Goal: Task Accomplishment & Management: Use online tool/utility

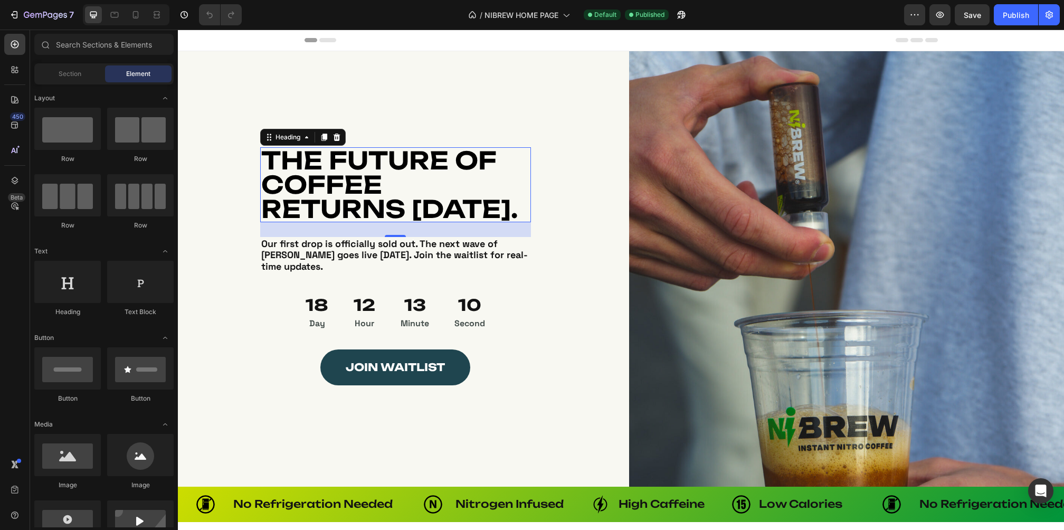
click at [421, 164] on h1 "THE FUTURE OF COFFEE RETURNS SEPTEMBER 15th." at bounding box center [395, 184] width 271 height 75
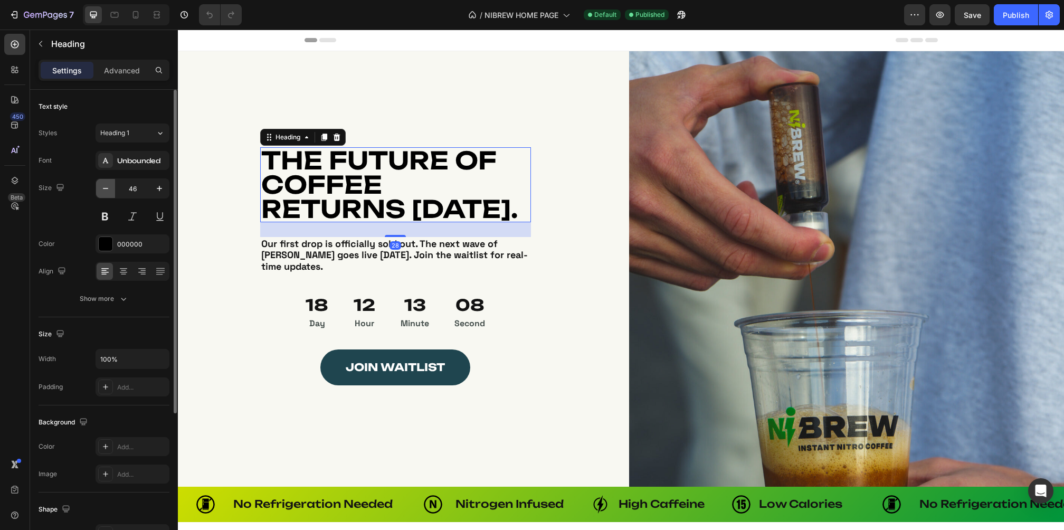
click at [110, 185] on icon "button" at bounding box center [105, 188] width 11 height 11
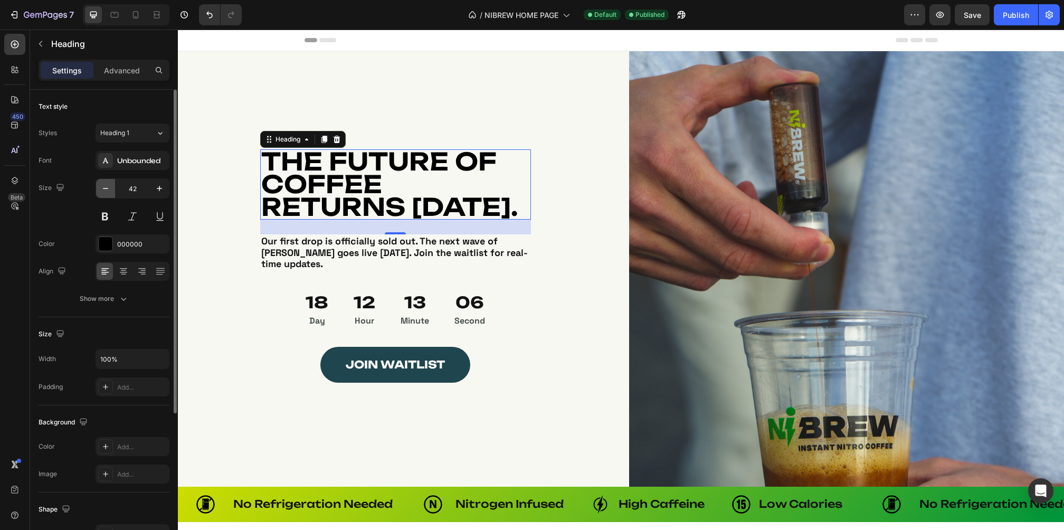
click at [110, 185] on icon "button" at bounding box center [105, 188] width 11 height 11
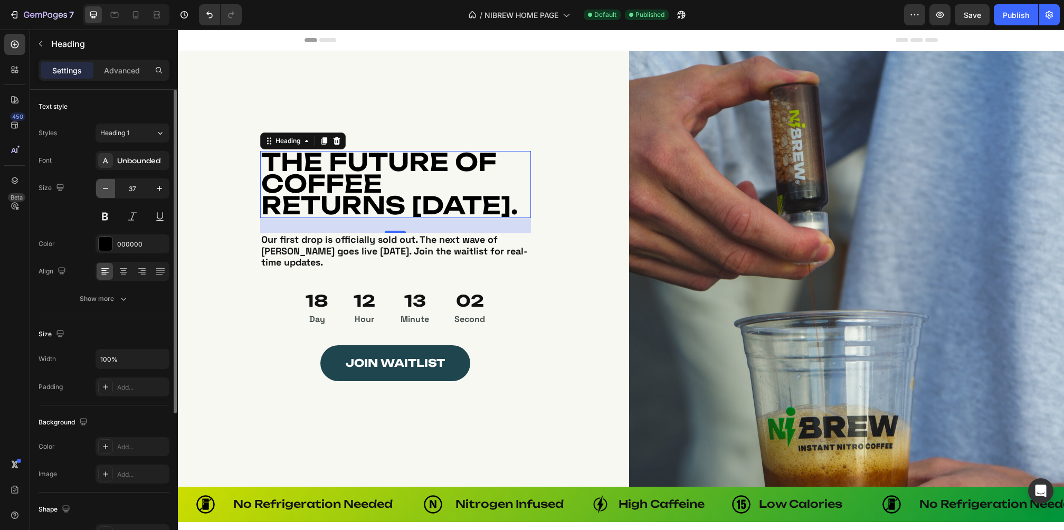
click at [110, 185] on icon "button" at bounding box center [105, 188] width 11 height 11
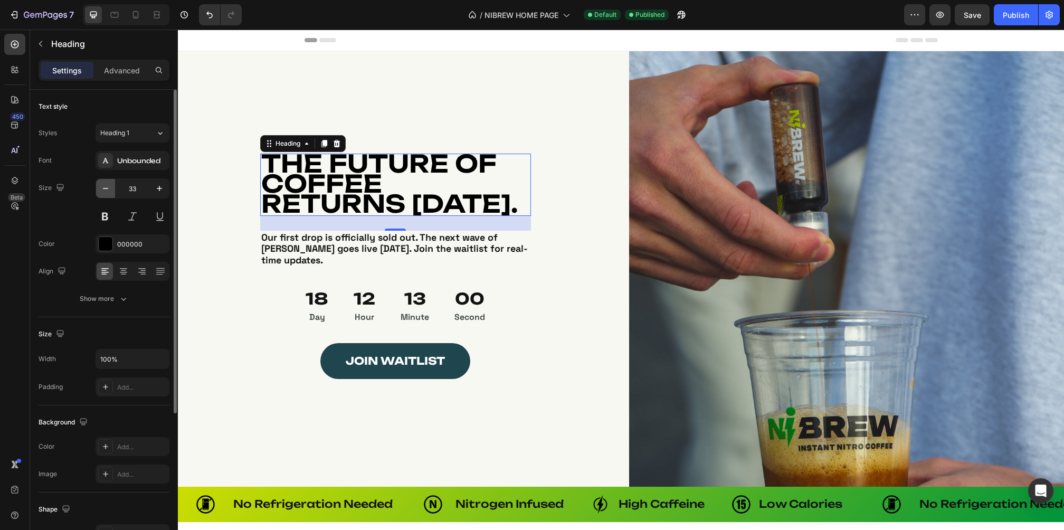
click at [110, 185] on icon "button" at bounding box center [105, 188] width 11 height 11
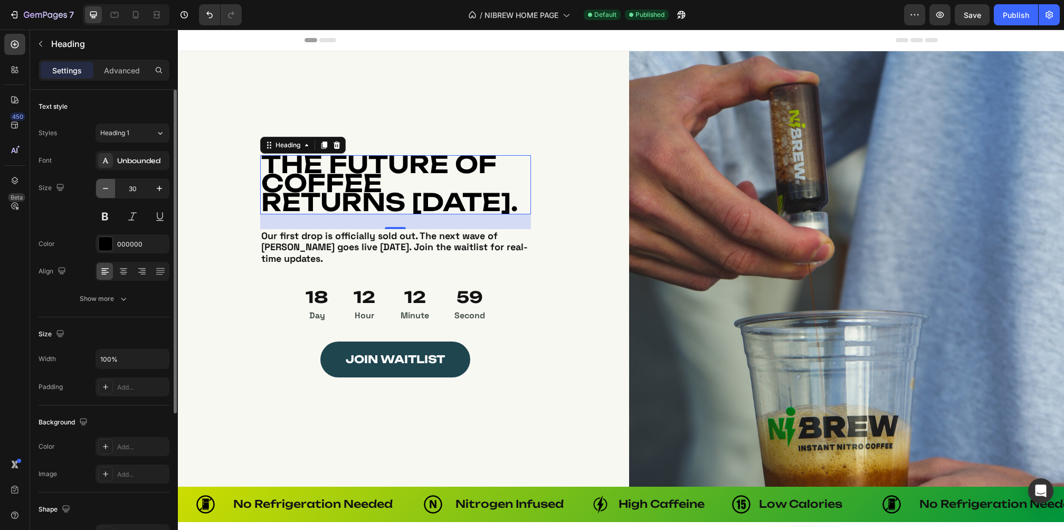
click at [110, 185] on icon "button" at bounding box center [105, 188] width 11 height 11
click at [132, 188] on input "29" at bounding box center [132, 188] width 35 height 19
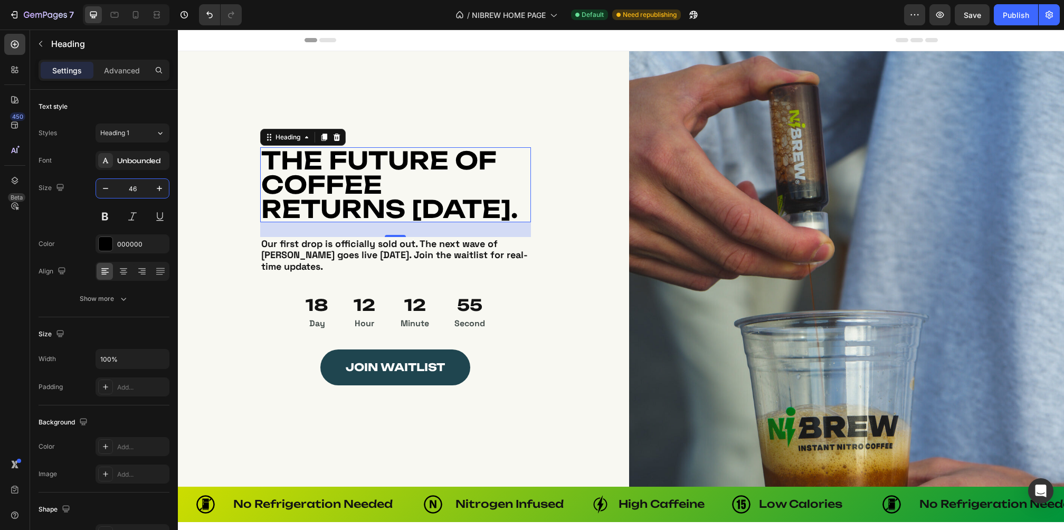
type input "46"
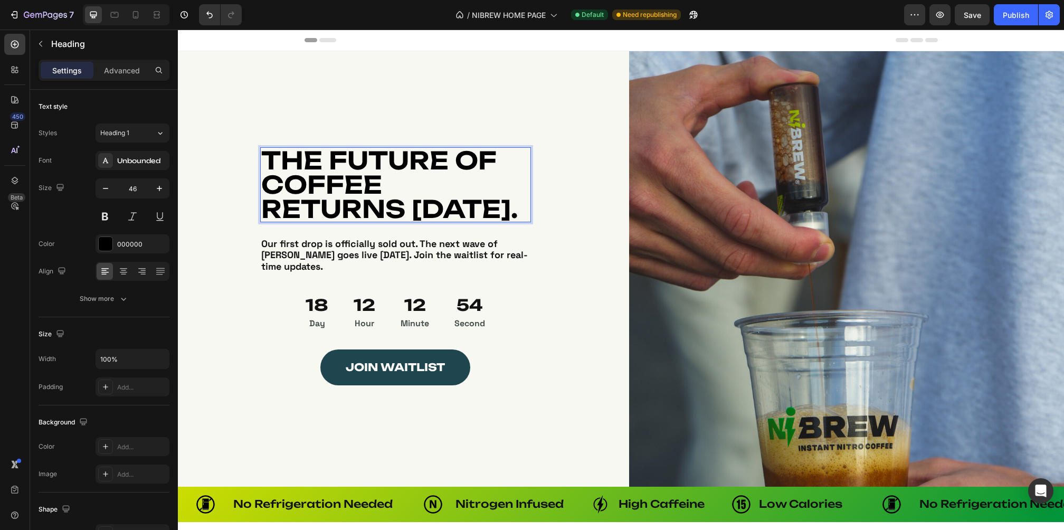
click at [518, 220] on span "THE FUTURE OF COFFEE RETURNS [DATE]." at bounding box center [389, 184] width 256 height 79
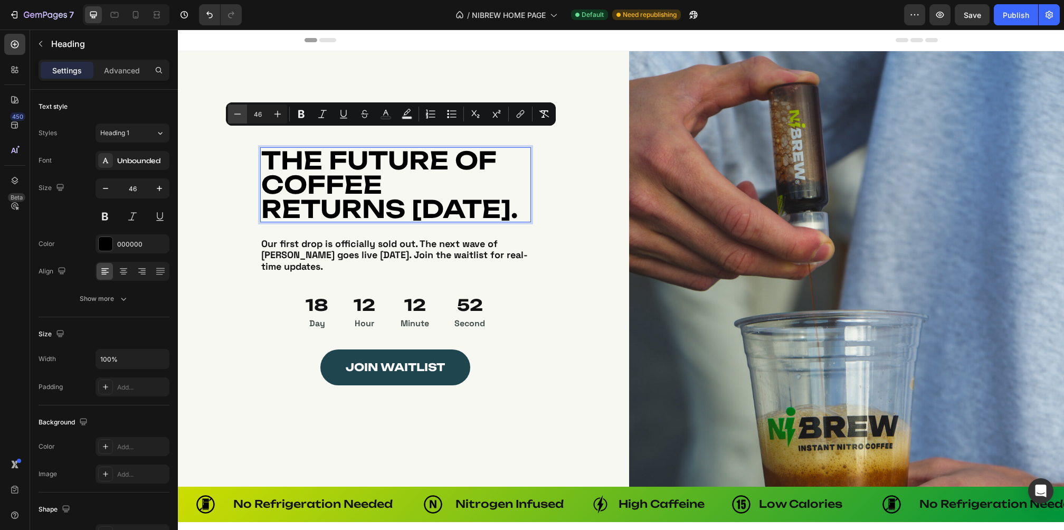
click at [234, 109] on icon "Editor contextual toolbar" at bounding box center [237, 114] width 11 height 11
type input "45"
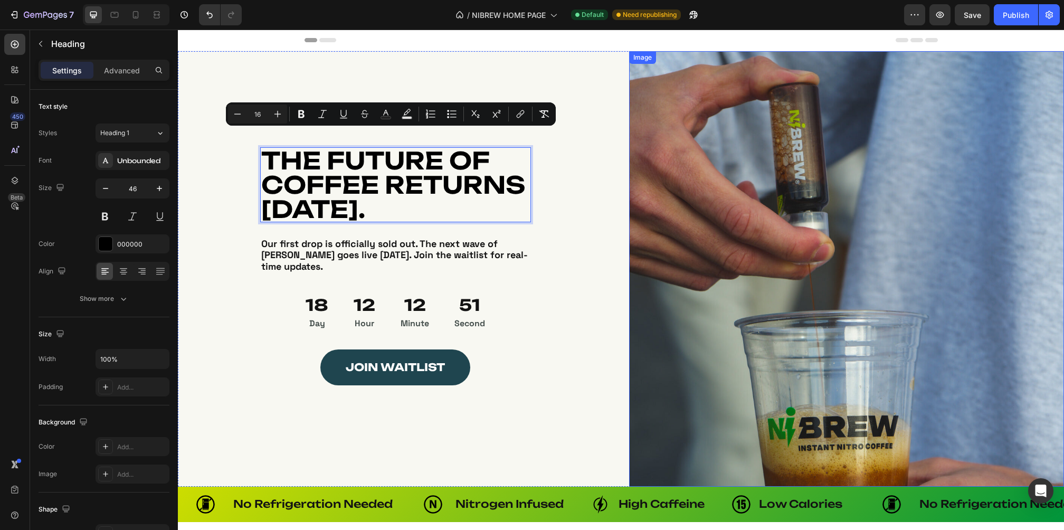
click at [853, 273] on img at bounding box center [846, 268] width 435 height 435
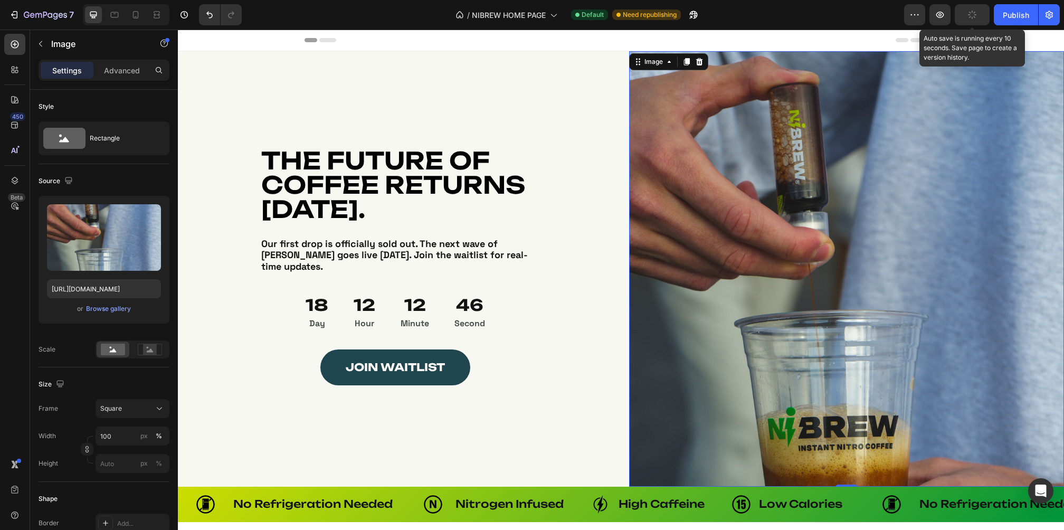
click at [967, 12] on button "button" at bounding box center [972, 14] width 35 height 21
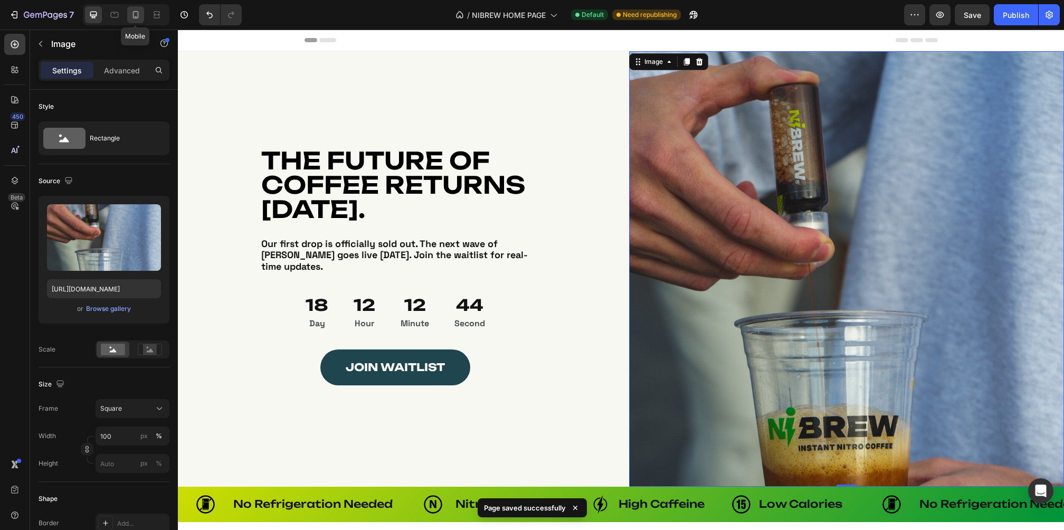
click at [135, 13] on icon at bounding box center [135, 14] width 11 height 11
type input "3"
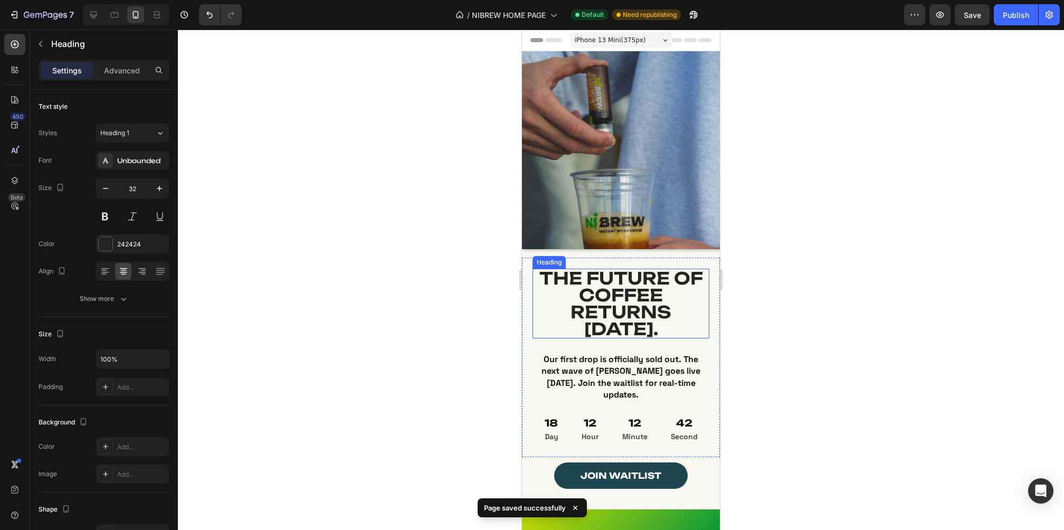
click at [591, 277] on span "THE FUTURE OF COFFEE RETURNS [DATE]." at bounding box center [621, 304] width 164 height 72
click at [602, 319] on span "THE FUTURE OF COFFEE RETURNS [DATE]." at bounding box center [621, 304] width 164 height 72
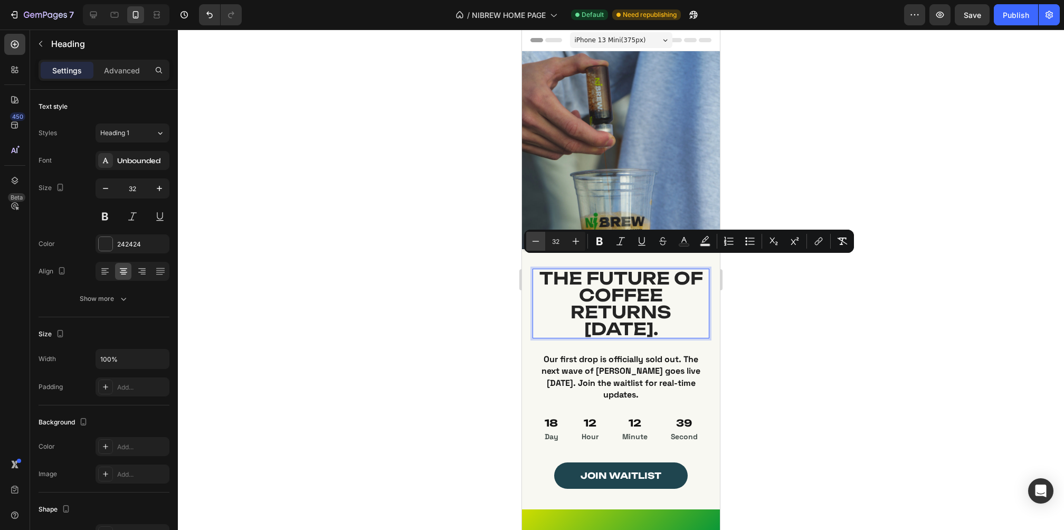
click at [538, 244] on icon "Editor contextual toolbar" at bounding box center [535, 241] width 11 height 11
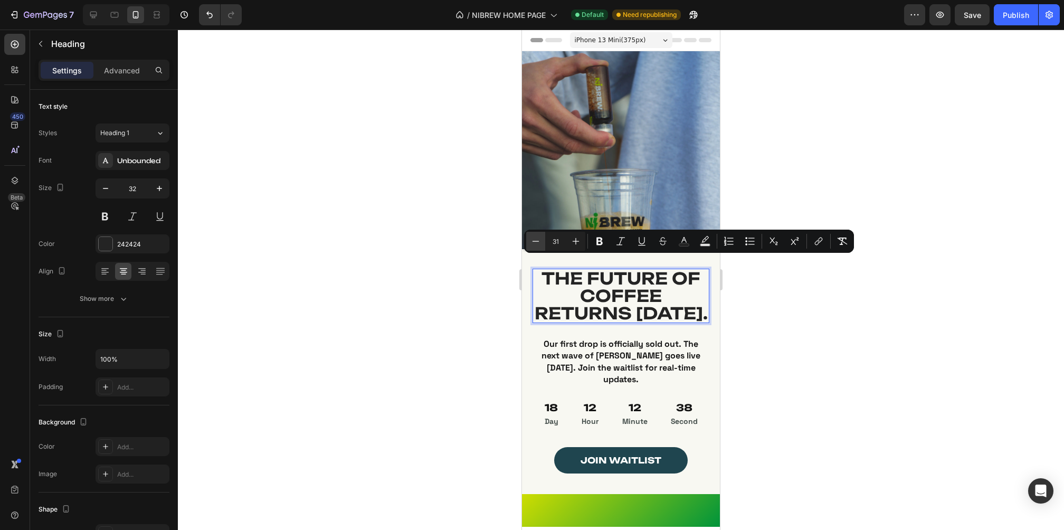
click at [538, 244] on icon "Editor contextual toolbar" at bounding box center [535, 241] width 11 height 11
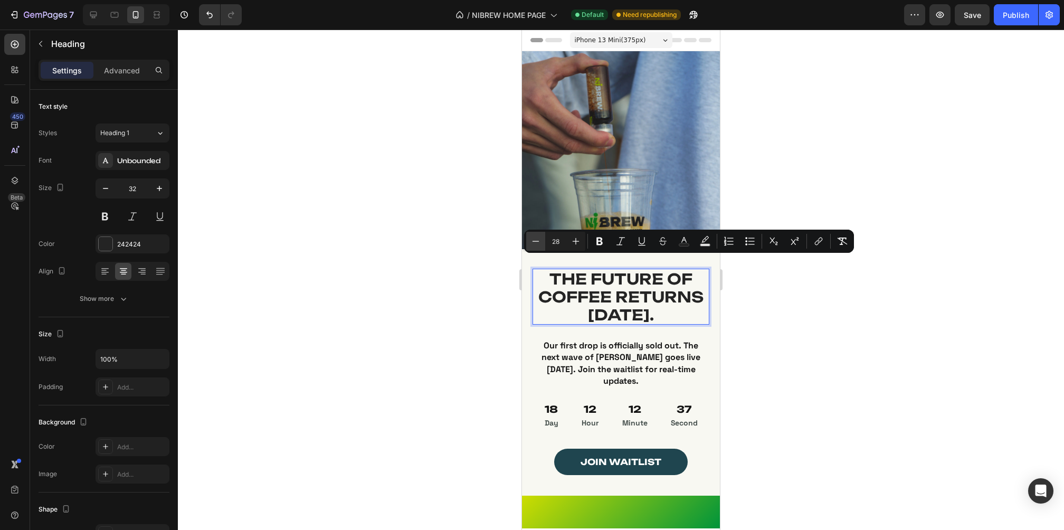
click at [538, 244] on icon "Editor contextual toolbar" at bounding box center [535, 241] width 11 height 11
type input "27"
click at [763, 299] on div at bounding box center [621, 280] width 886 height 500
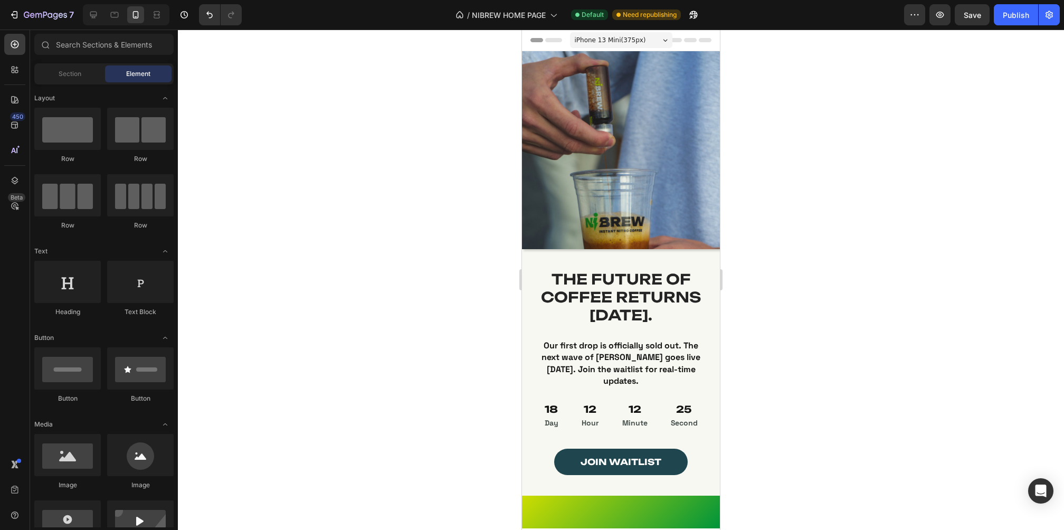
click at [631, 36] on span "iPhone 13 Mini ( 375 px)" at bounding box center [610, 40] width 71 height 11
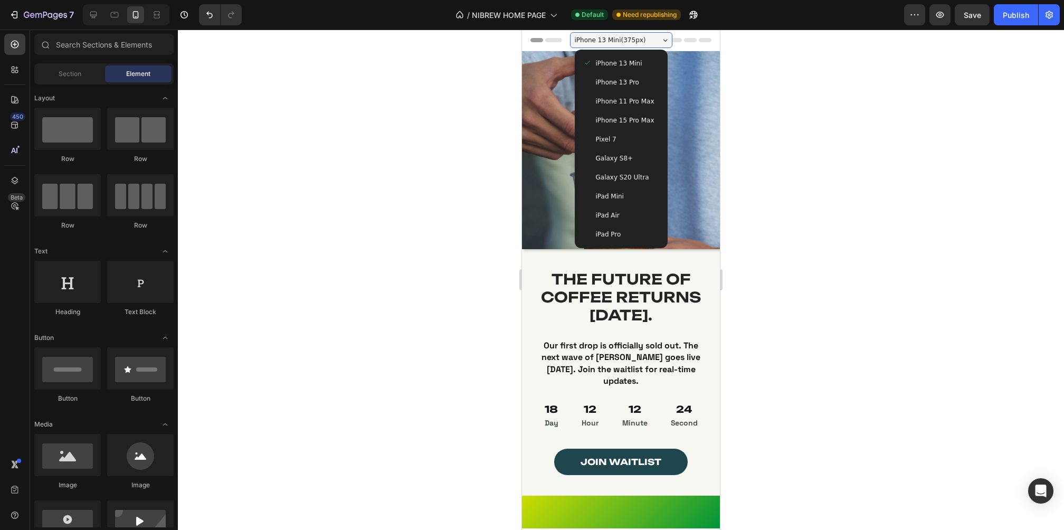
click at [611, 75] on div "iPhone 13 Pro" at bounding box center [621, 82] width 84 height 19
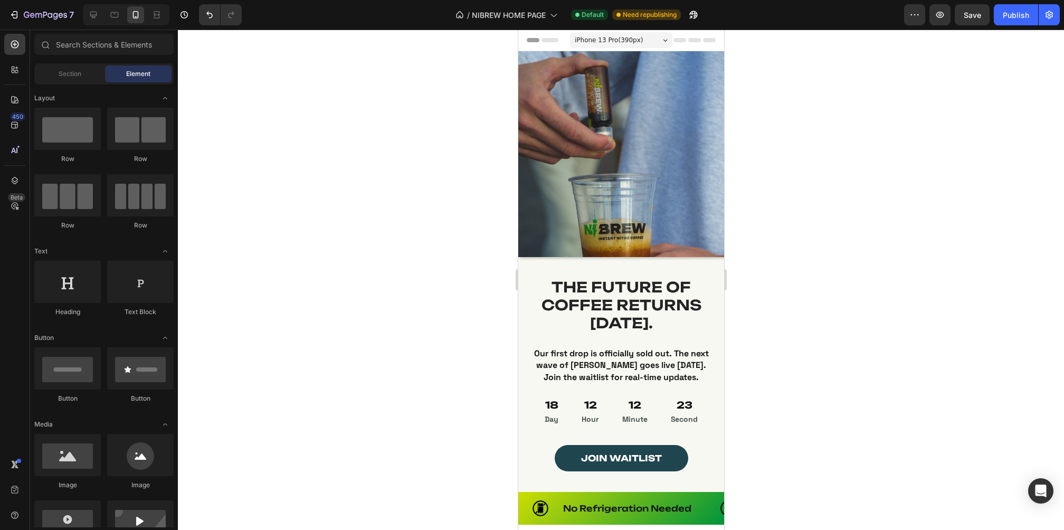
click at [622, 47] on div "iPhone 13 Pro ( 390 px)" at bounding box center [620, 40] width 102 height 16
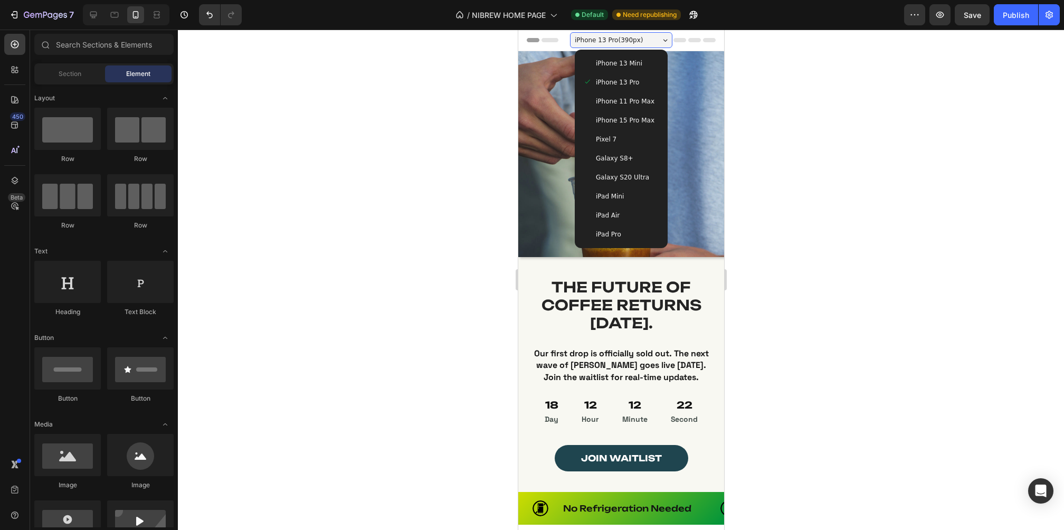
click at [611, 94] on div "iPhone 11 Pro Max" at bounding box center [620, 101] width 84 height 19
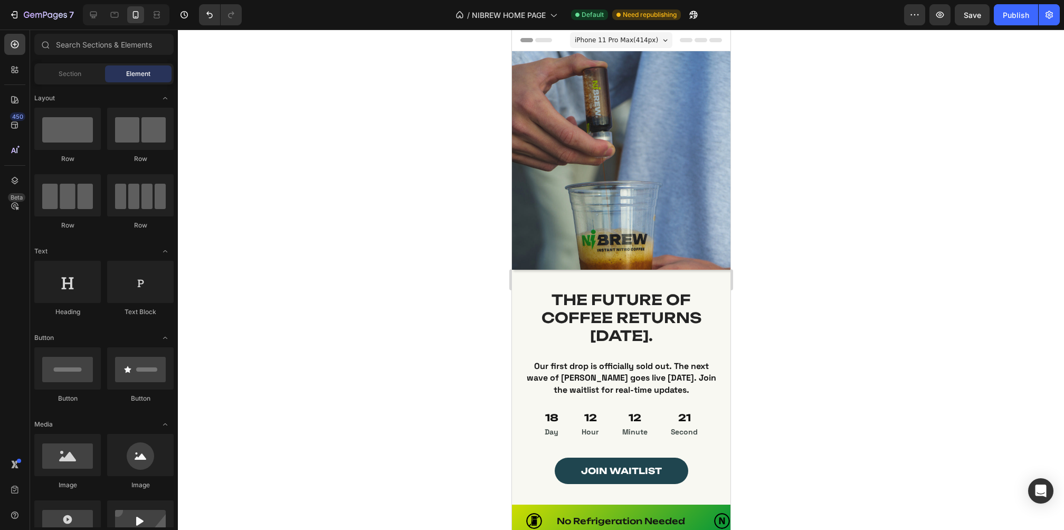
click at [619, 42] on span "iPhone 11 Pro Max ( 414 px)" at bounding box center [615, 40] width 83 height 11
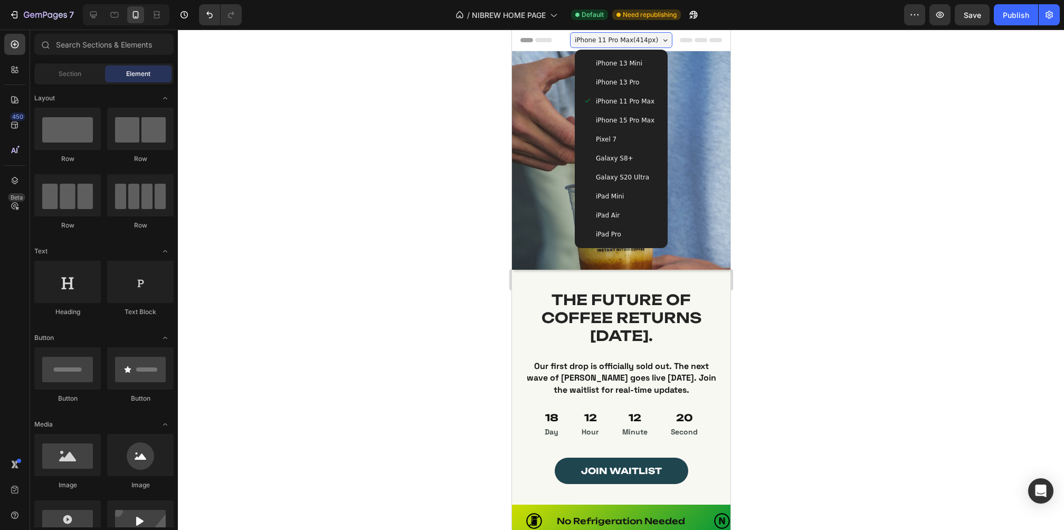
click at [611, 122] on span "iPhone 15 Pro Max" at bounding box center [624, 120] width 59 height 11
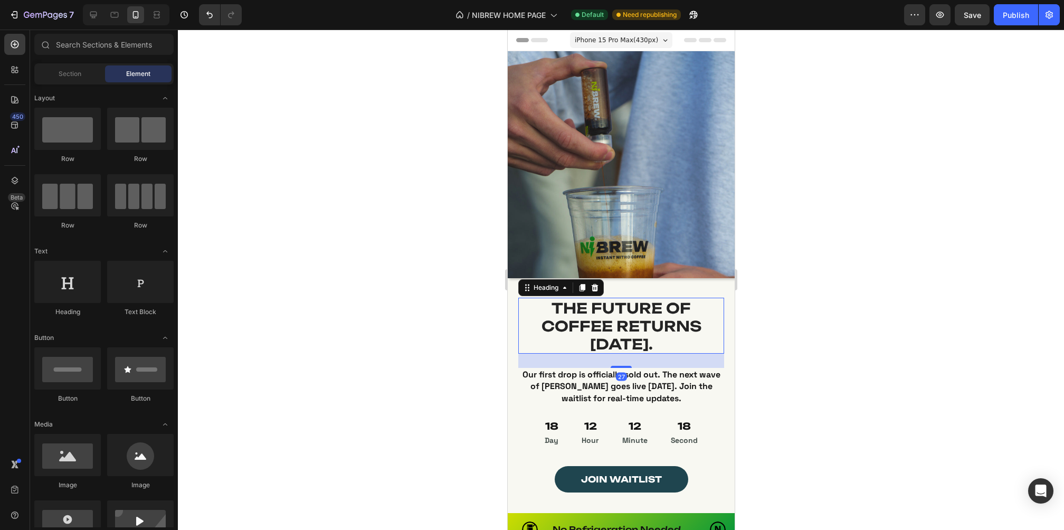
click at [604, 325] on span "THE FUTURE OF COFFEE RETURNS [DATE]." at bounding box center [621, 326] width 160 height 54
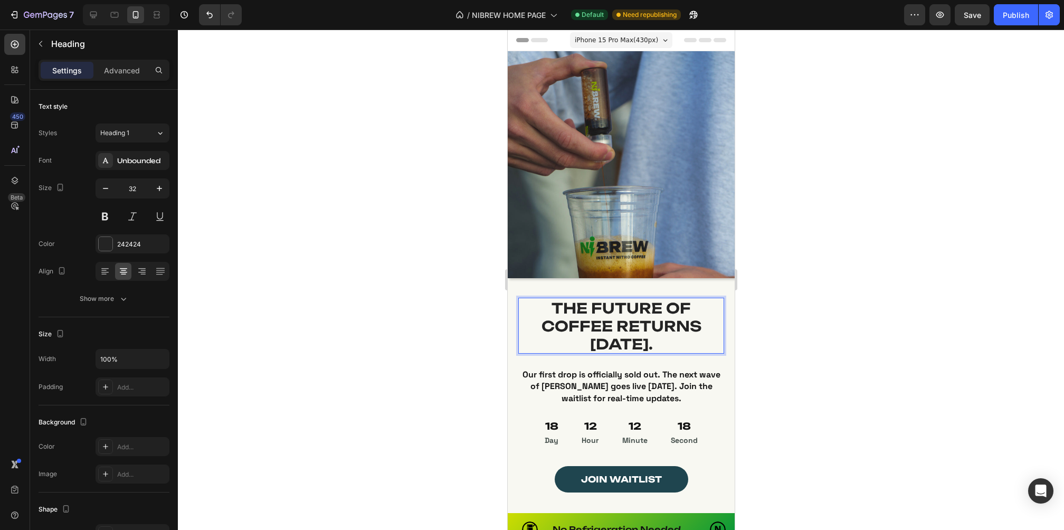
click at [604, 325] on span "THE FUTURE OF COFFEE RETURNS [DATE]." at bounding box center [621, 326] width 160 height 54
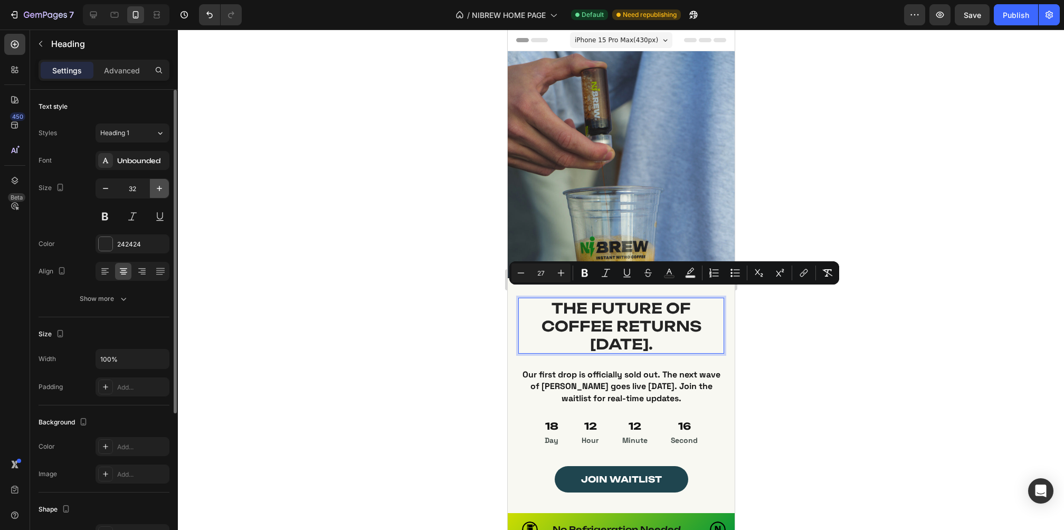
click at [164, 188] on icon "button" at bounding box center [159, 188] width 11 height 11
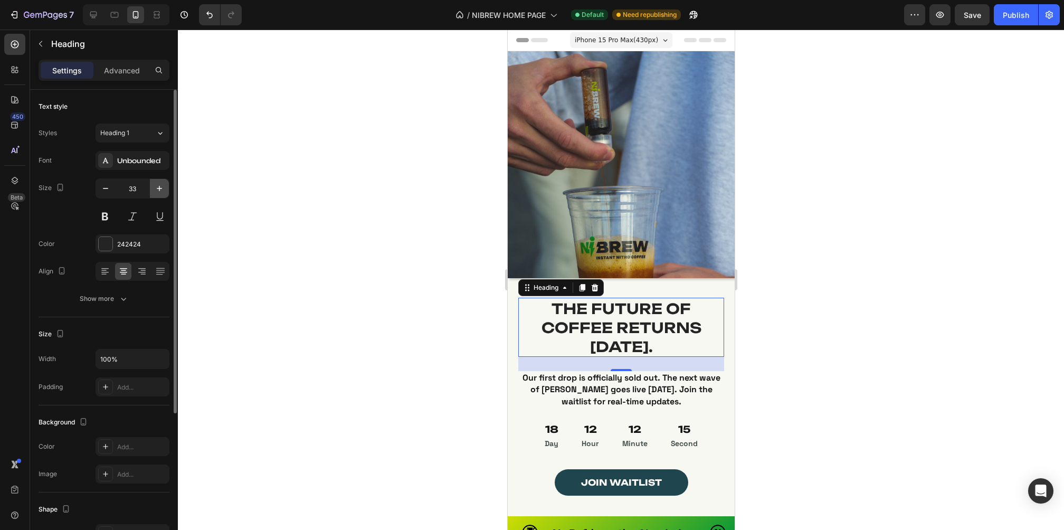
click at [164, 188] on icon "button" at bounding box center [159, 188] width 11 height 11
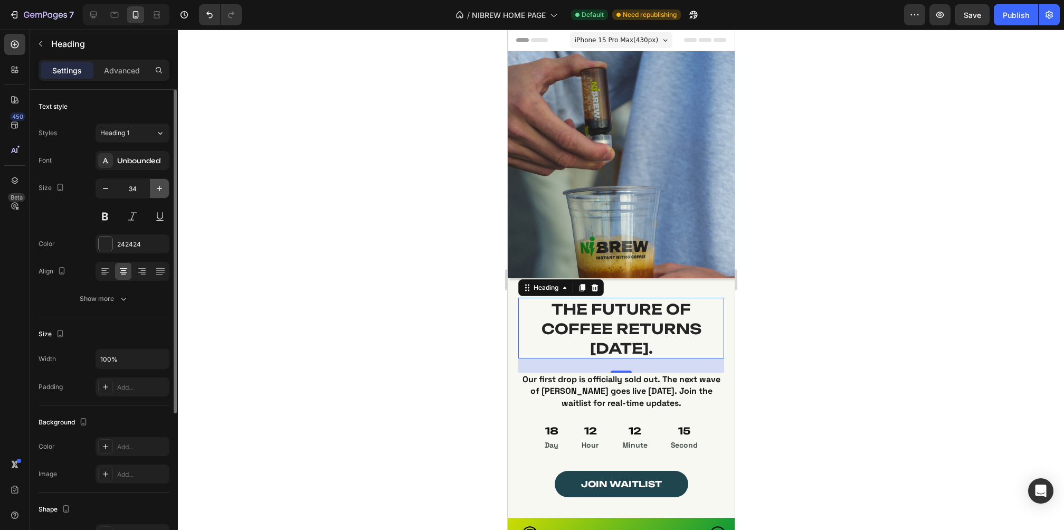
click at [164, 188] on icon "button" at bounding box center [159, 188] width 11 height 11
type input "35"
type input "33"
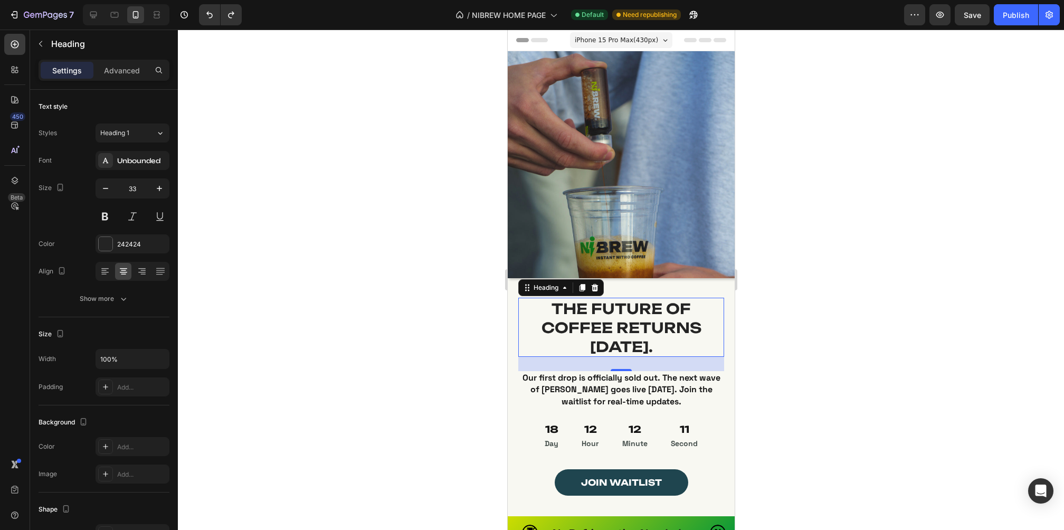
click at [660, 327] on span "THE FUTURE OF COFFEE RETURNS [DATE]." at bounding box center [621, 328] width 160 height 56
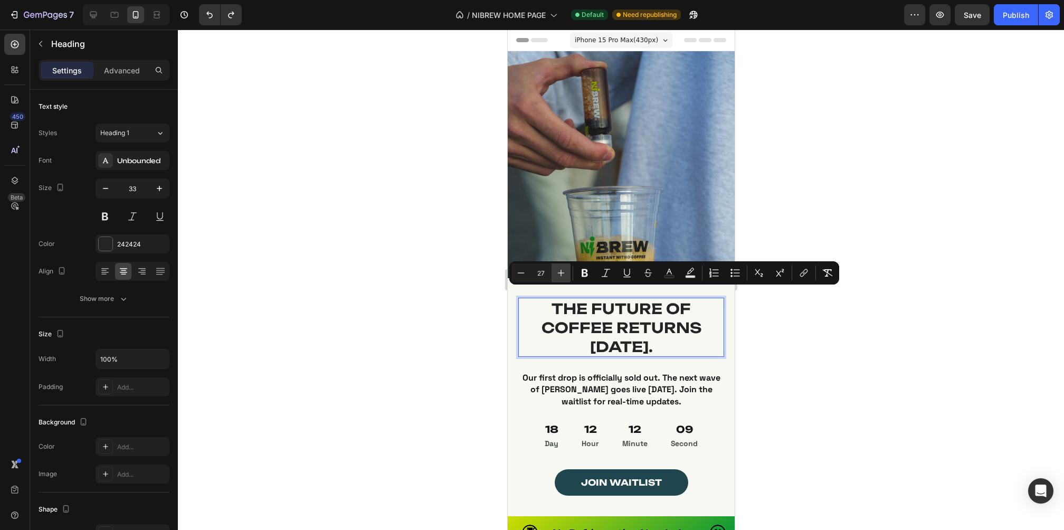
click at [556, 271] on icon "Editor contextual toolbar" at bounding box center [561, 273] width 11 height 11
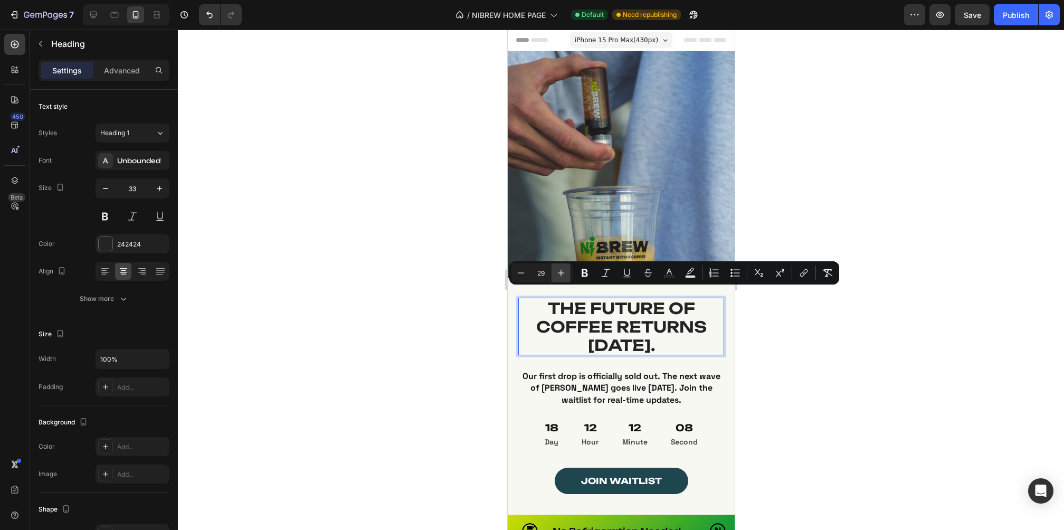
click at [556, 271] on icon "Editor contextual toolbar" at bounding box center [561, 273] width 11 height 11
type input "30"
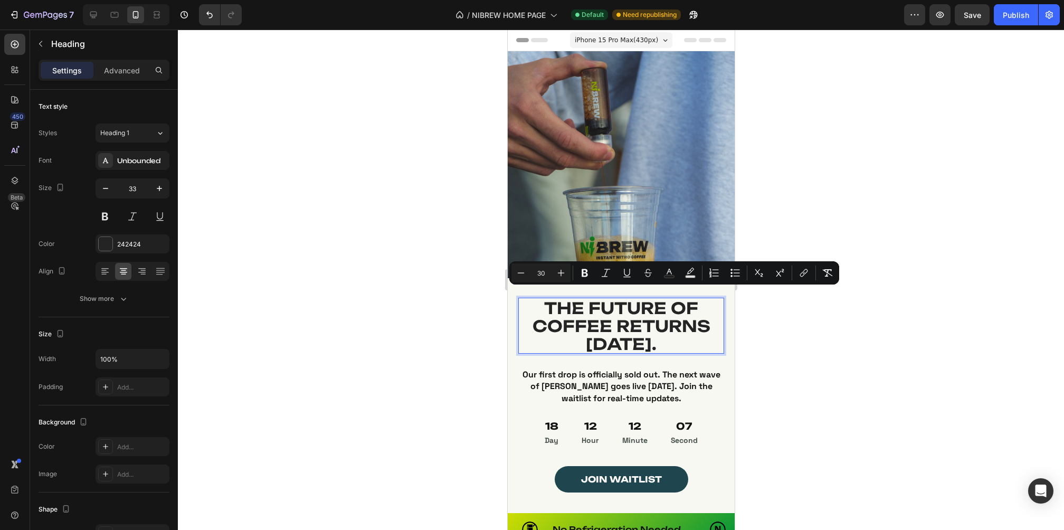
click at [756, 344] on div at bounding box center [621, 280] width 886 height 500
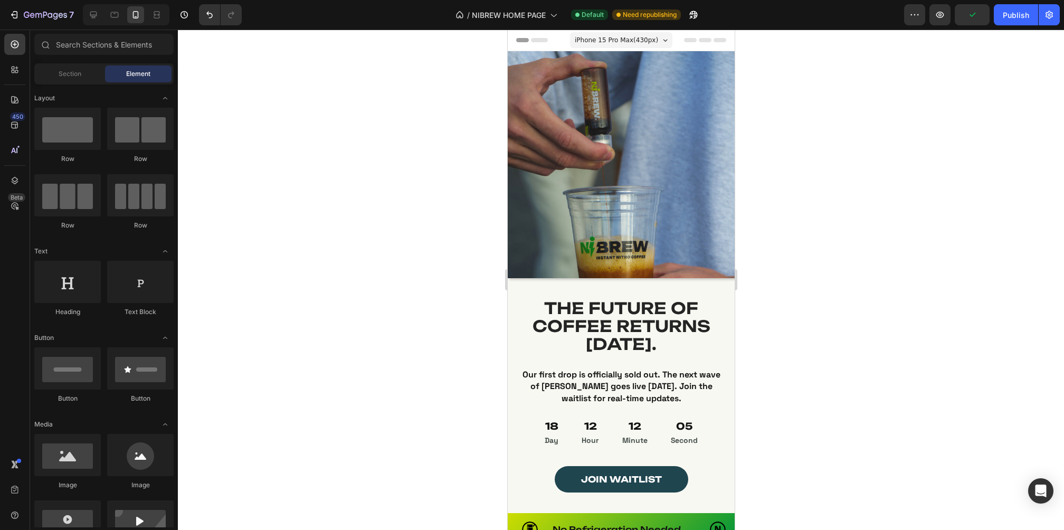
click at [600, 38] on span "iPhone 15 Pro Max ( 430 px)" at bounding box center [615, 40] width 83 height 11
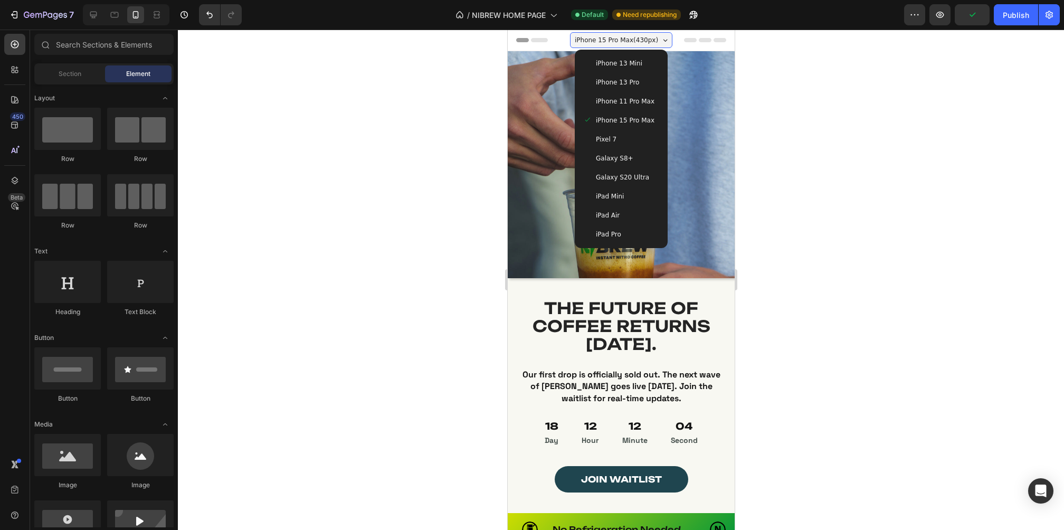
click at [624, 140] on div "Pixel 7" at bounding box center [621, 139] width 76 height 11
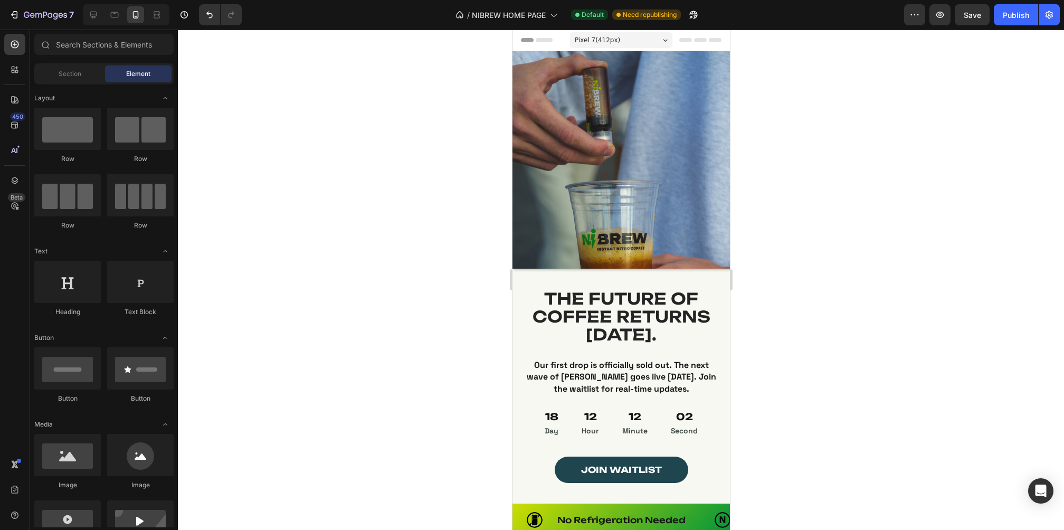
click at [594, 35] on span "Pixel 7 ( 412 px)" at bounding box center [596, 40] width 45 height 11
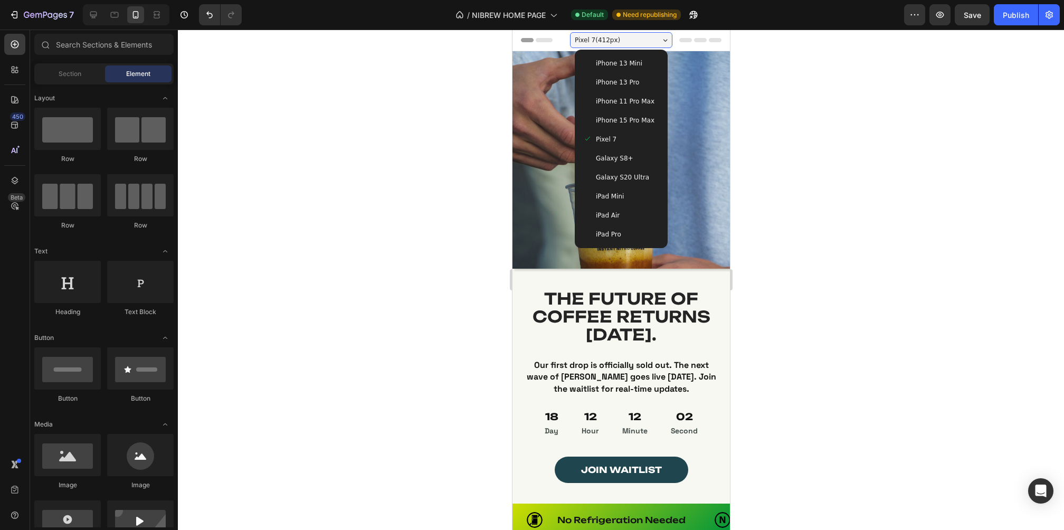
click at [615, 158] on span "Galaxy S8+" at bounding box center [613, 158] width 37 height 11
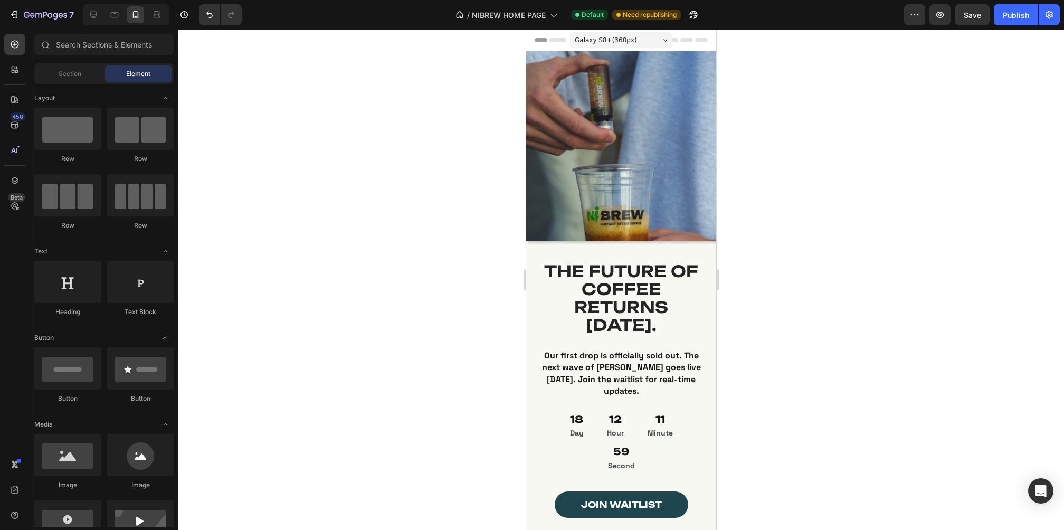
click at [608, 36] on span "Galaxy S8+ ( 360 px)" at bounding box center [605, 40] width 62 height 11
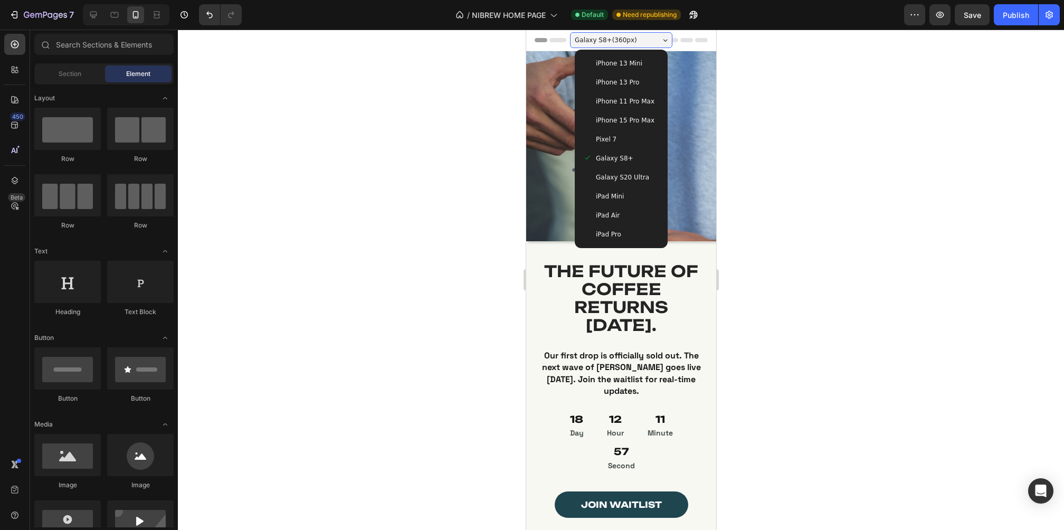
click at [614, 222] on div "iPad Air" at bounding box center [620, 215] width 84 height 19
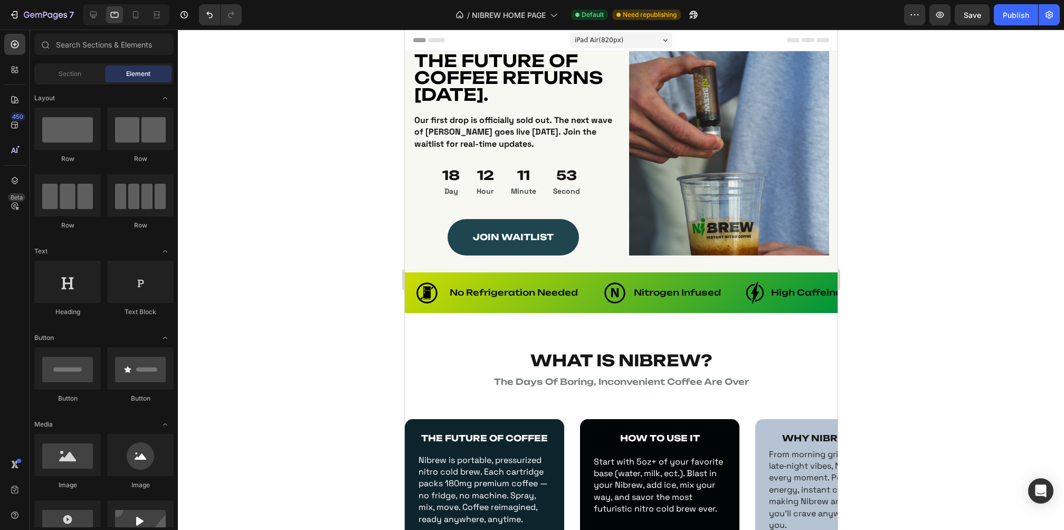
click at [588, 35] on span "iPad Air ( 820 px)" at bounding box center [598, 40] width 49 height 11
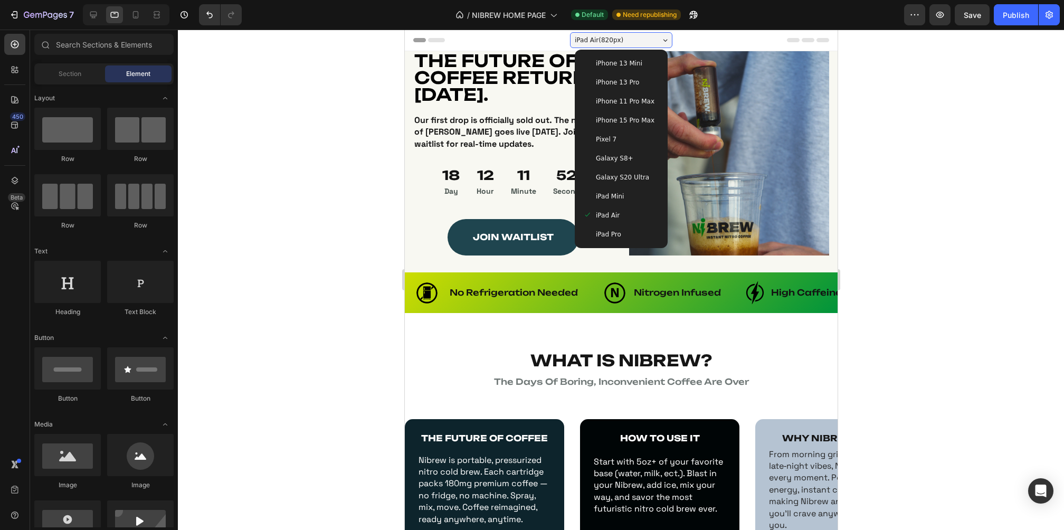
click at [608, 66] on span "iPhone 13 Mini" at bounding box center [618, 63] width 46 height 11
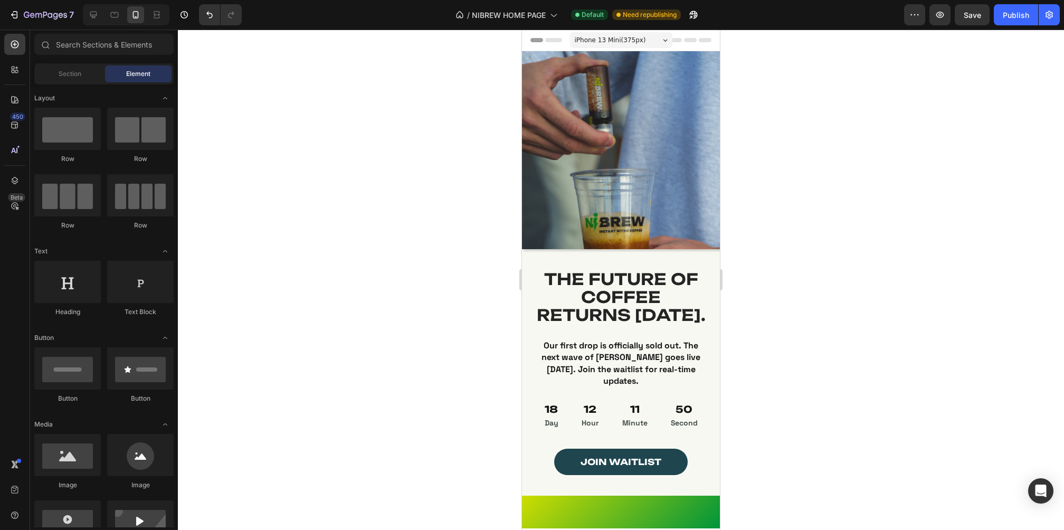
click at [619, 33] on div "iPhone 13 Mini ( 375 px)" at bounding box center [621, 40] width 102 height 16
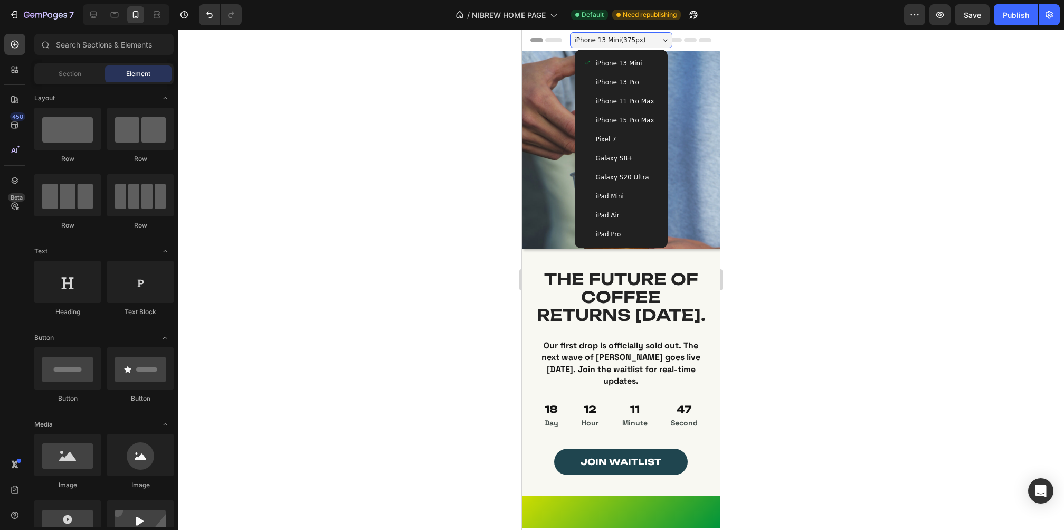
click at [627, 78] on span "iPhone 13 Pro" at bounding box center [617, 82] width 43 height 11
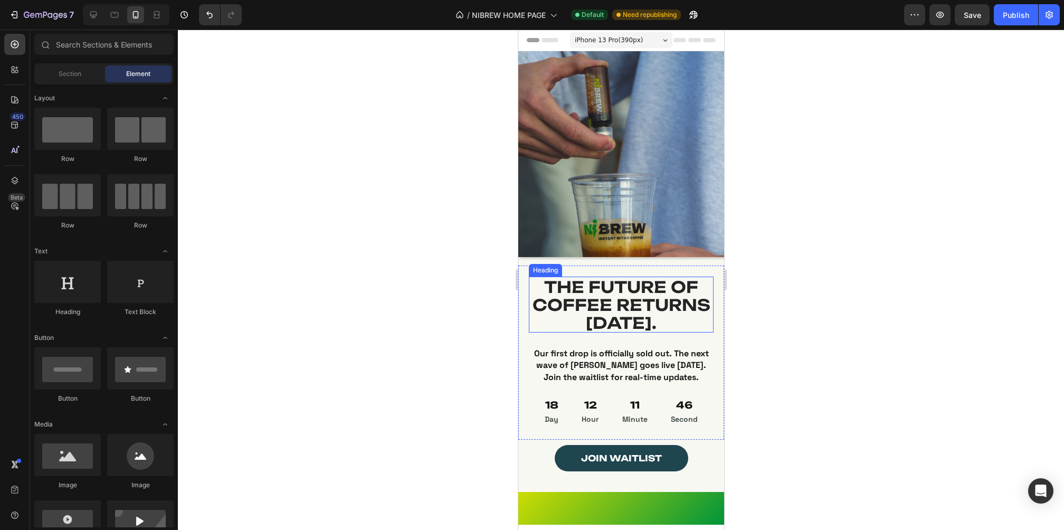
click at [612, 291] on span "THE FUTURE OF COFFEE RETURNS [DATE]." at bounding box center [621, 304] width 178 height 55
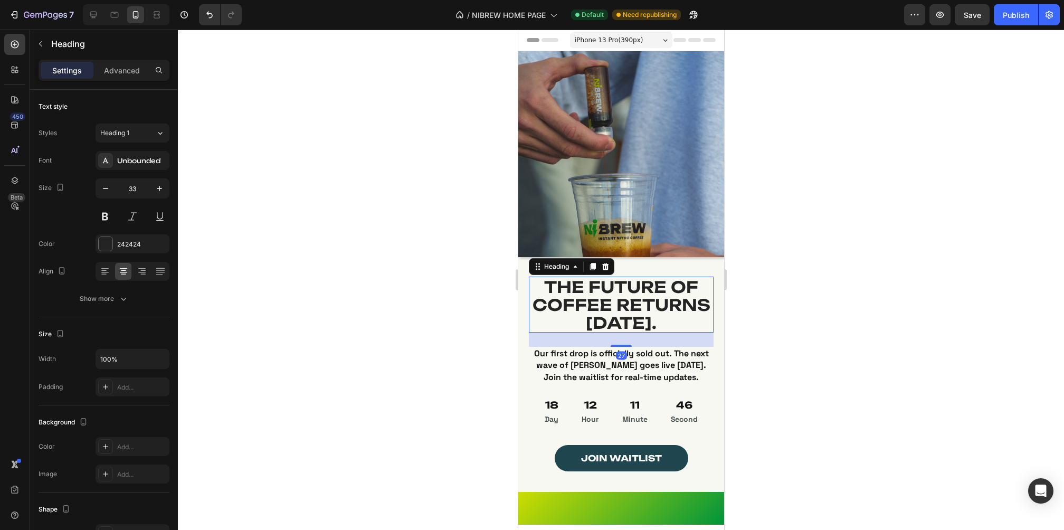
click at [612, 291] on span "THE FUTURE OF COFFEE RETURNS [DATE]." at bounding box center [621, 304] width 178 height 55
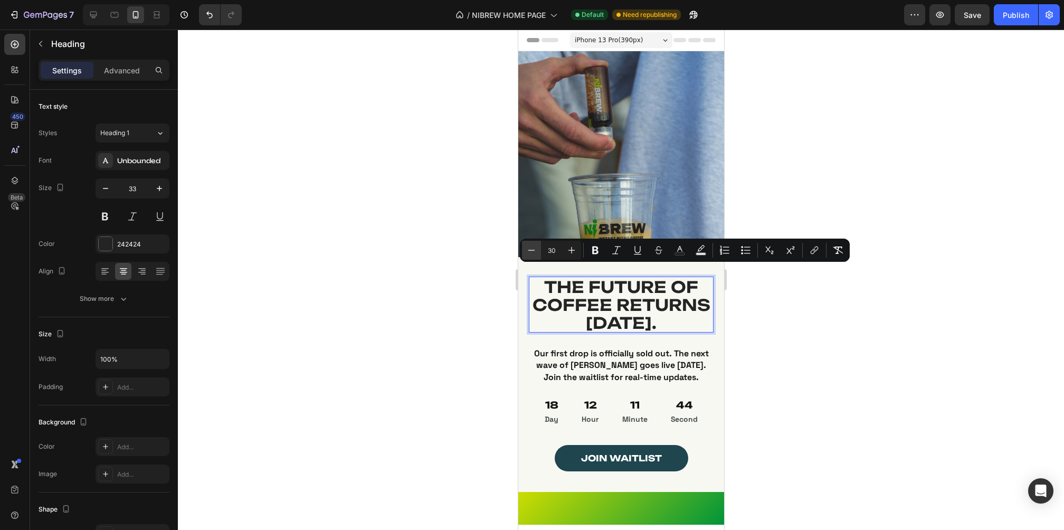
click at [538, 246] on button "Minus" at bounding box center [531, 250] width 19 height 19
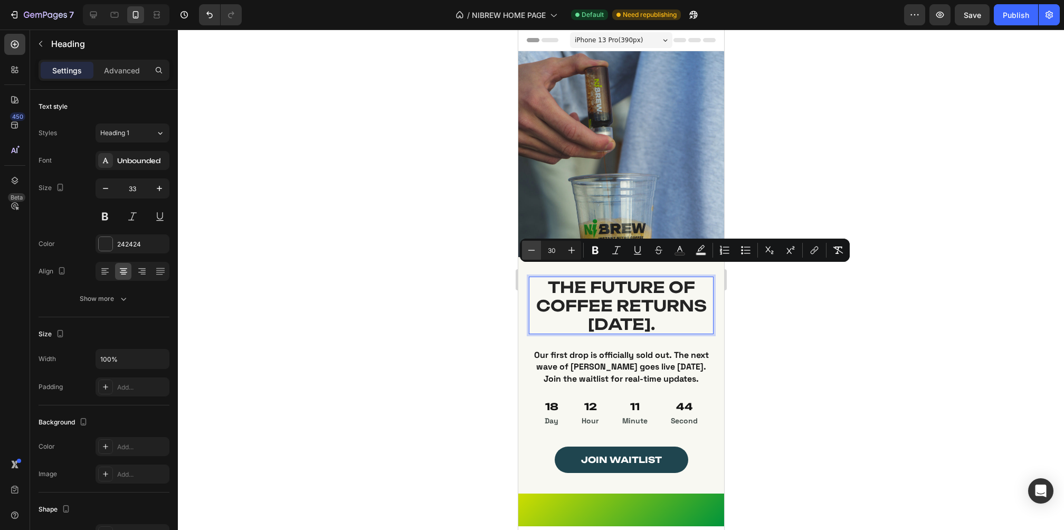
type input "29"
click at [782, 354] on div at bounding box center [621, 280] width 886 height 500
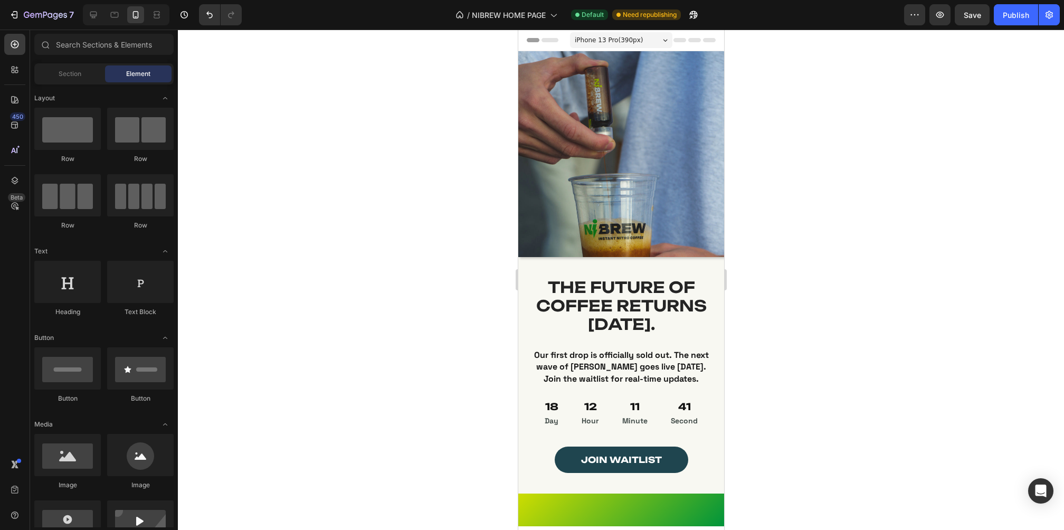
click at [593, 40] on span "iPhone 13 Pro ( 390 px)" at bounding box center [608, 40] width 68 height 11
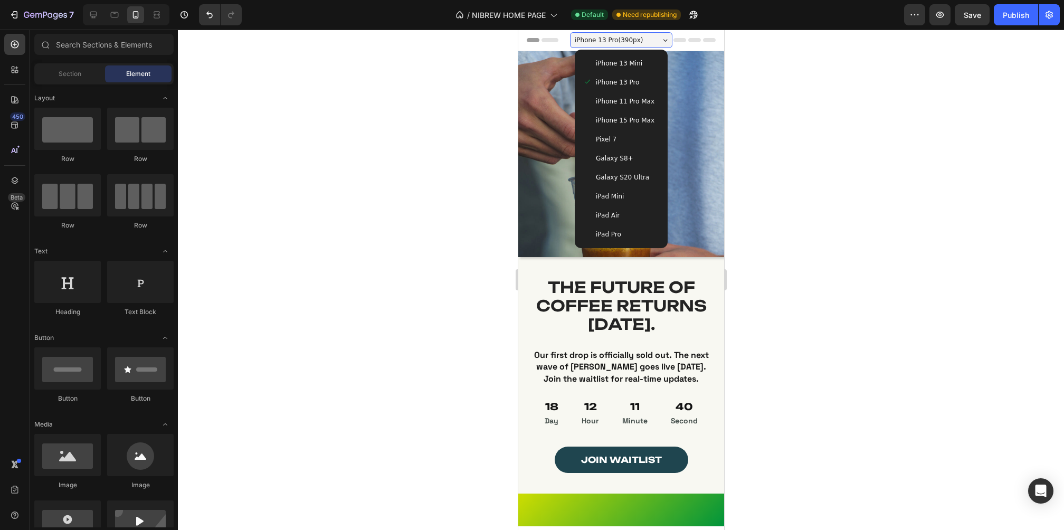
click at [617, 119] on span "iPhone 15 Pro Max" at bounding box center [624, 120] width 59 height 11
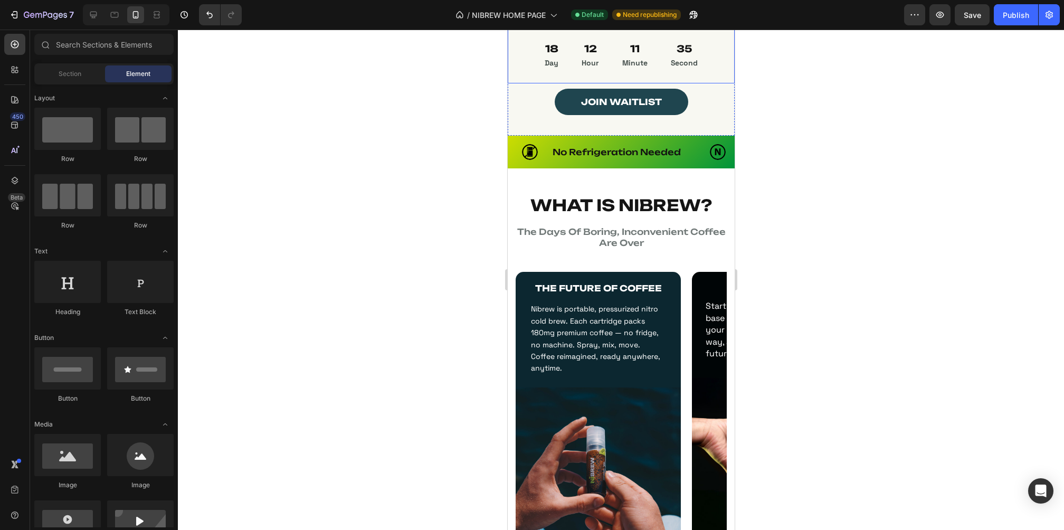
scroll to position [380, 0]
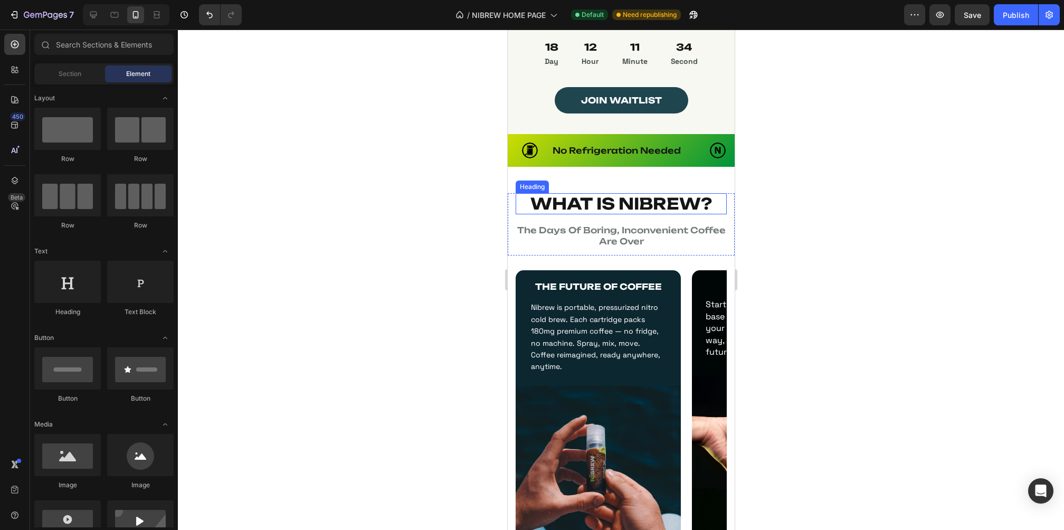
click at [643, 196] on strong "WHAT IS NIBREW?" at bounding box center [621, 204] width 182 height 20
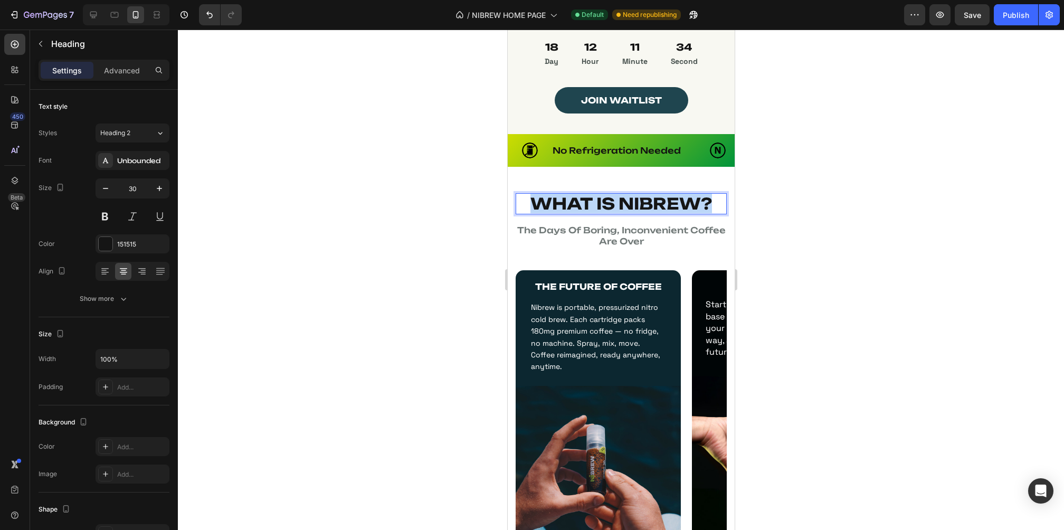
click at [643, 196] on strong "WHAT IS NIBREW?" at bounding box center [621, 204] width 182 height 20
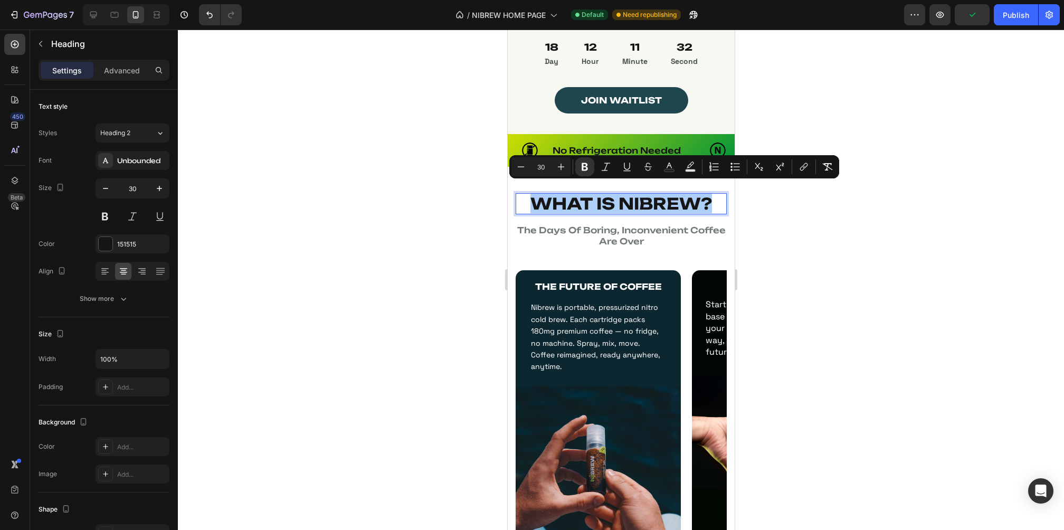
click at [782, 282] on div at bounding box center [621, 280] width 886 height 500
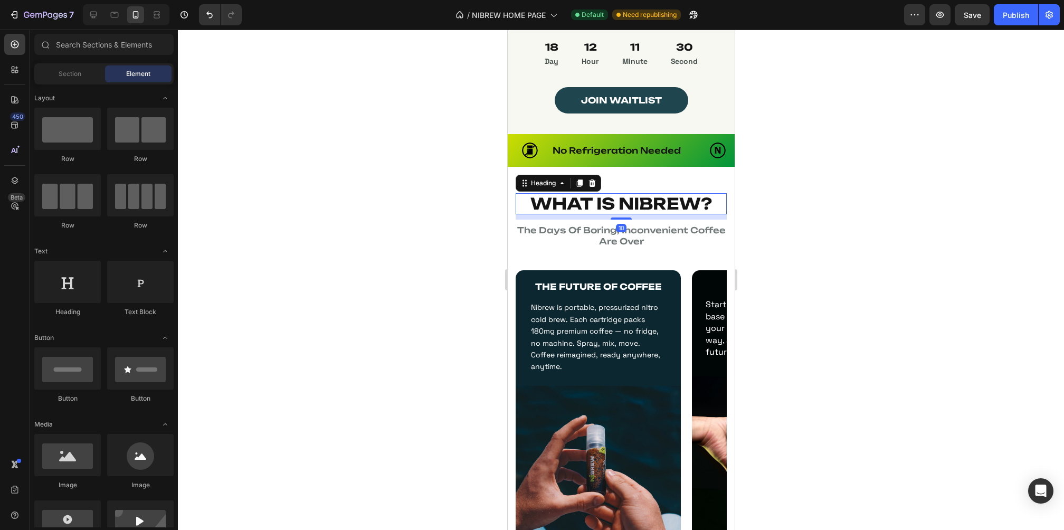
click at [664, 194] on strong "WHAT IS NIBREW?" at bounding box center [621, 204] width 182 height 20
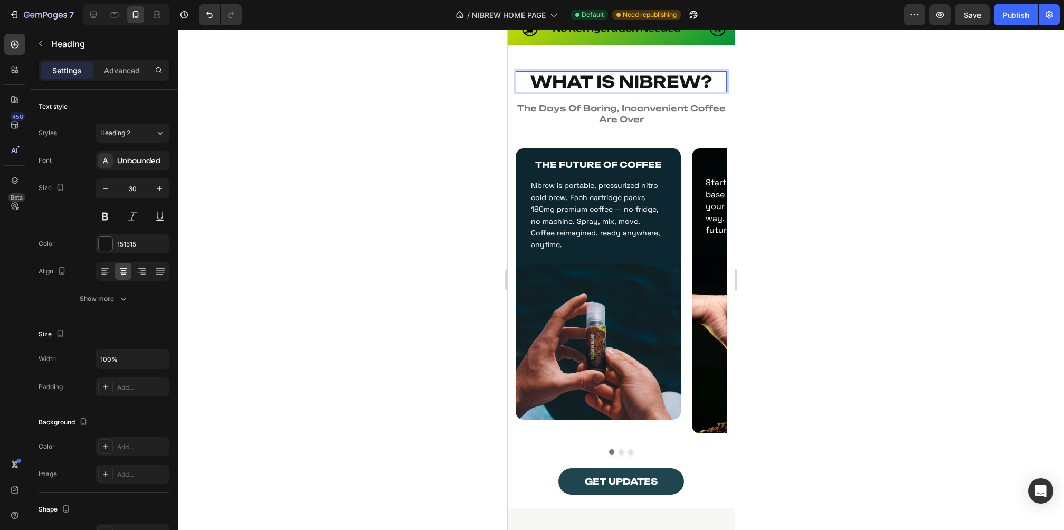
scroll to position [493, 0]
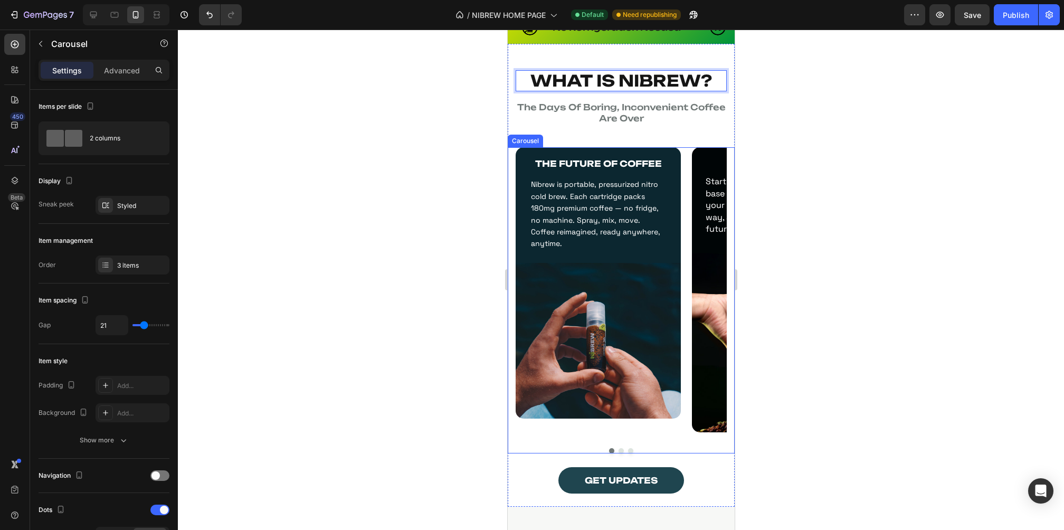
click at [512, 221] on div "THE FUTURE OF COFFEE Text Block Nibrew is portable, pressurized nitro cold brew…" at bounding box center [620, 300] width 227 height 307
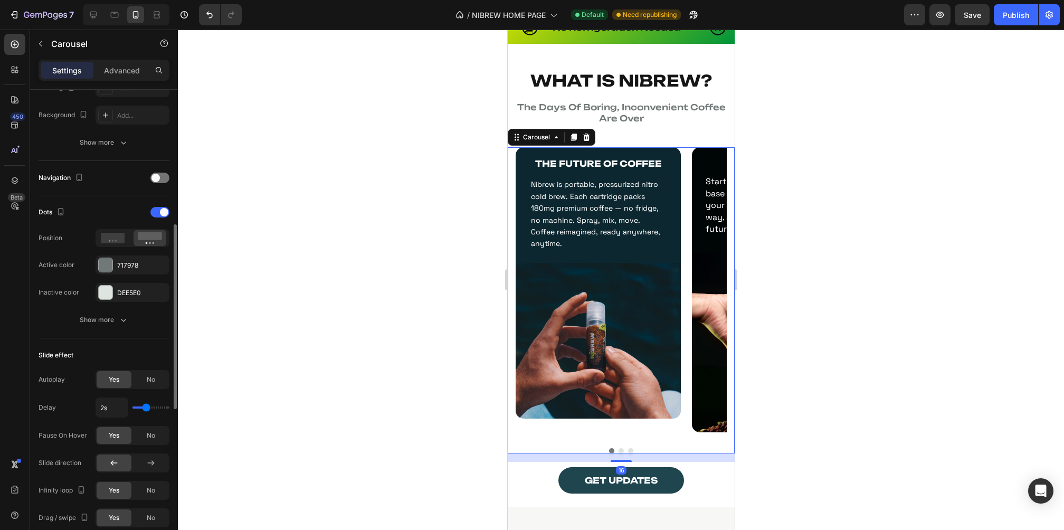
scroll to position [315, 0]
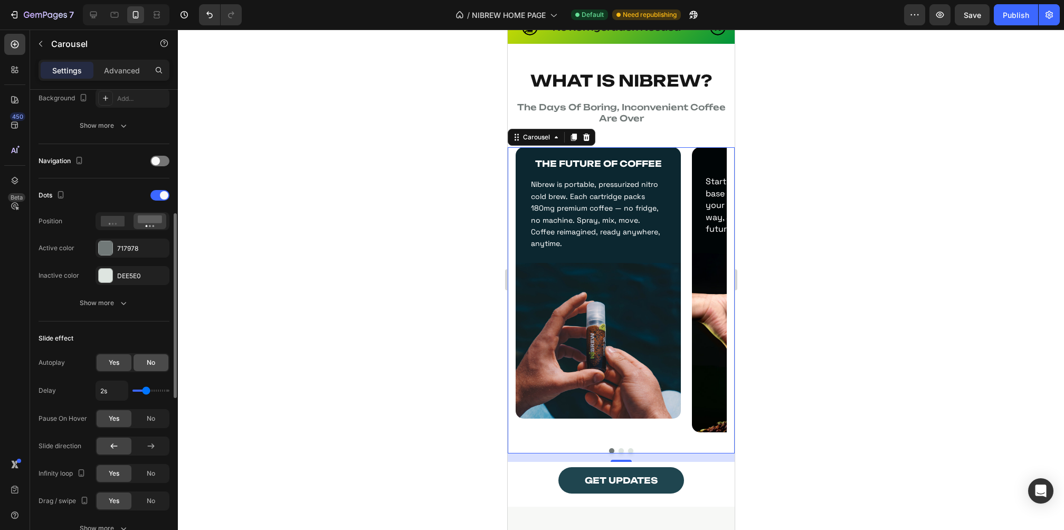
click at [150, 359] on span "No" at bounding box center [151, 362] width 8 height 9
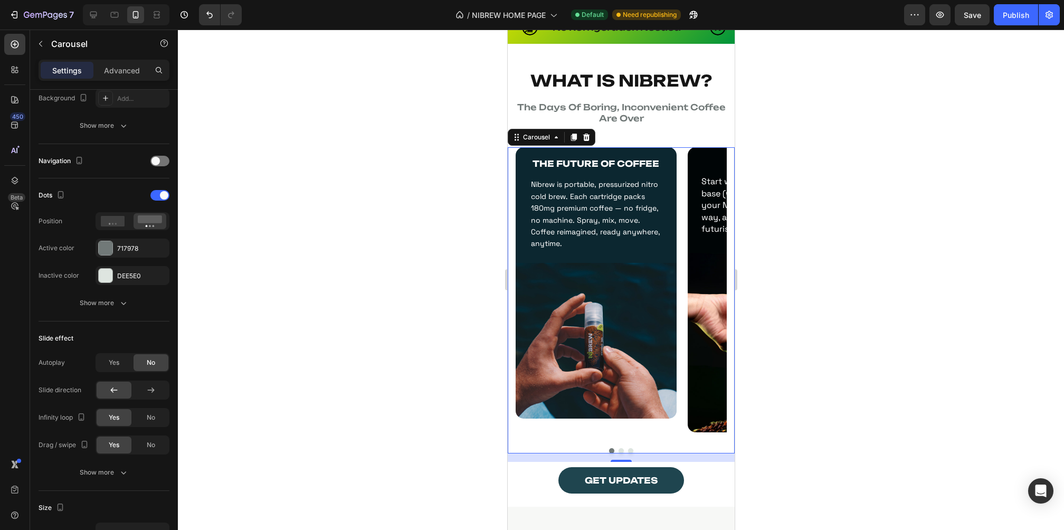
click at [842, 302] on div at bounding box center [621, 280] width 886 height 500
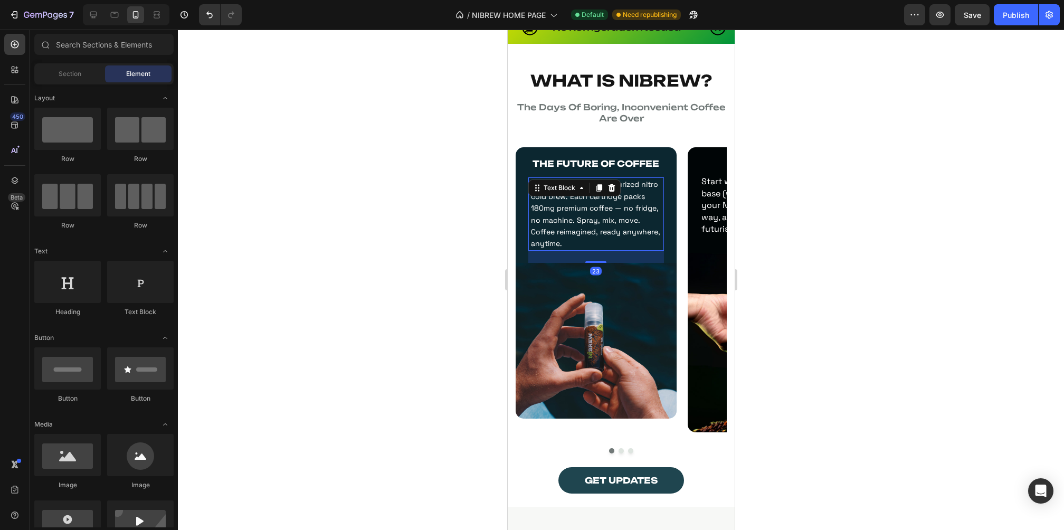
click at [598, 216] on span "Nibrew is portable, pressurized nitro cold brew. Each cartridge packs 180mg pre…" at bounding box center [594, 213] width 129 height 69
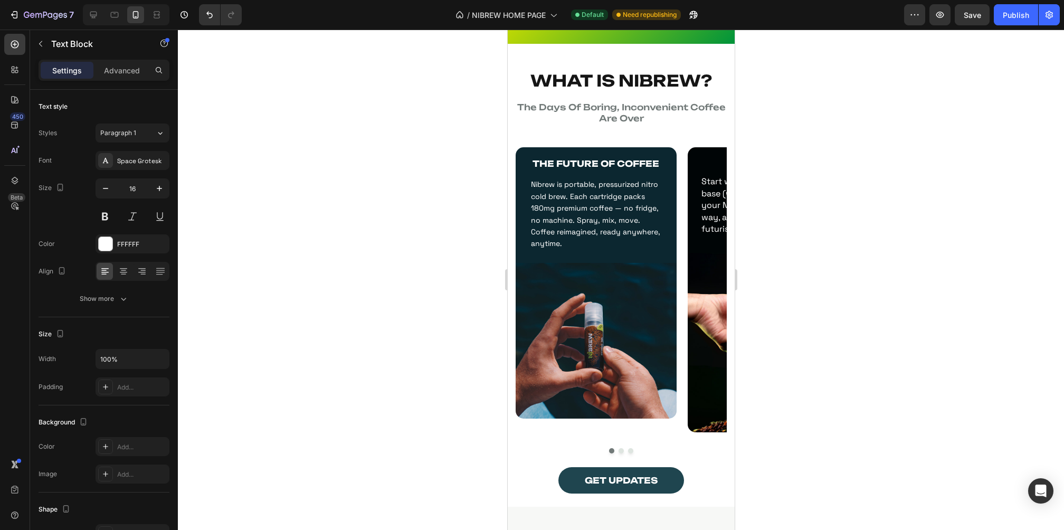
scroll to position [979, 0]
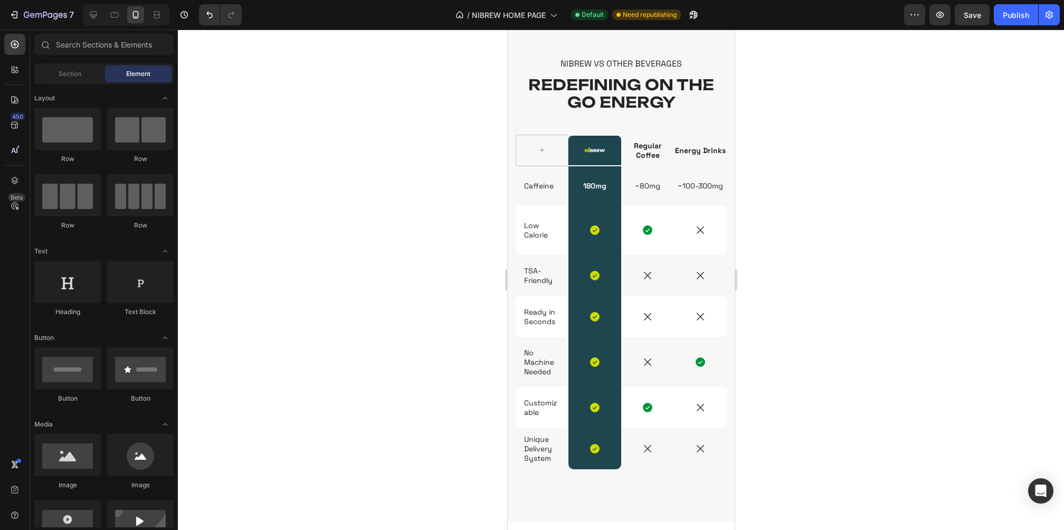
click at [814, 282] on div at bounding box center [621, 280] width 886 height 500
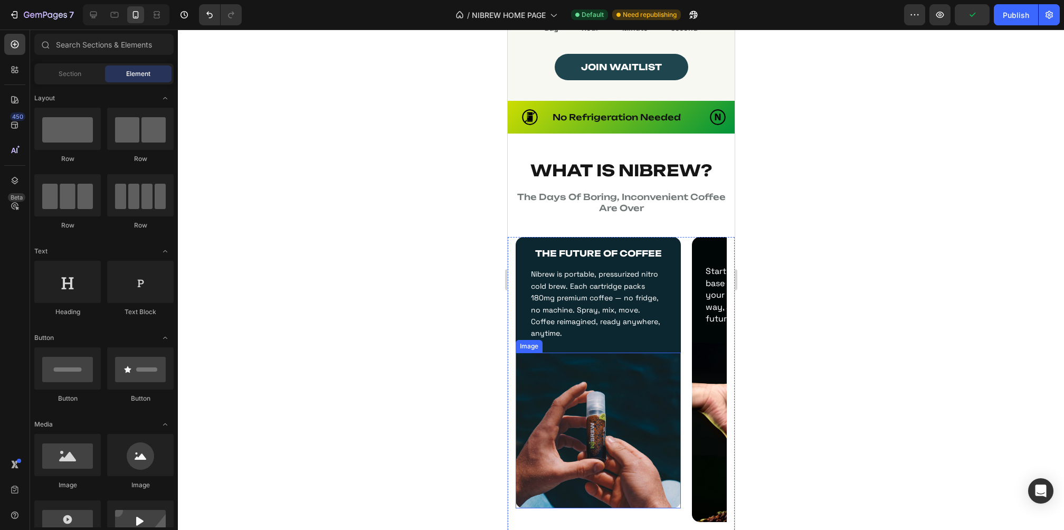
scroll to position [554, 0]
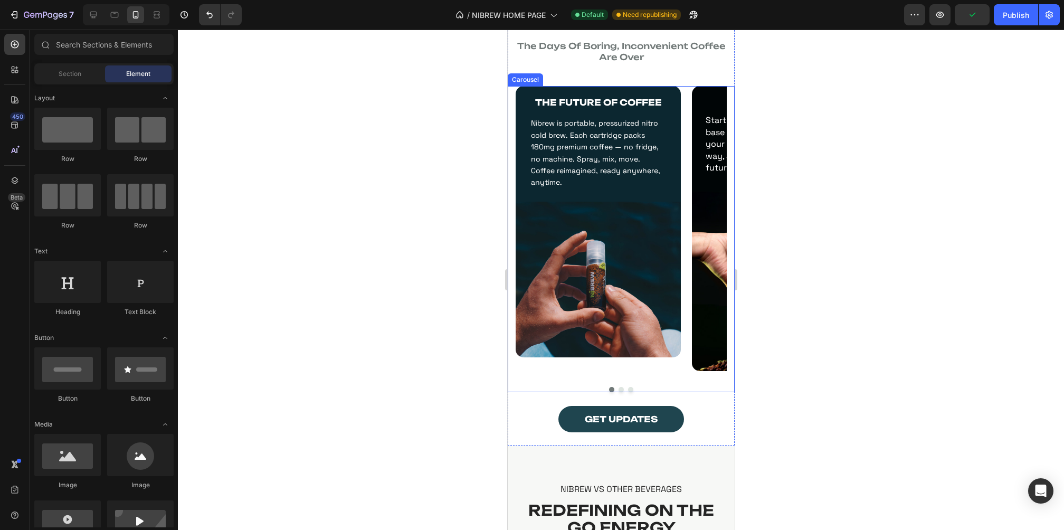
click at [616, 383] on div "THE FUTURE OF COFFEE Text Block Nibrew is portable, pressurized nitro cold brew…" at bounding box center [620, 239] width 227 height 307
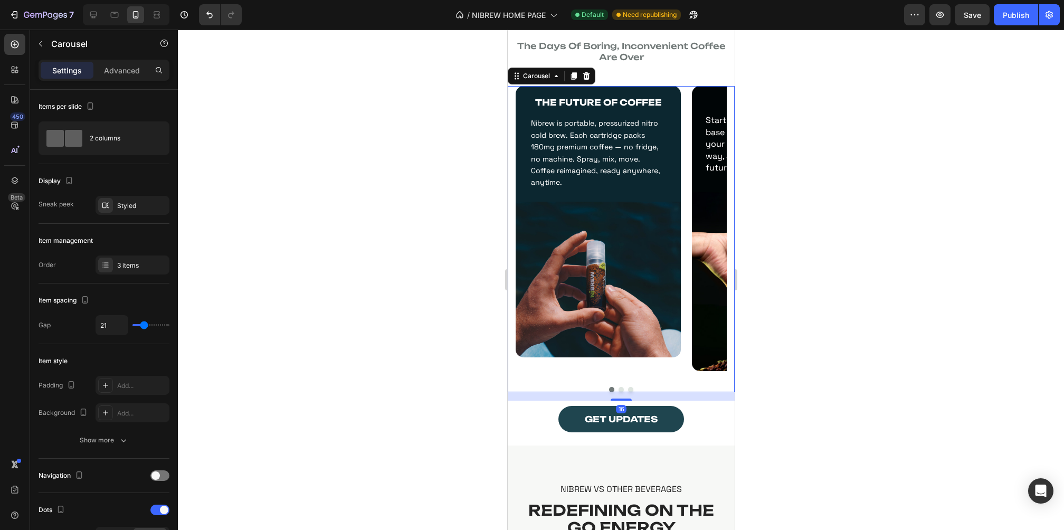
click at [618, 388] on button "Dot" at bounding box center [620, 389] width 5 height 5
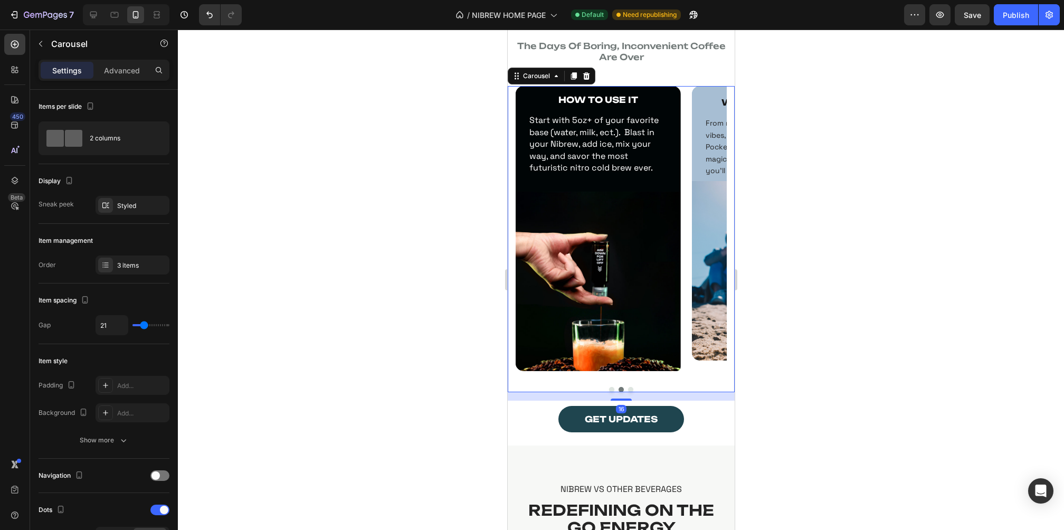
click at [627, 388] on button "Dot" at bounding box center [629, 389] width 5 height 5
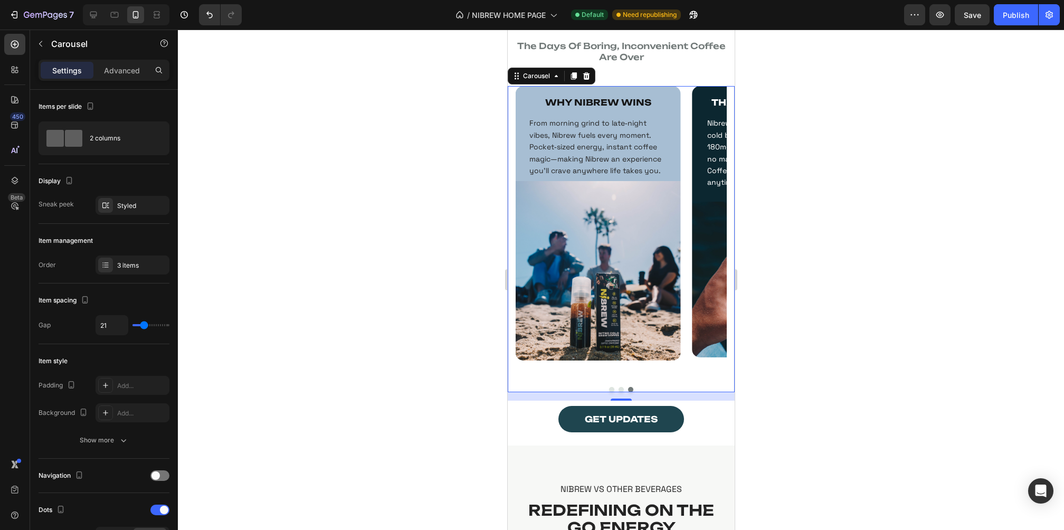
click at [618, 389] on button "Dot" at bounding box center [620, 389] width 5 height 5
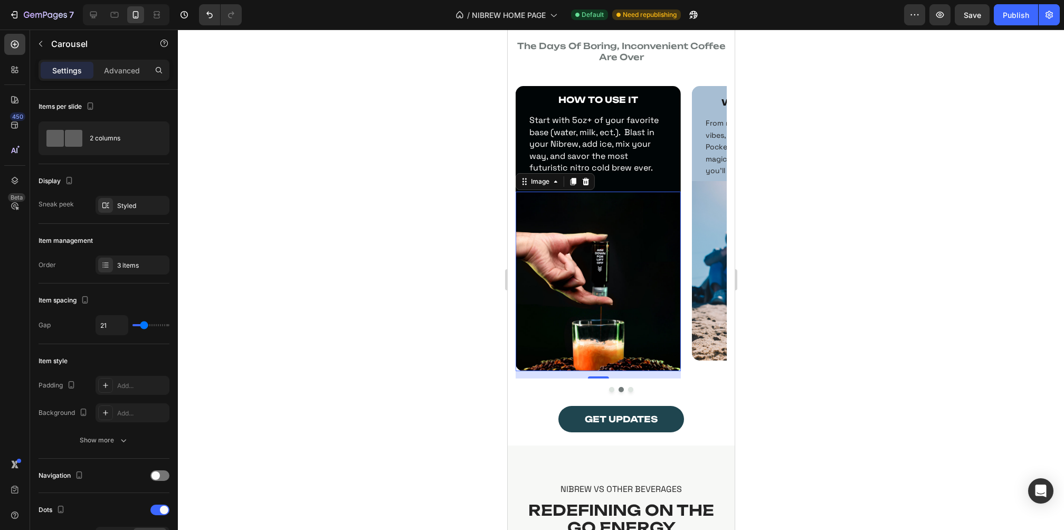
click at [643, 329] on img at bounding box center [597, 281] width 165 height 179
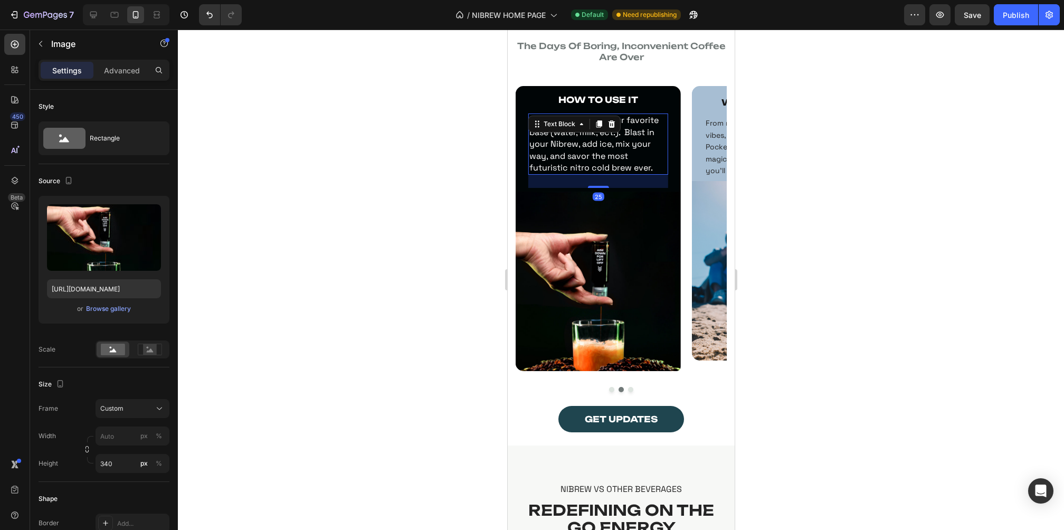
click at [622, 164] on p "Start with 5oz+ of your favorite base (water, milk, ect.). Blast in your Nibrew…" at bounding box center [598, 144] width 138 height 59
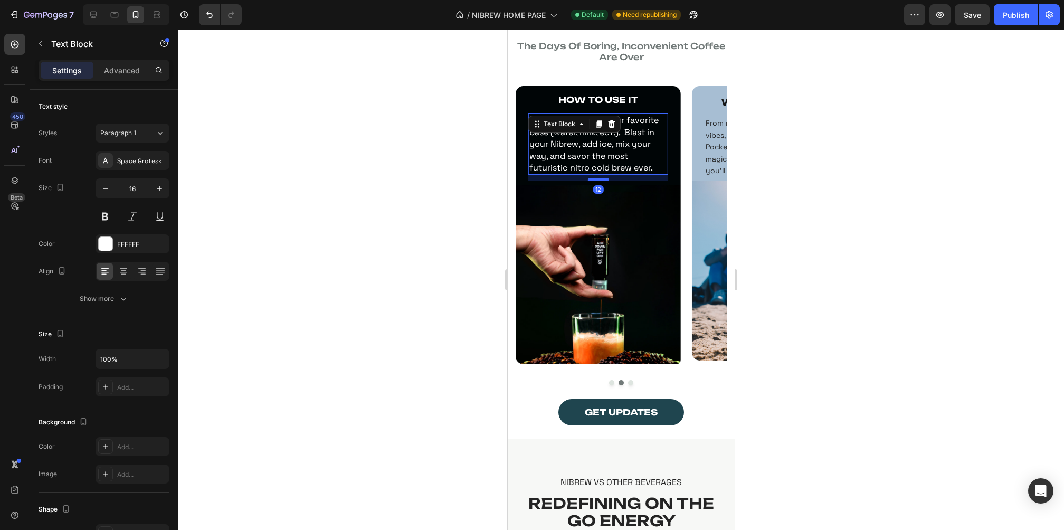
drag, startPoint x: 603, startPoint y: 187, endPoint x: 606, endPoint y: 180, distance: 7.6
click at [606, 180] on div at bounding box center [597, 179] width 21 height 3
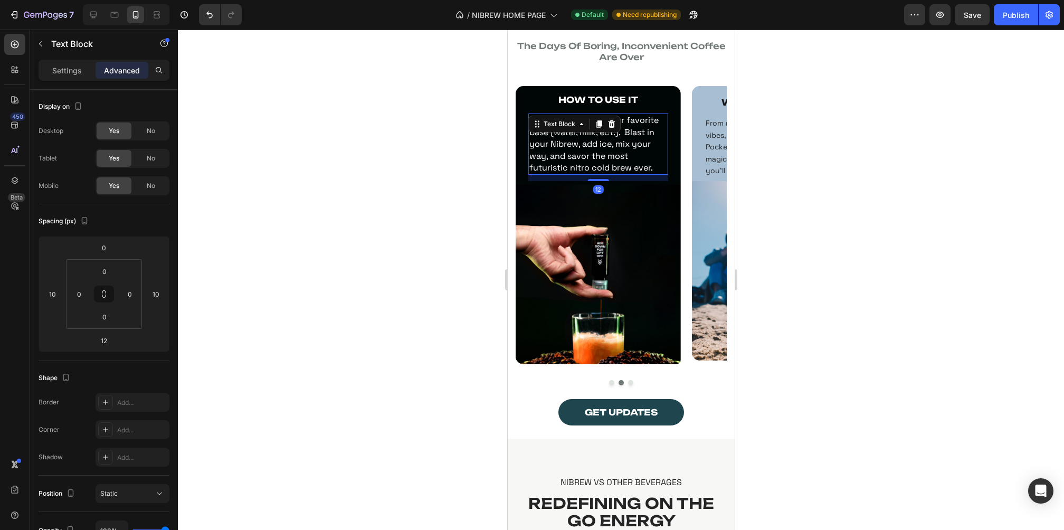
click at [775, 187] on div at bounding box center [621, 280] width 886 height 500
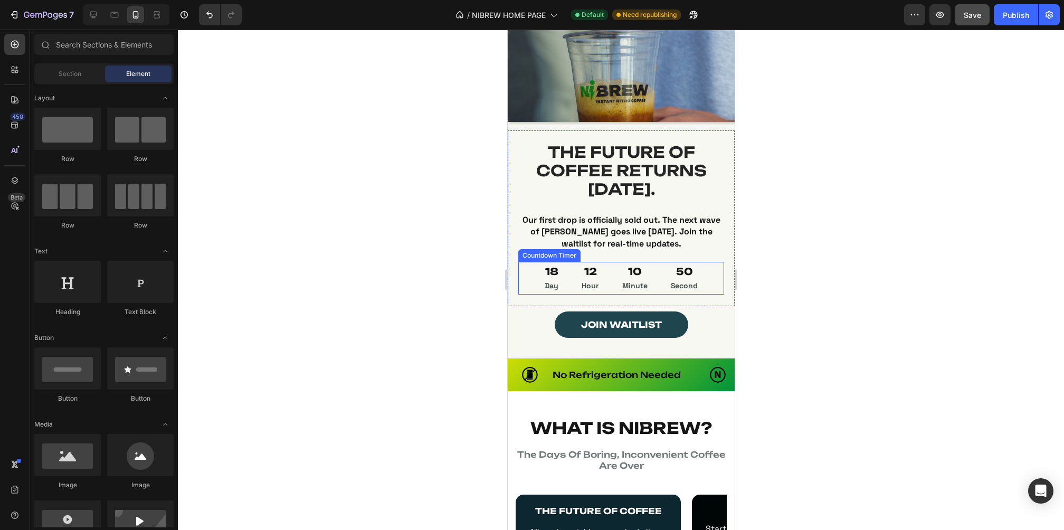
scroll to position [231, 0]
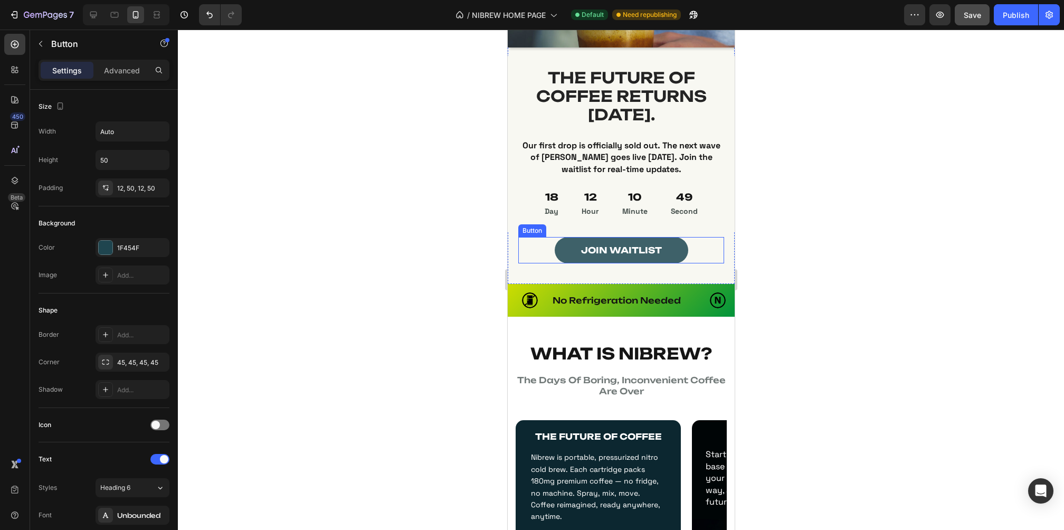
click at [670, 238] on link "JOIN WAITLIST" at bounding box center [621, 250] width 134 height 26
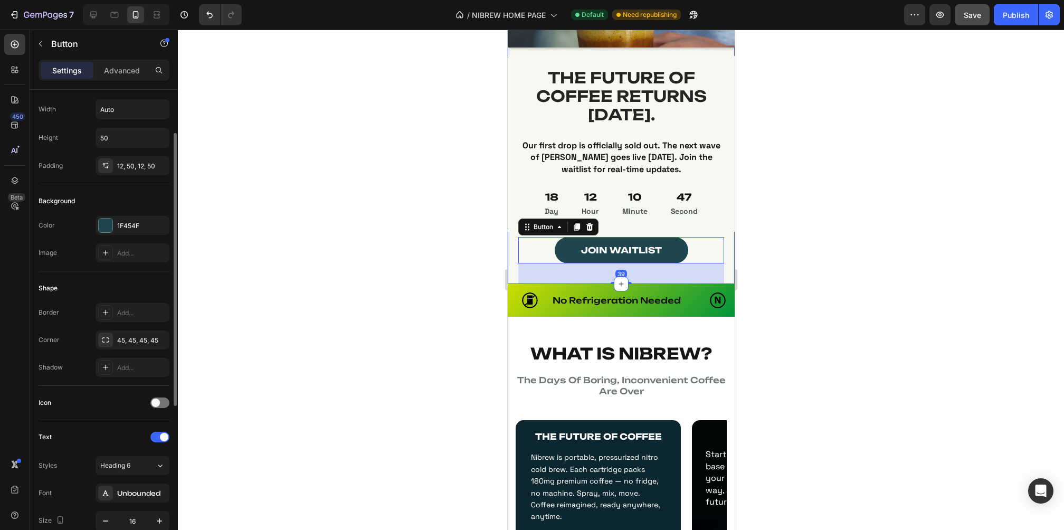
scroll to position [42, 0]
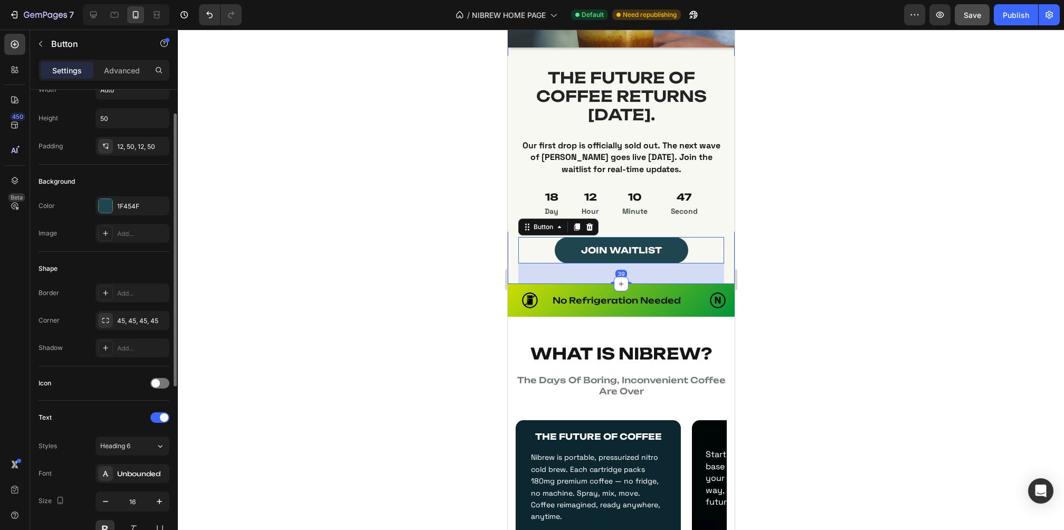
click at [137, 320] on div "45, 45, 45, 45" at bounding box center [142, 320] width 50 height 9
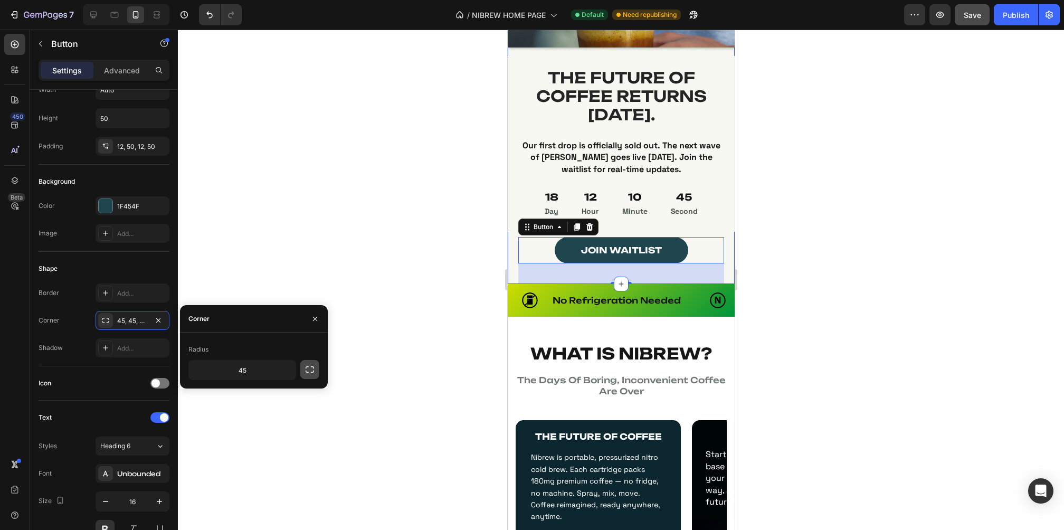
click at [307, 372] on icon "button" at bounding box center [310, 369] width 8 height 6
click at [313, 372] on icon "button" at bounding box center [310, 369] width 8 height 6
click at [255, 369] on input "45" at bounding box center [242, 369] width 107 height 19
type input "15"
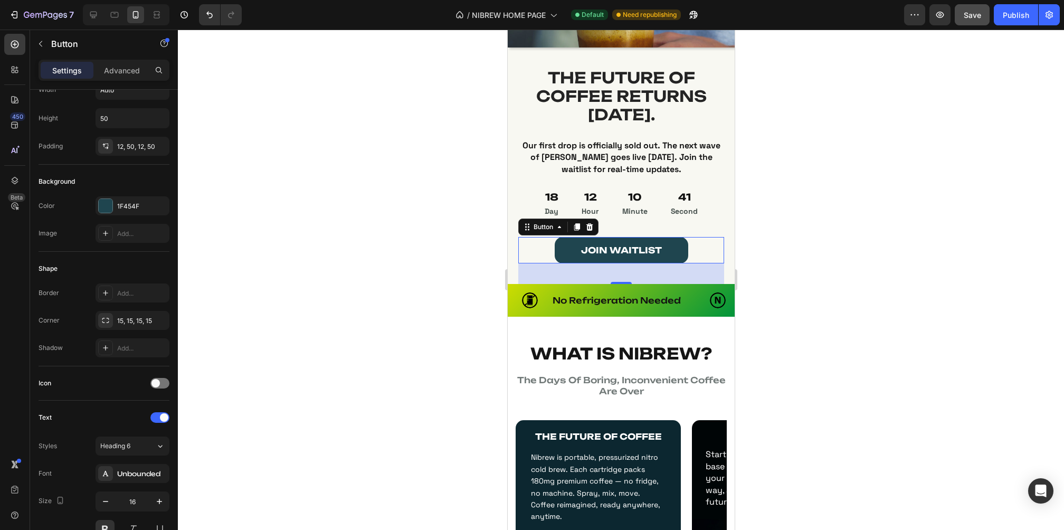
click at [983, 324] on div at bounding box center [621, 280] width 886 height 500
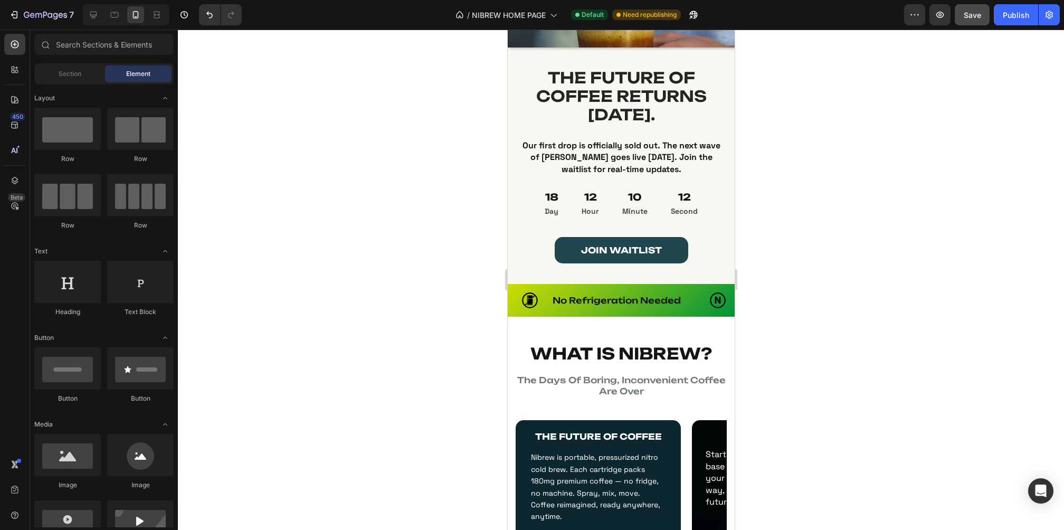
click at [887, 239] on div at bounding box center [621, 280] width 886 height 500
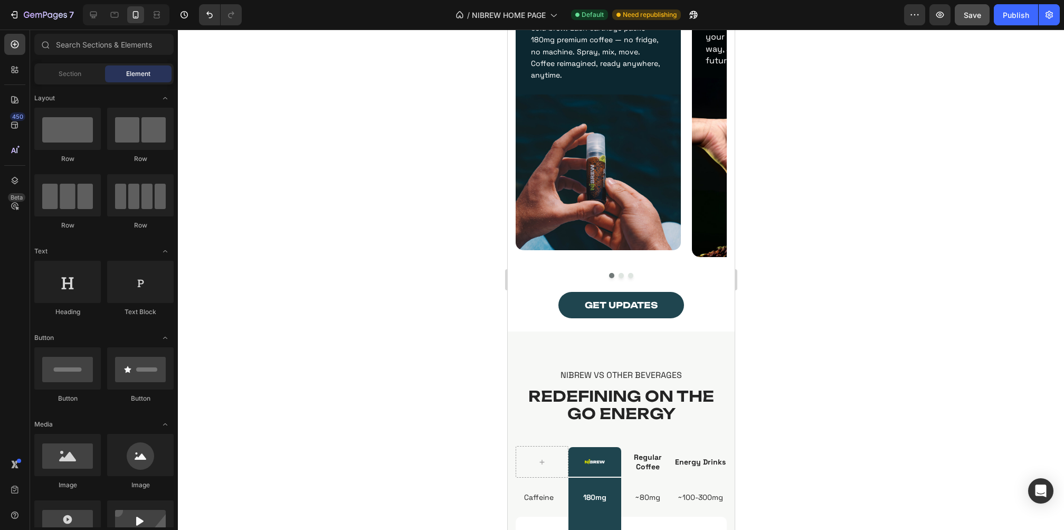
scroll to position [664, 0]
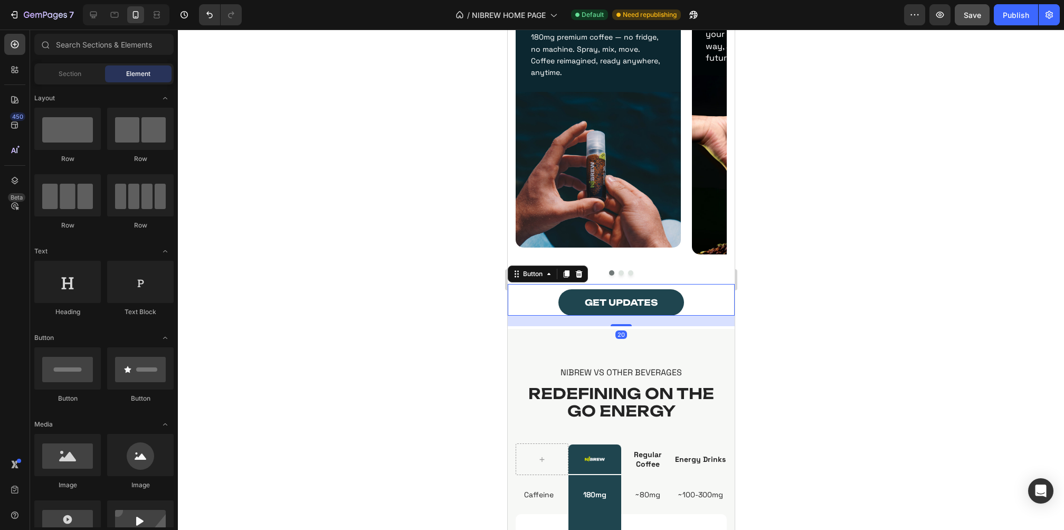
click at [679, 308] on div "GET UPDATES Button 20" at bounding box center [620, 300] width 227 height 32
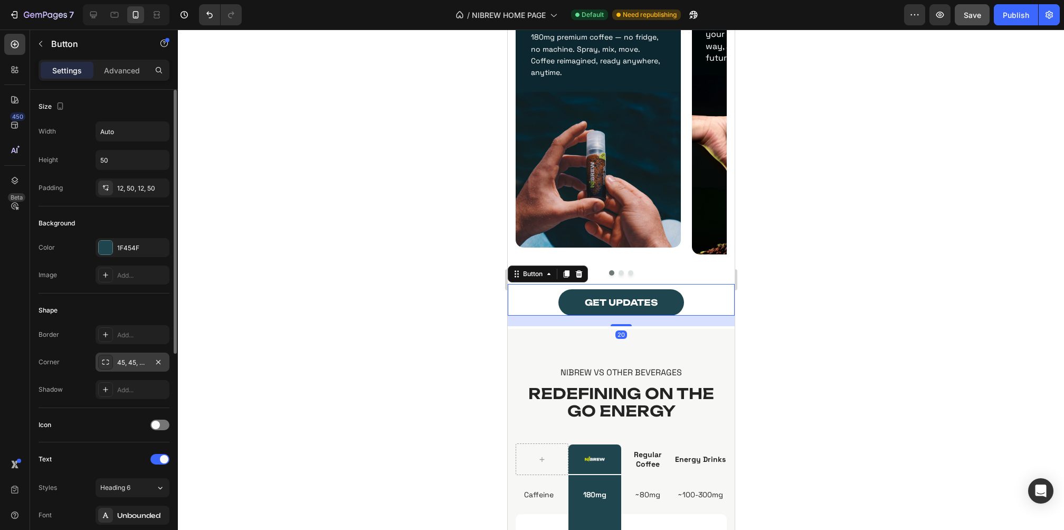
click at [133, 362] on div "45, 45, 45, 45" at bounding box center [132, 362] width 31 height 9
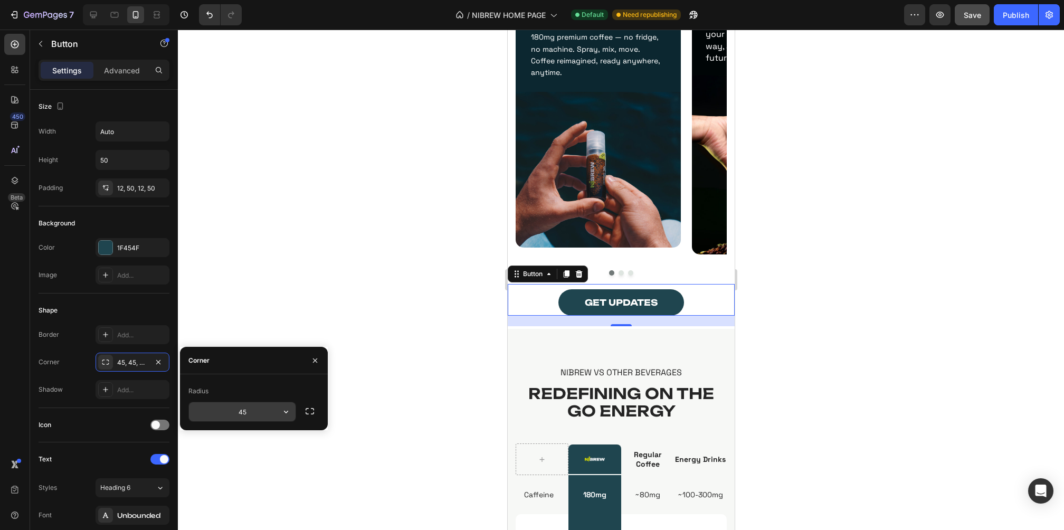
click at [242, 416] on input "45" at bounding box center [242, 411] width 107 height 19
type input "15"
click at [363, 355] on div at bounding box center [621, 280] width 886 height 500
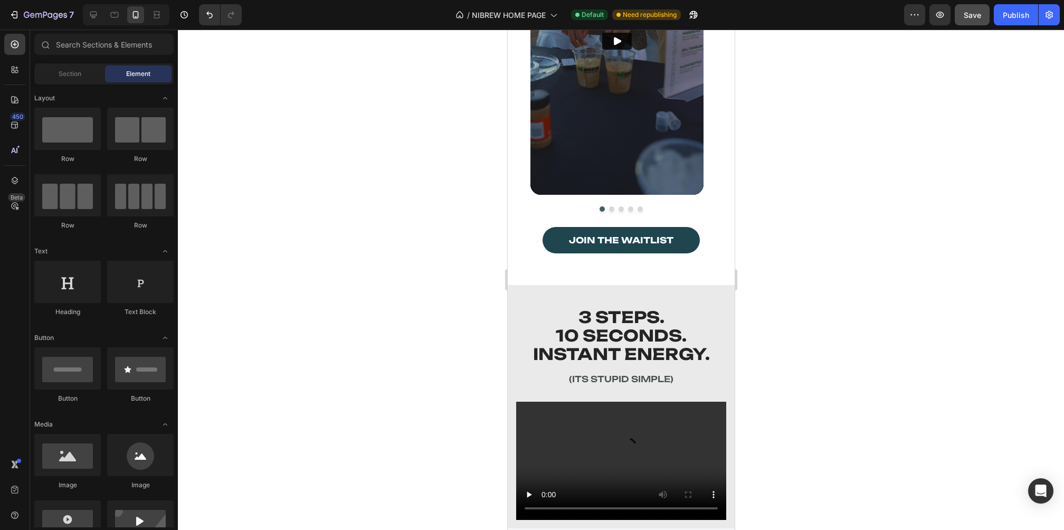
scroll to position [1892, 0]
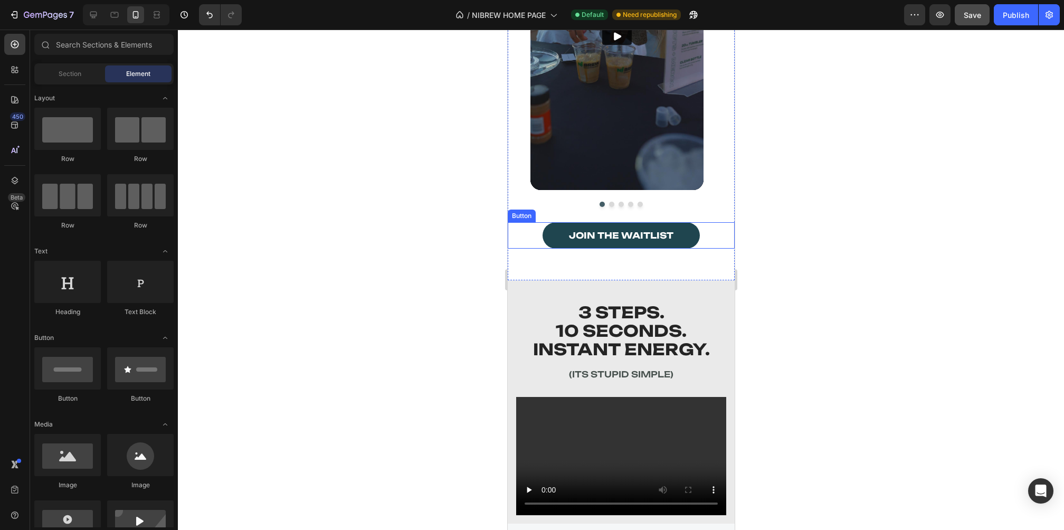
click at [695, 249] on div "Join the waitlist Button" at bounding box center [620, 235] width 227 height 26
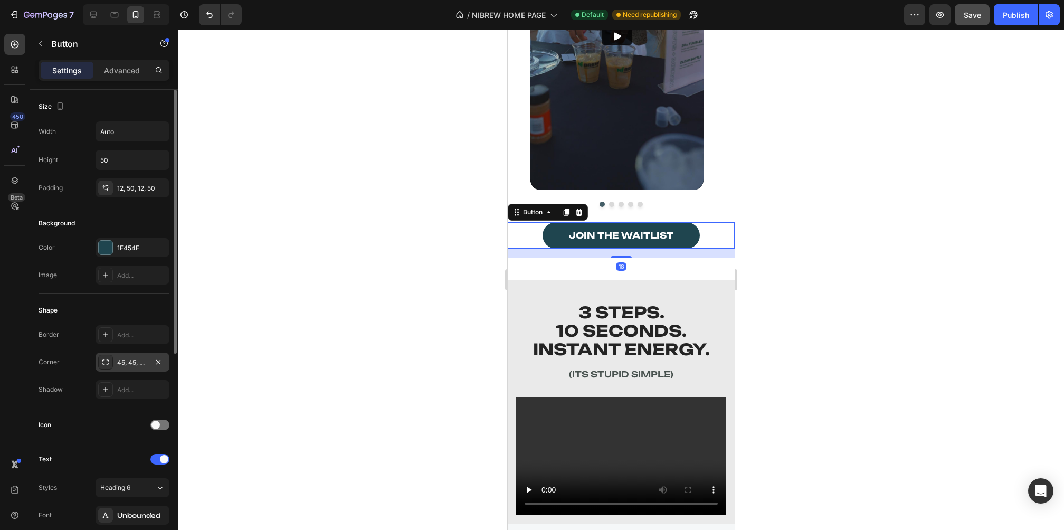
click at [135, 360] on div "45, 45, 45, 45" at bounding box center [132, 362] width 31 height 9
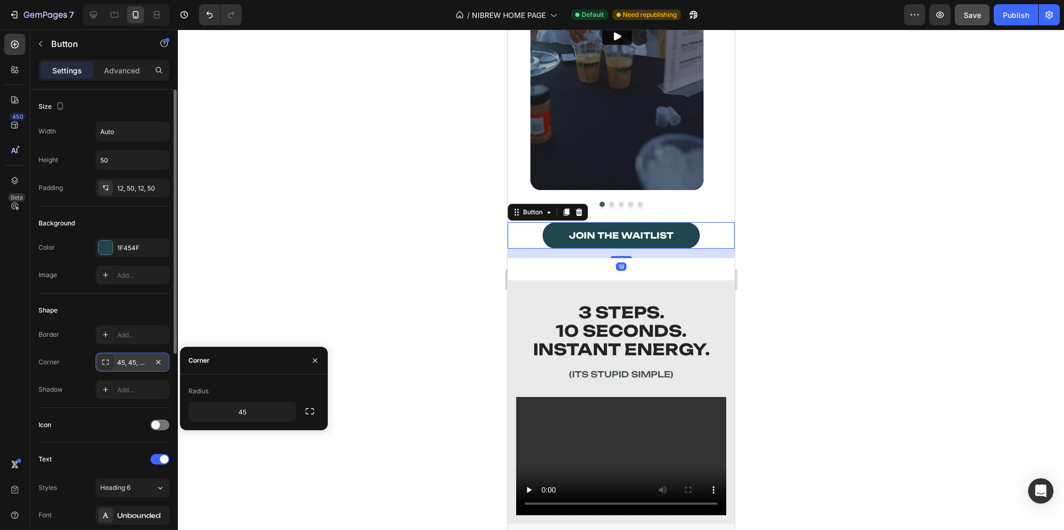
click at [135, 360] on div "45, 45, 45, 45" at bounding box center [132, 362] width 31 height 9
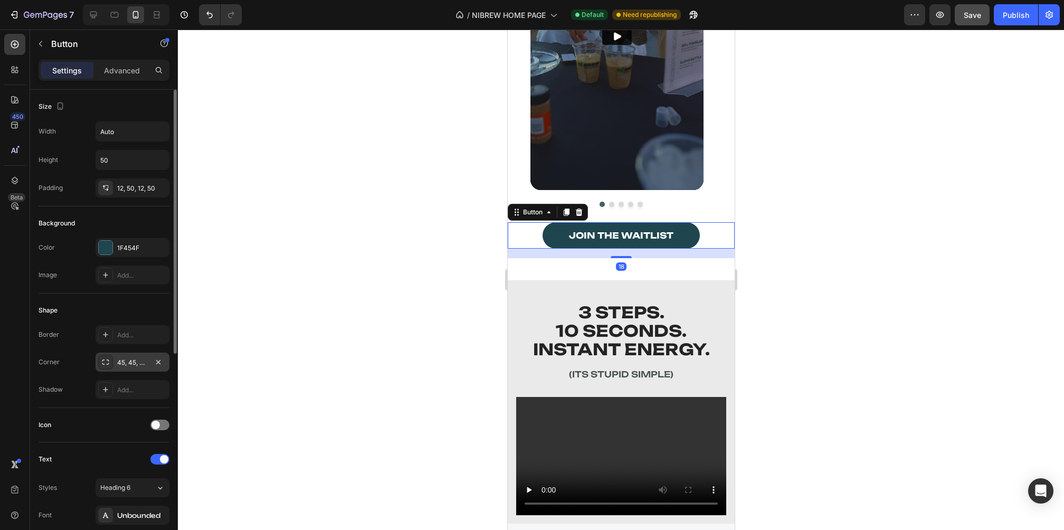
click at [135, 360] on div "45, 45, 45, 45" at bounding box center [132, 362] width 31 height 9
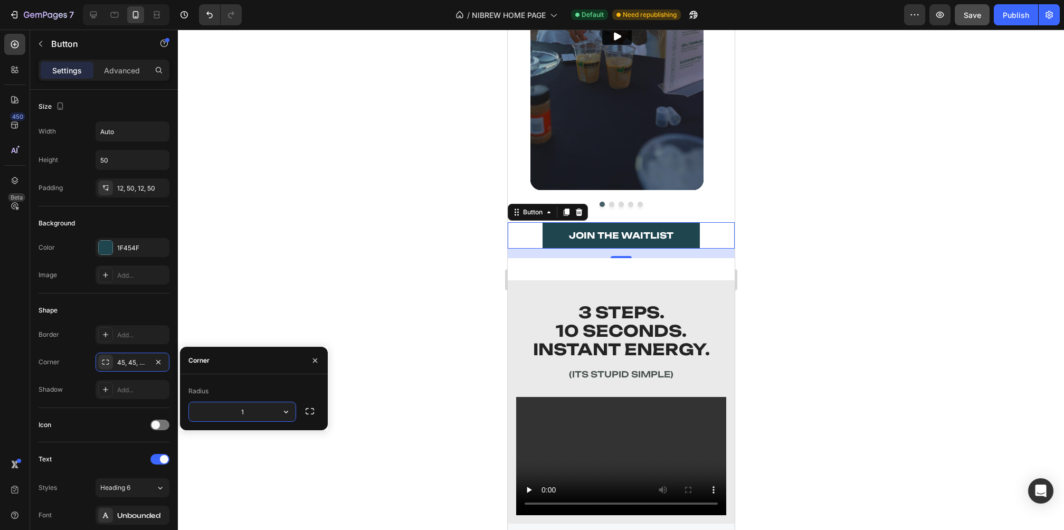
type input "15"
click at [845, 330] on div at bounding box center [621, 280] width 886 height 500
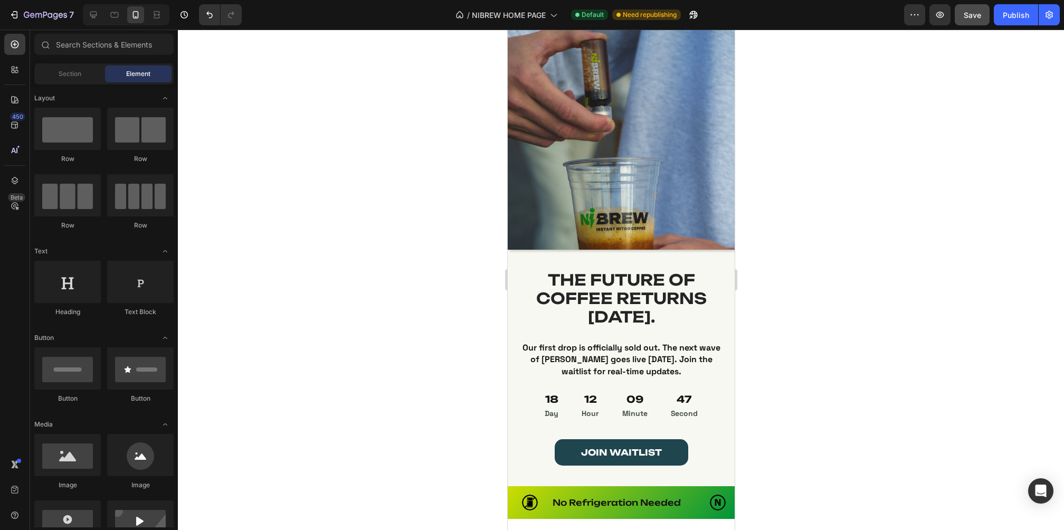
scroll to position [24, 0]
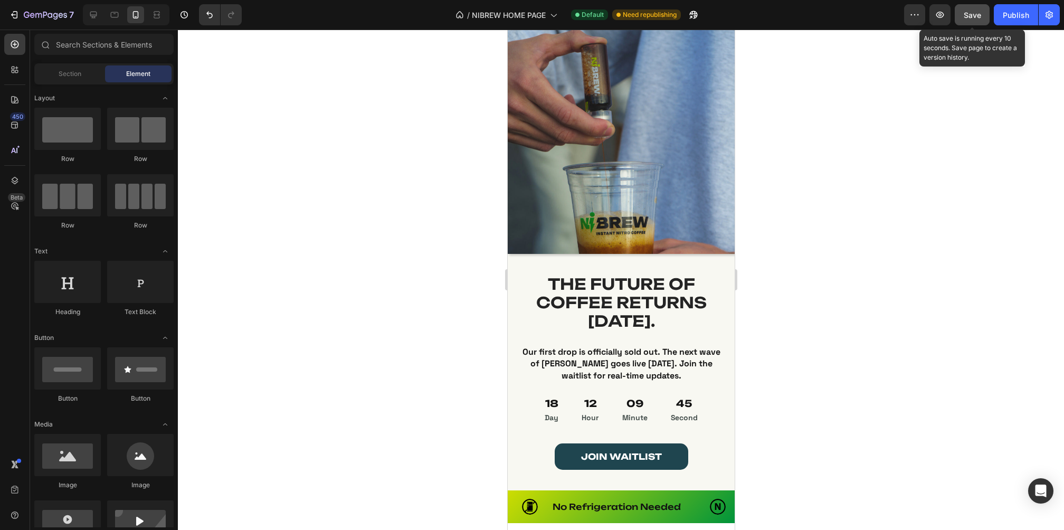
click at [969, 12] on span "Save" at bounding box center [972, 15] width 17 height 9
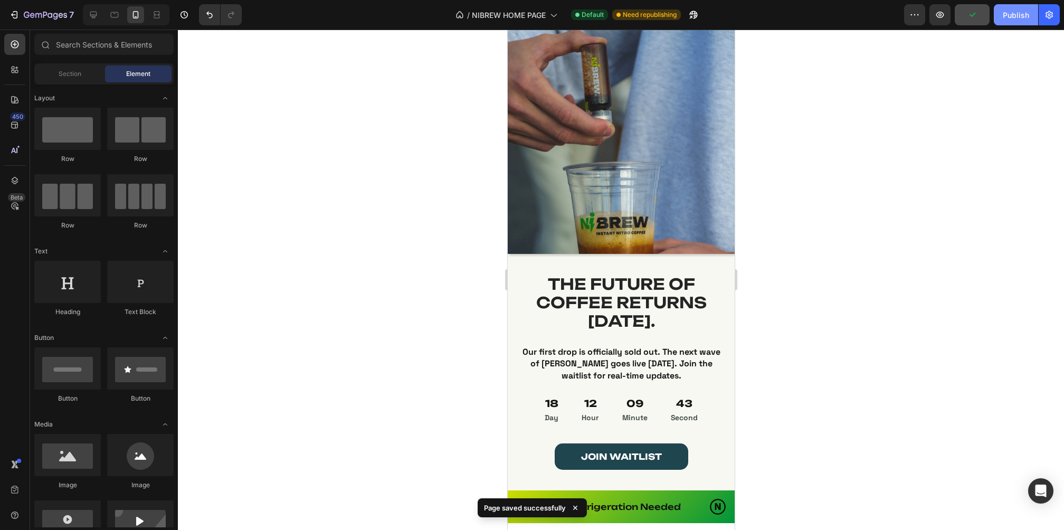
click at [1020, 21] on button "Publish" at bounding box center [1016, 14] width 44 height 21
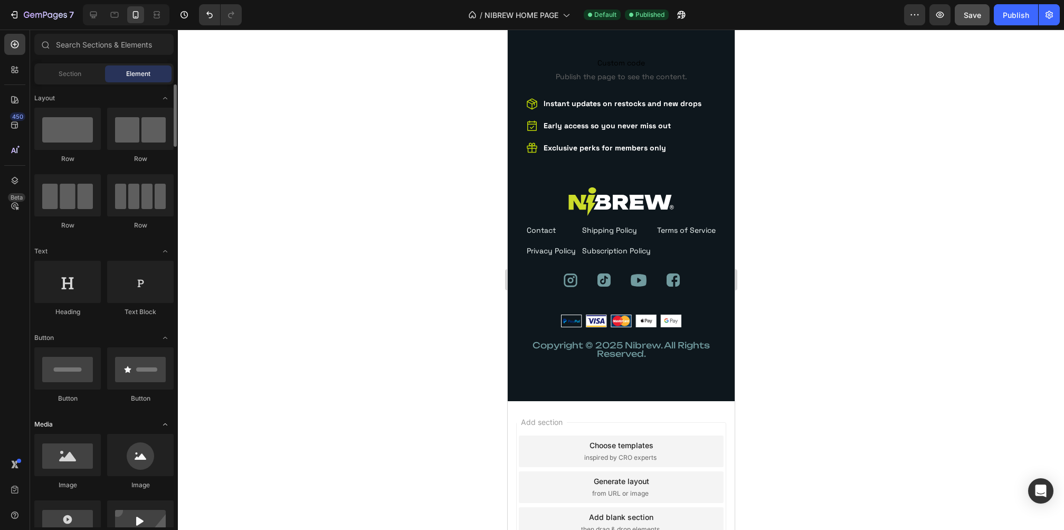
scroll to position [3325, 0]
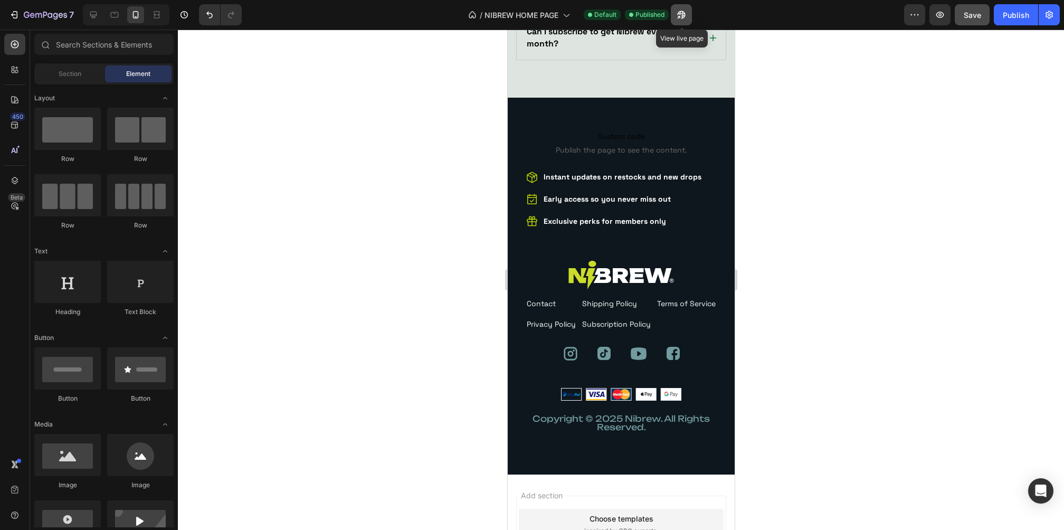
click at [680, 16] on icon "button" at bounding box center [678, 17] width 3 height 3
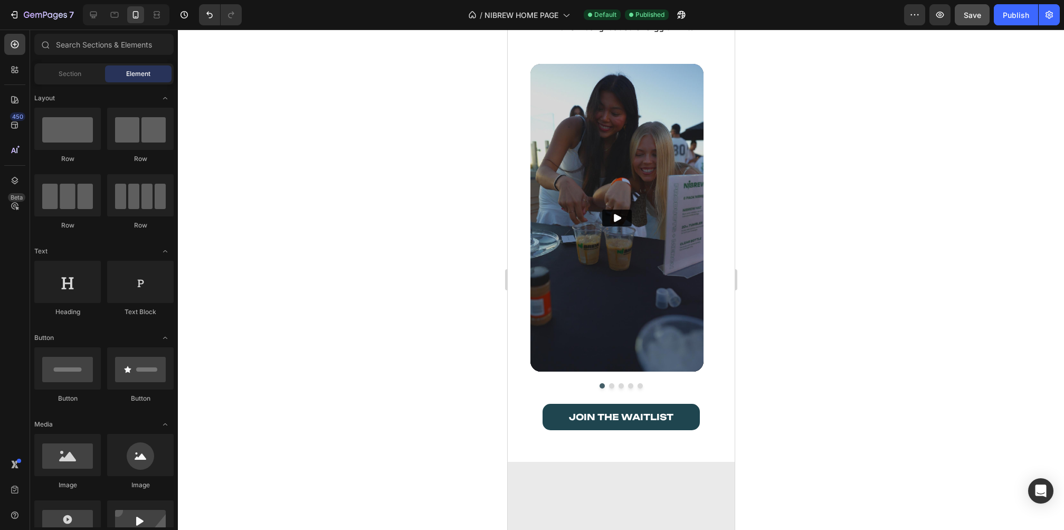
scroll to position [1530, 0]
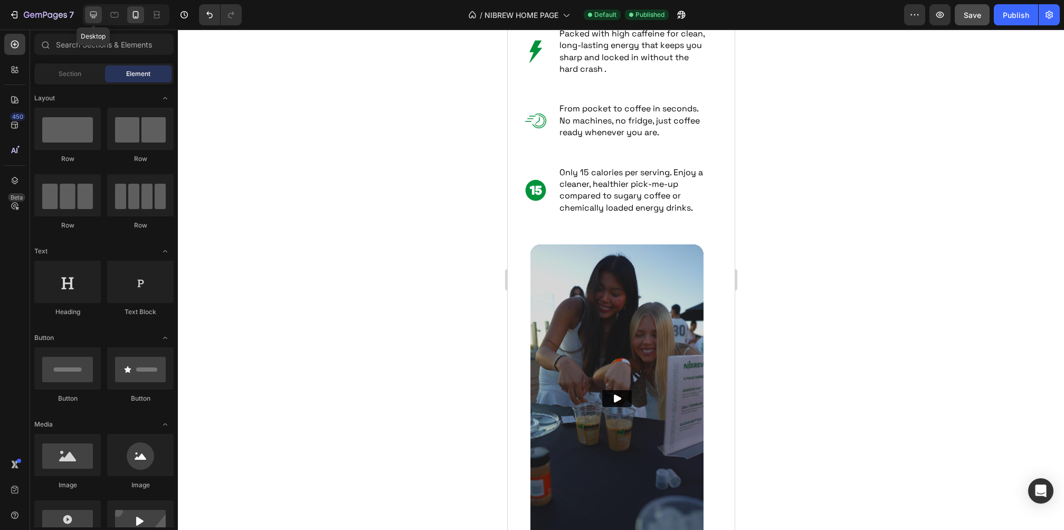
click at [89, 15] on icon at bounding box center [93, 14] width 11 height 11
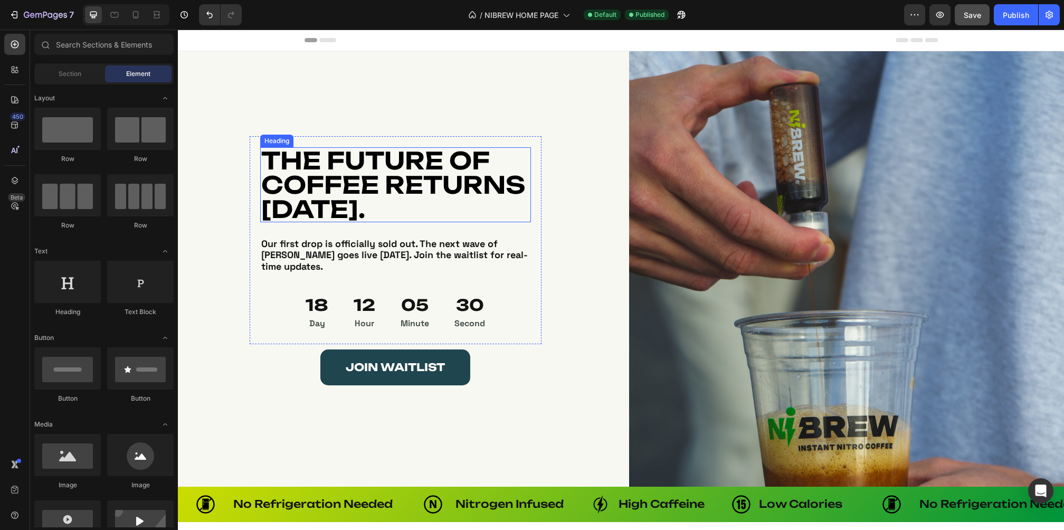
click at [471, 177] on span "THE FUTURE OF COFFEE RETURNS [DATE]." at bounding box center [393, 185] width 264 height 78
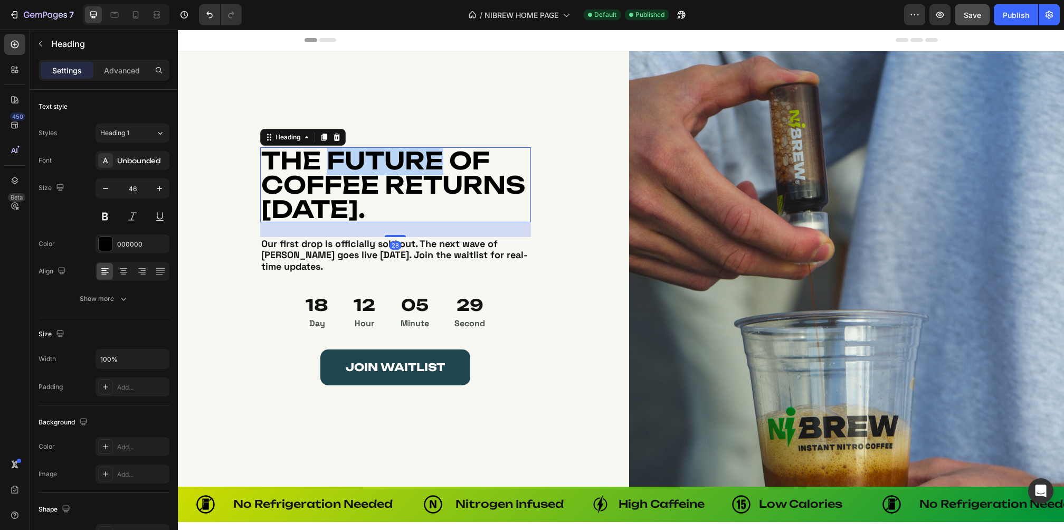
click at [332, 168] on span "THE FUTURE OF COFFEE RETURNS [DATE]." at bounding box center [393, 185] width 264 height 78
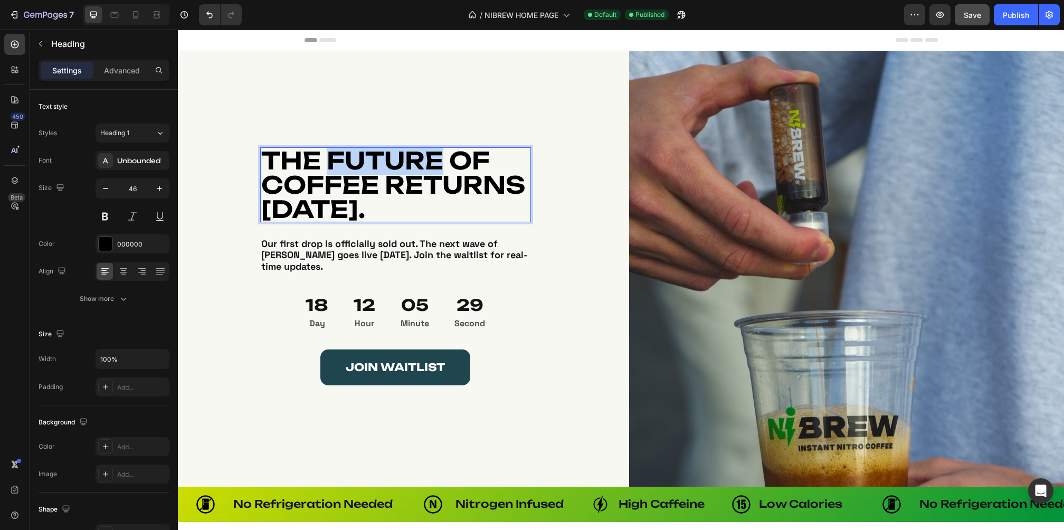
click at [332, 168] on span "THE FUTURE OF COFFEE RETURNS [DATE]." at bounding box center [393, 185] width 264 height 78
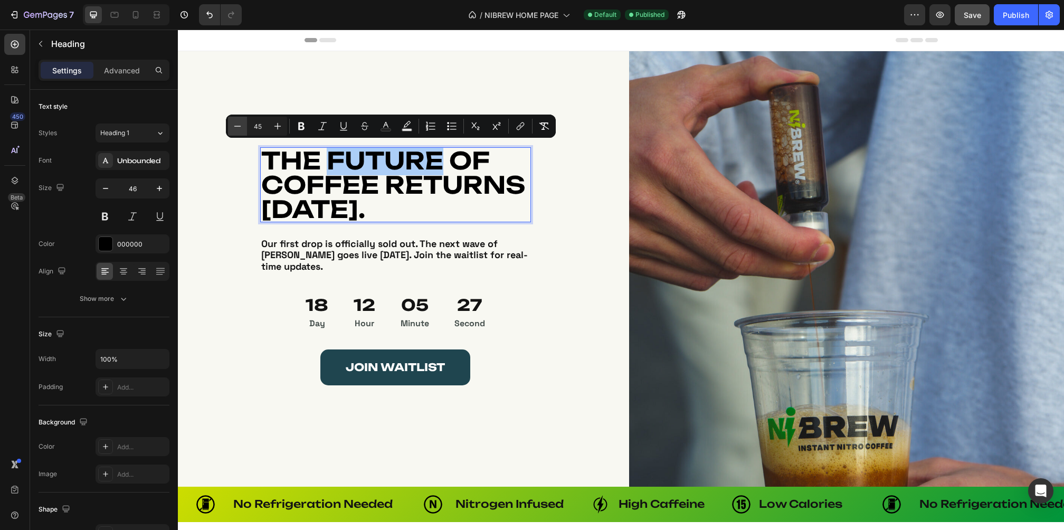
click at [244, 128] on button "Minus" at bounding box center [237, 126] width 19 height 19
type input "44"
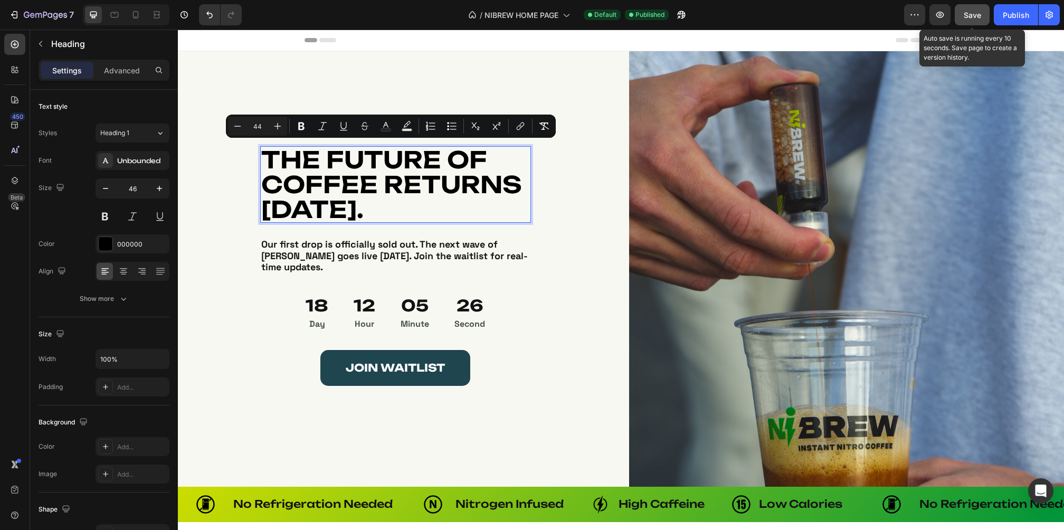
click at [974, 17] on span "Save" at bounding box center [972, 15] width 17 height 9
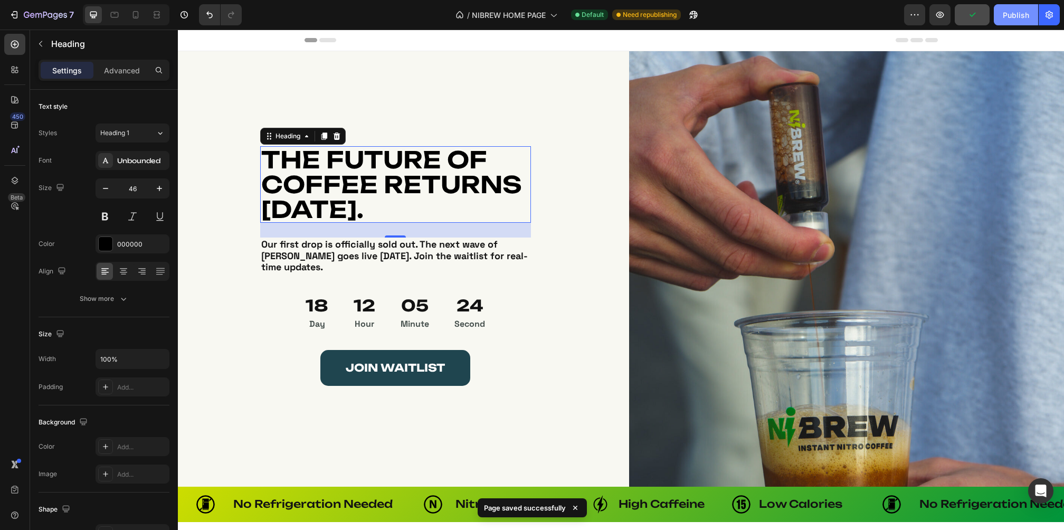
click at [1007, 6] on button "Publish" at bounding box center [1016, 14] width 44 height 21
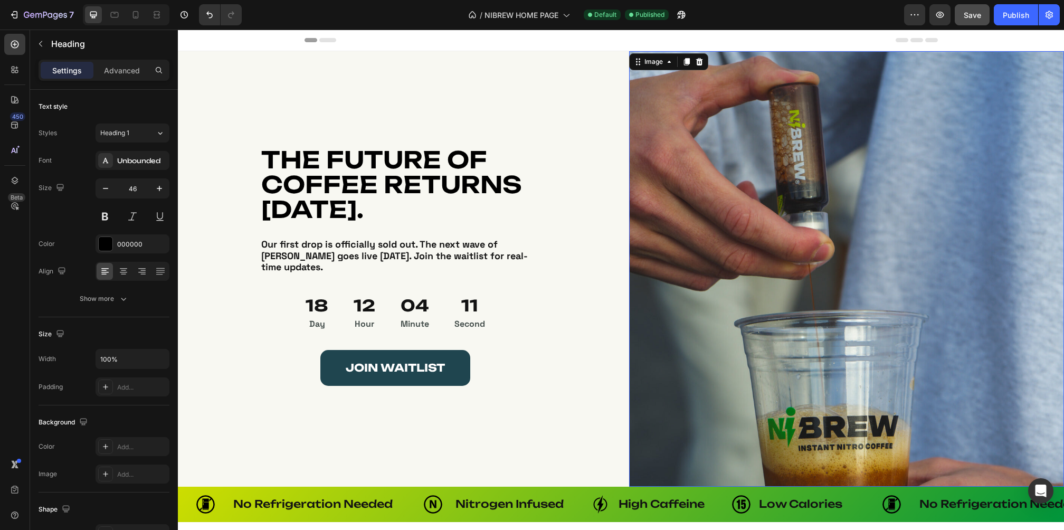
click at [691, 275] on img at bounding box center [846, 268] width 435 height 435
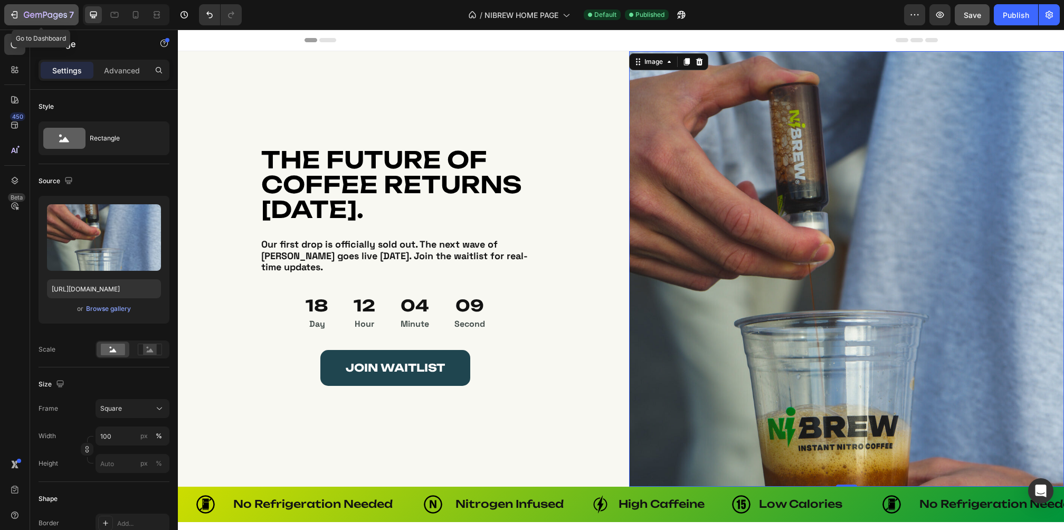
click at [53, 14] on icon "button" at bounding box center [55, 16] width 5 height 7
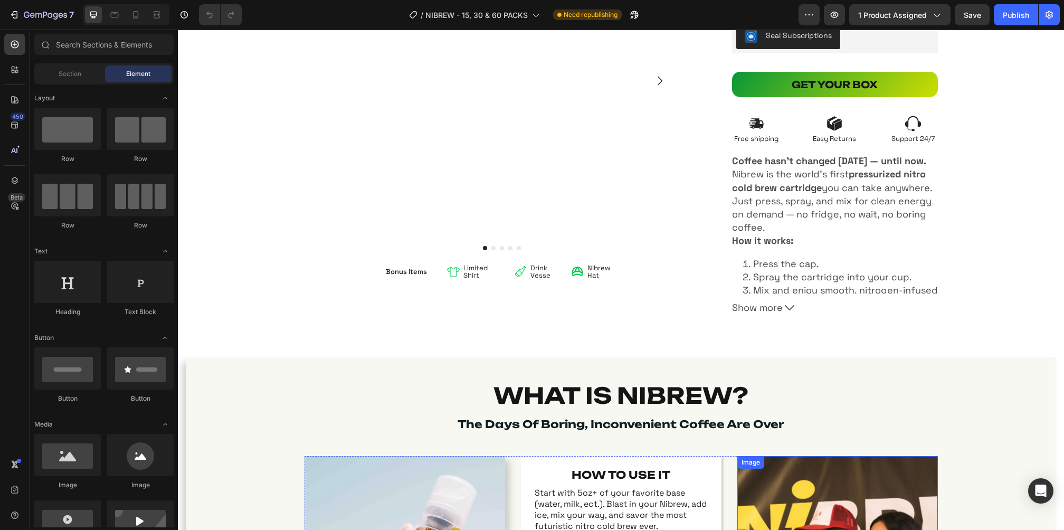
scroll to position [87, 0]
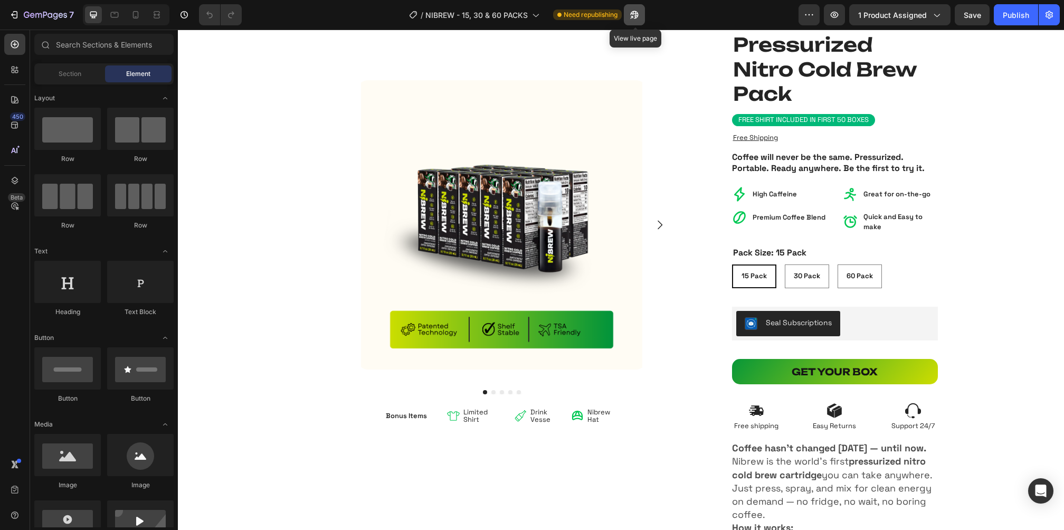
click at [633, 17] on icon "button" at bounding box center [632, 17] width 3 height 3
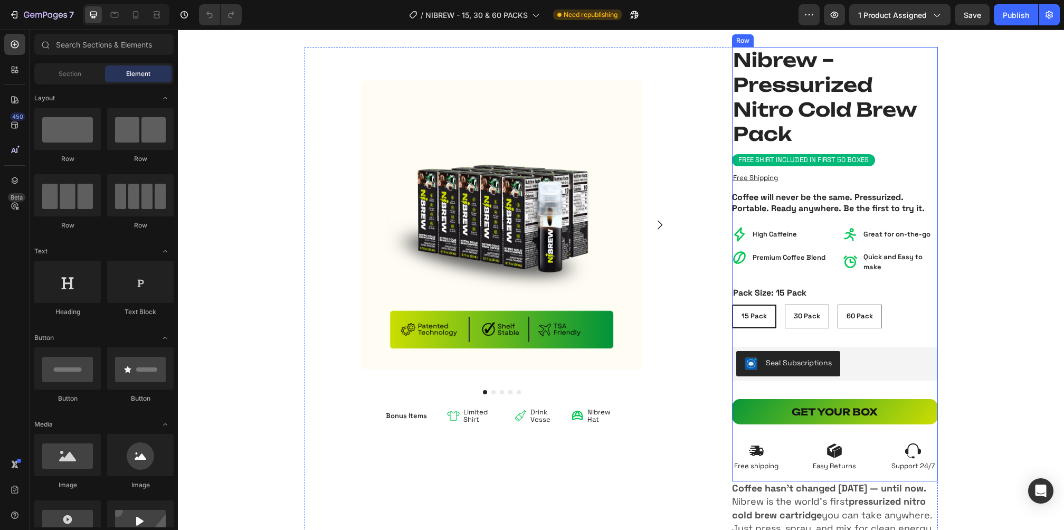
scroll to position [265, 0]
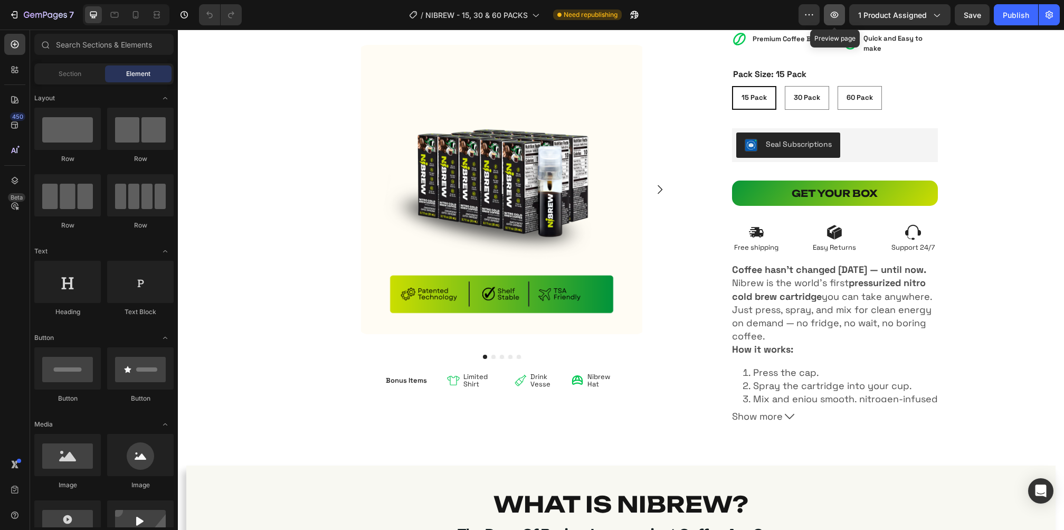
click at [834, 15] on icon "button" at bounding box center [834, 14] width 11 height 11
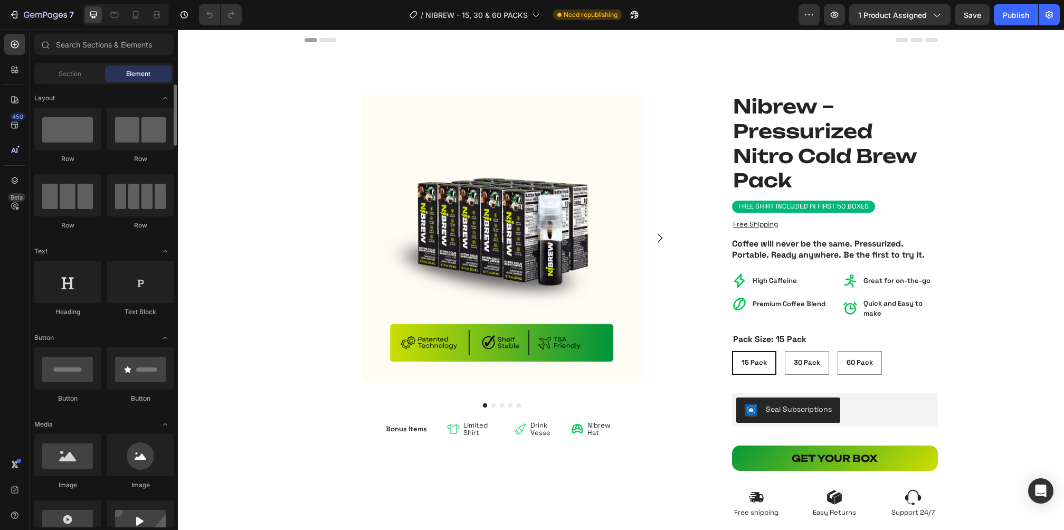
scroll to position [0, 0]
click at [785, 125] on h1 "Nibrew – Pressurized Nitro Cold Brew Pack" at bounding box center [835, 143] width 206 height 101
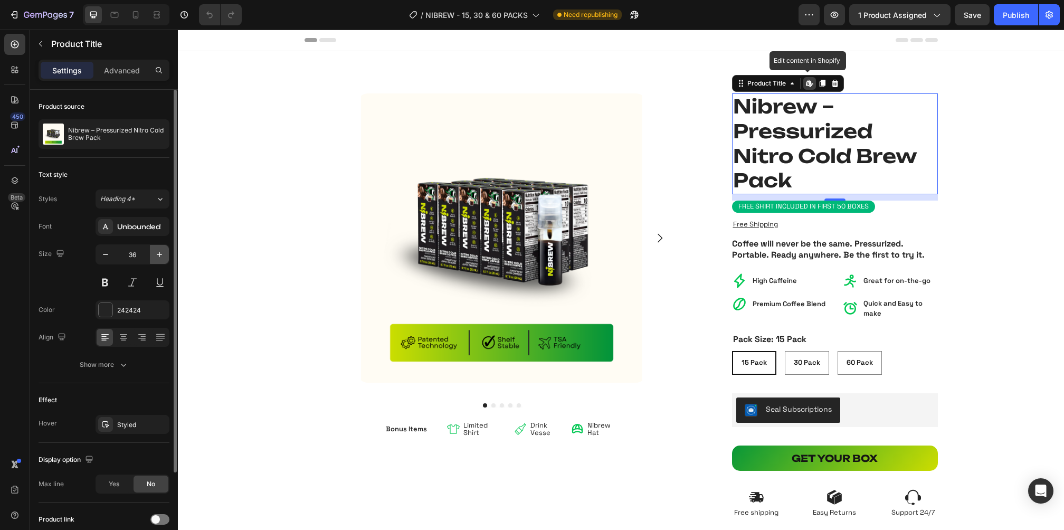
click at [159, 252] on icon "button" at bounding box center [159, 254] width 5 height 5
click at [160, 252] on icon "button" at bounding box center [159, 254] width 11 height 11
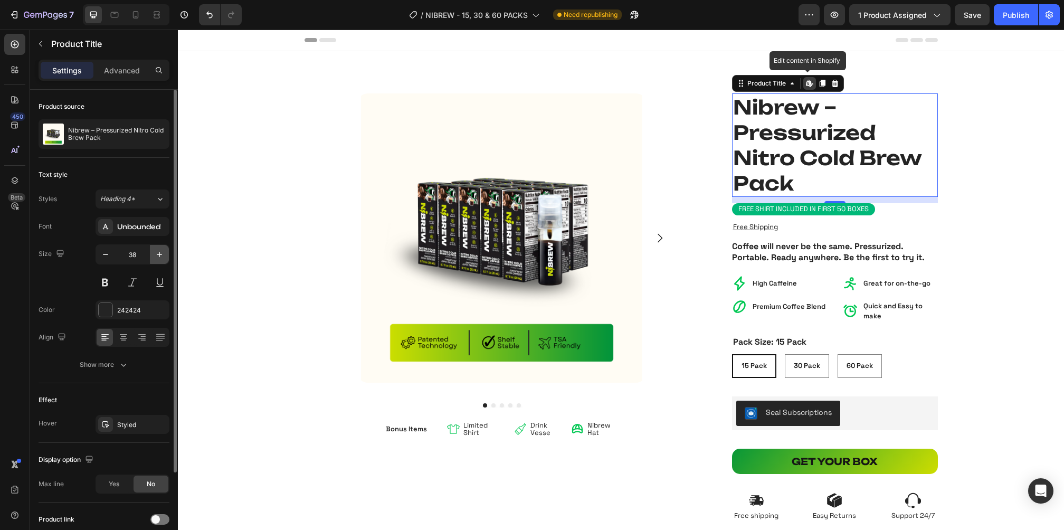
click at [160, 252] on icon "button" at bounding box center [159, 254] width 11 height 11
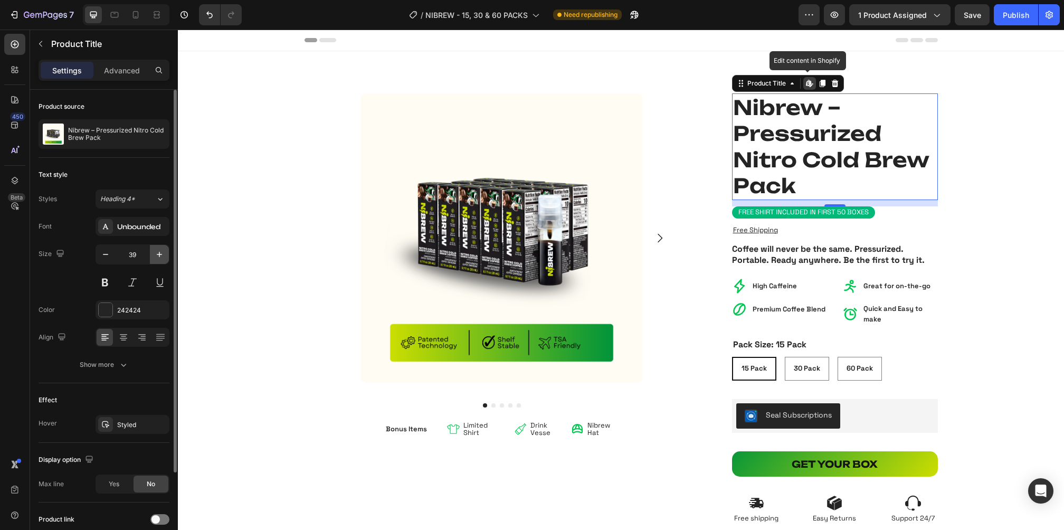
click at [160, 252] on icon "button" at bounding box center [159, 254] width 11 height 11
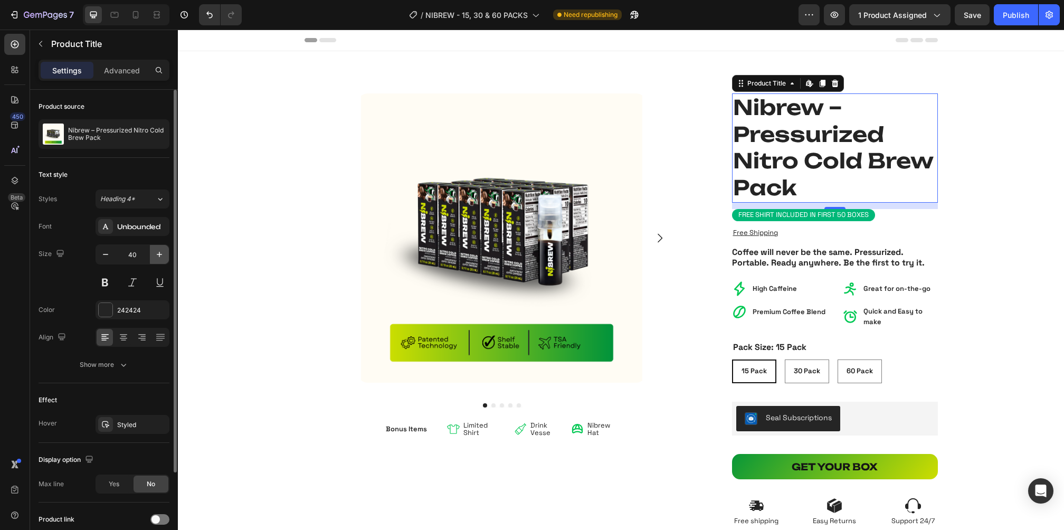
click at [160, 252] on icon "button" at bounding box center [159, 254] width 11 height 11
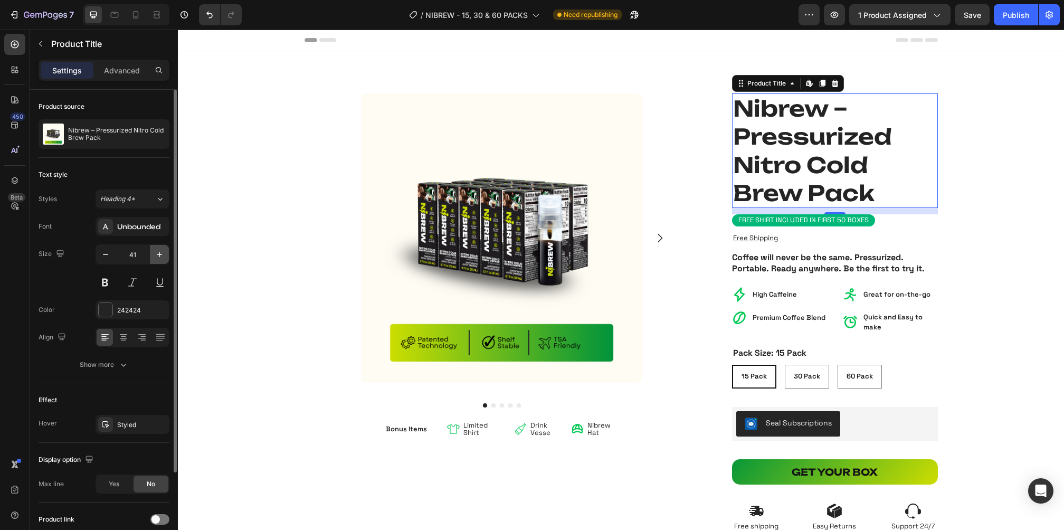
click at [160, 252] on icon "button" at bounding box center [159, 254] width 11 height 11
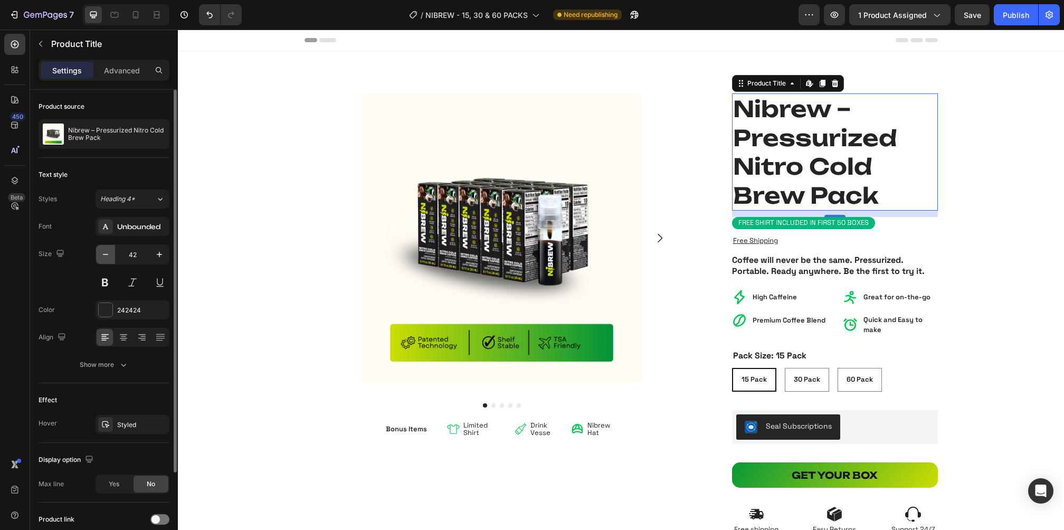
click at [107, 255] on icon "button" at bounding box center [105, 254] width 11 height 11
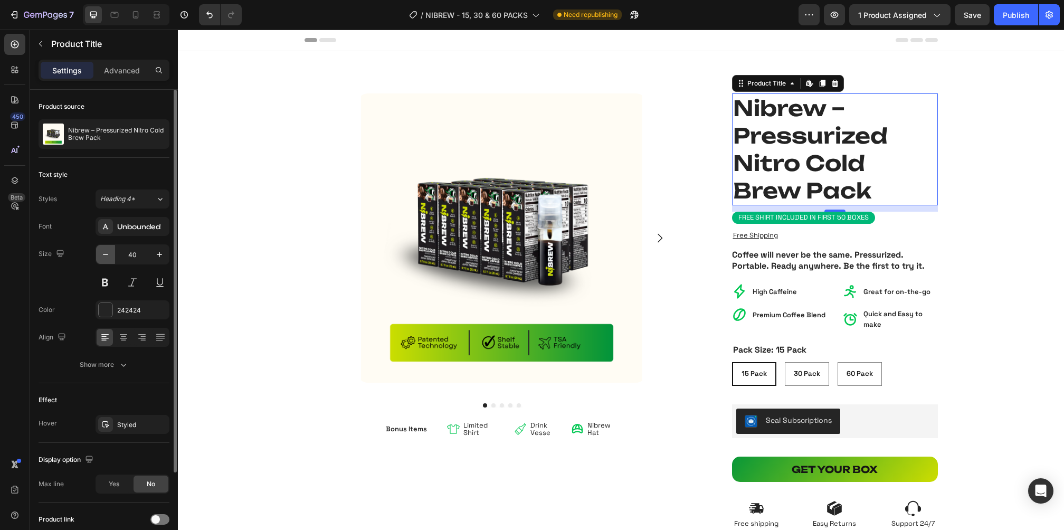
click at [107, 255] on icon "button" at bounding box center [105, 254] width 11 height 11
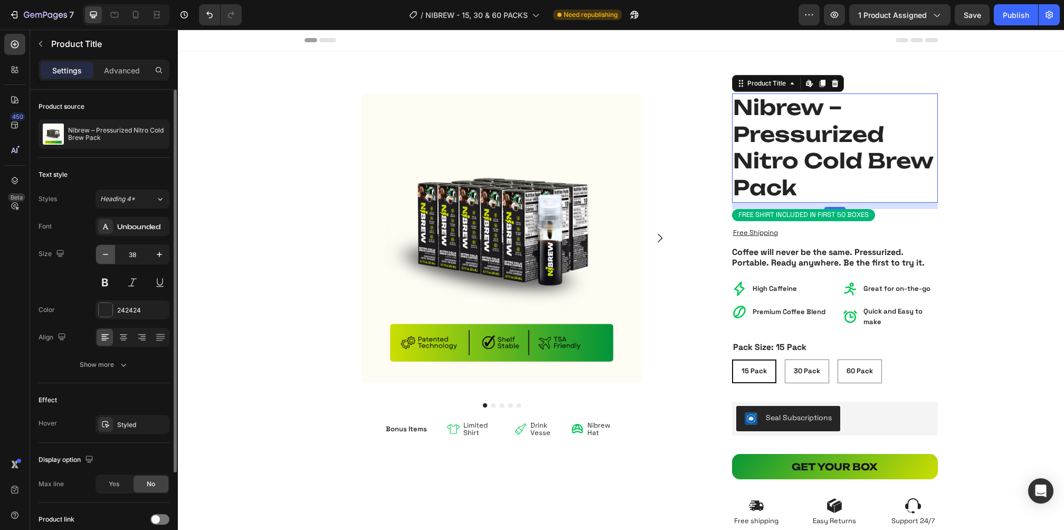
click at [107, 255] on icon "button" at bounding box center [105, 254] width 11 height 11
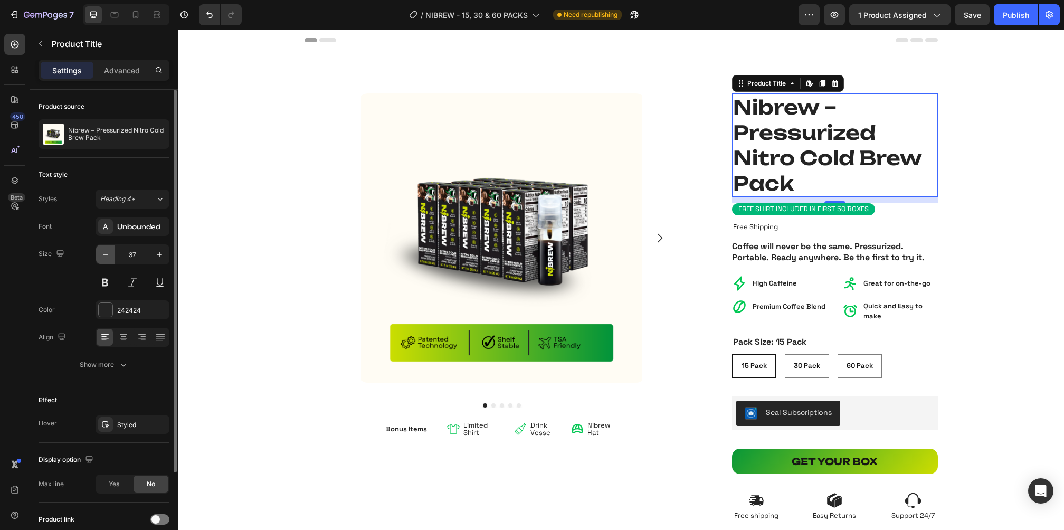
click at [107, 255] on icon "button" at bounding box center [105, 254] width 11 height 11
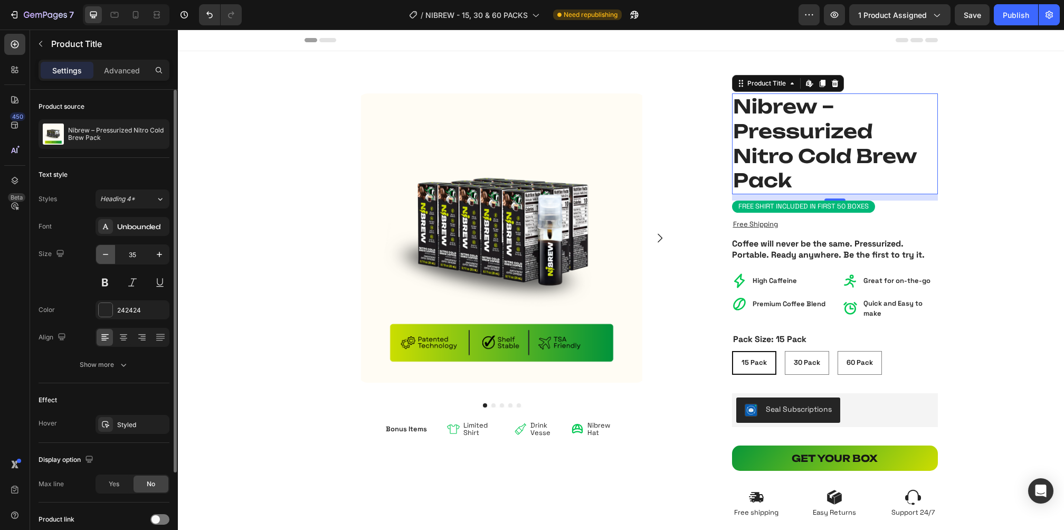
click at [107, 255] on icon "button" at bounding box center [105, 254] width 11 height 11
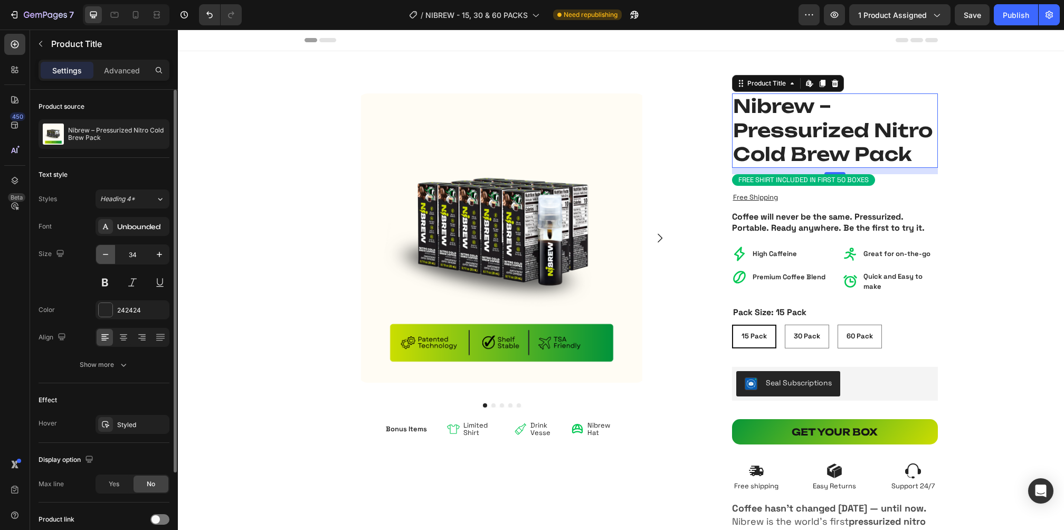
click at [107, 255] on icon "button" at bounding box center [105, 254] width 11 height 11
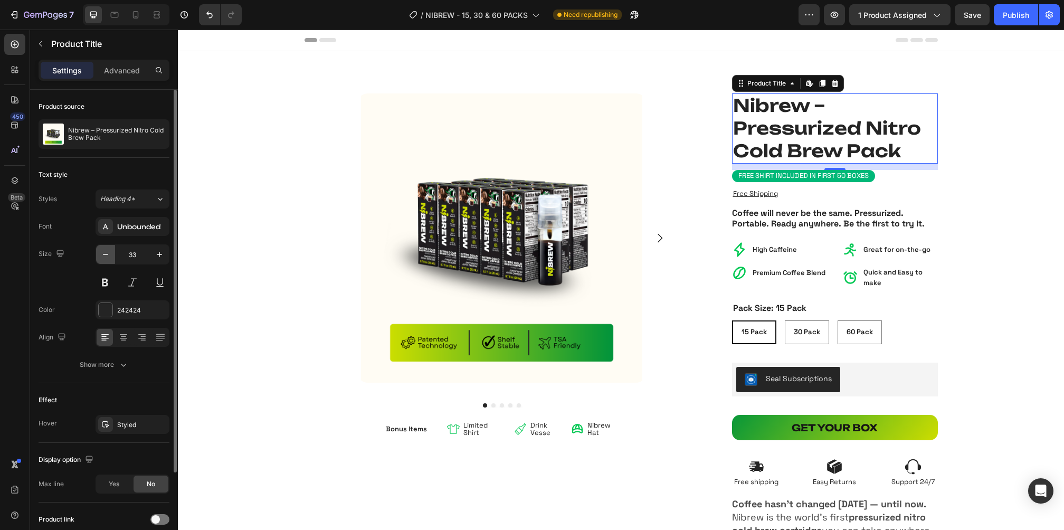
click at [107, 255] on icon "button" at bounding box center [105, 254] width 11 height 11
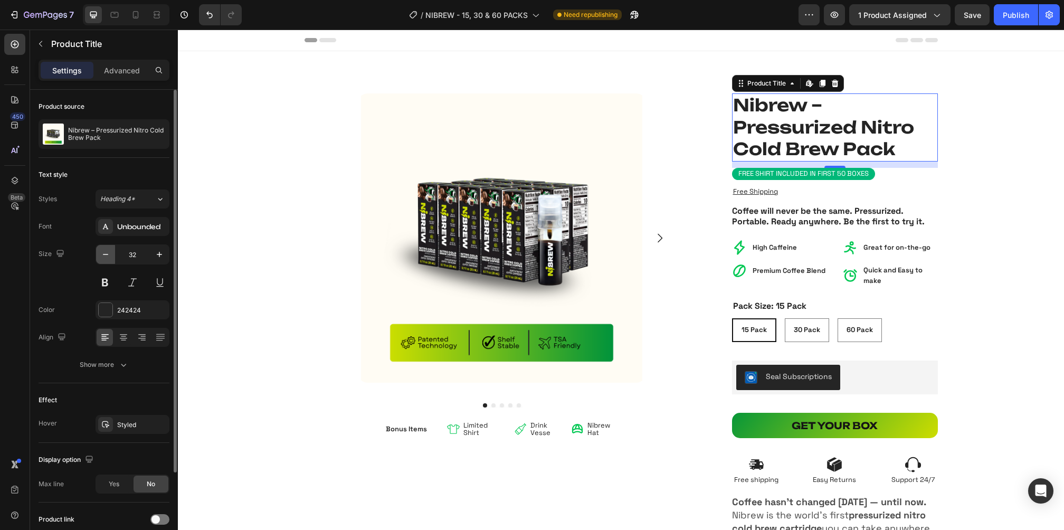
click at [107, 255] on icon "button" at bounding box center [105, 254] width 11 height 11
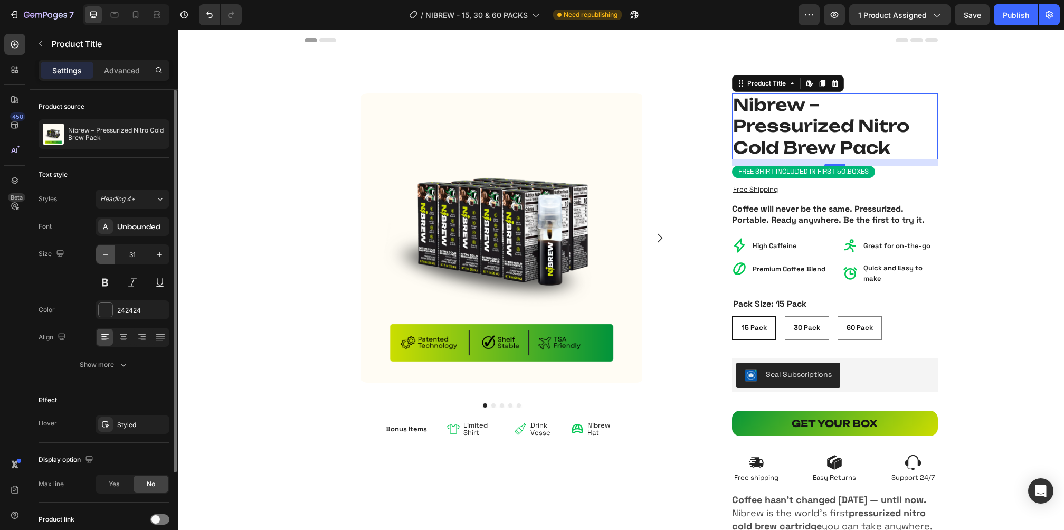
click at [107, 255] on icon "button" at bounding box center [105, 254] width 11 height 11
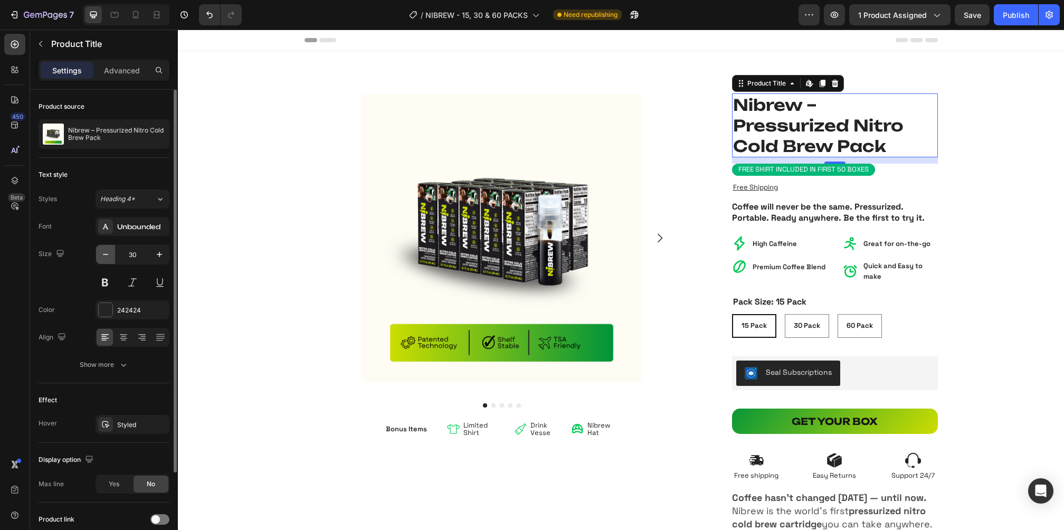
click at [107, 255] on icon "button" at bounding box center [105, 254] width 11 height 11
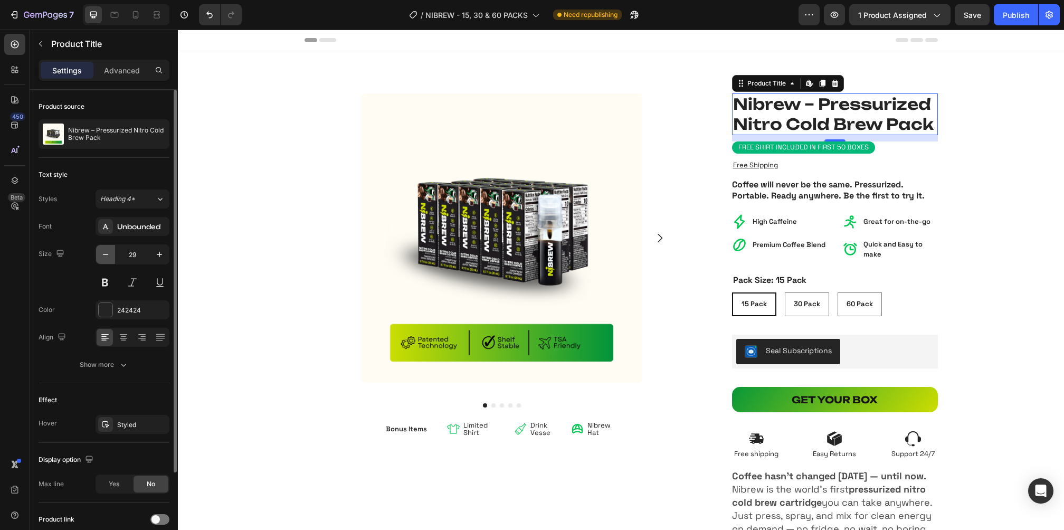
click at [107, 255] on icon "button" at bounding box center [105, 254] width 11 height 11
type input "28"
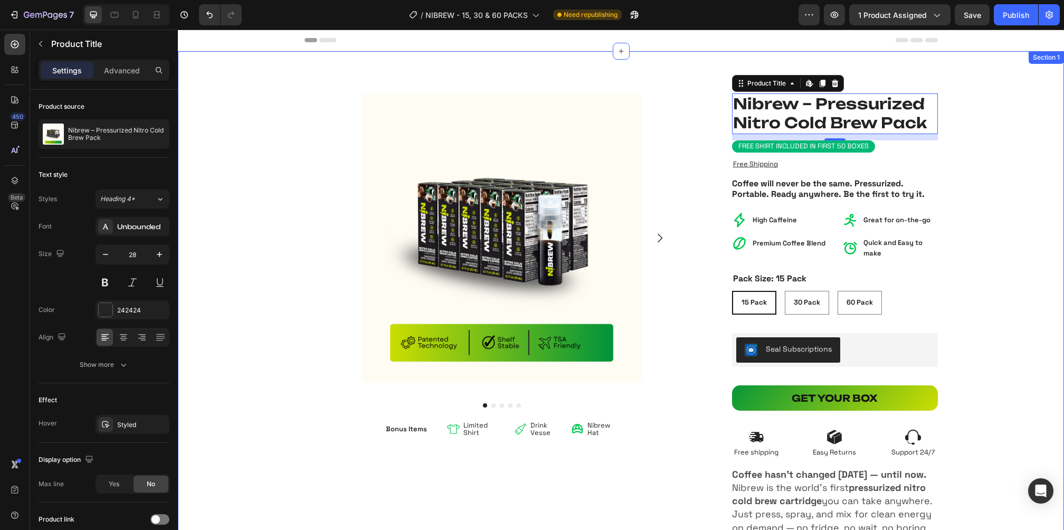
click at [991, 146] on div "Nibrew – Pressurized Nitro Cold Brew Pack Product Title Product Images Bonus It…" at bounding box center [621, 360] width 886 height 535
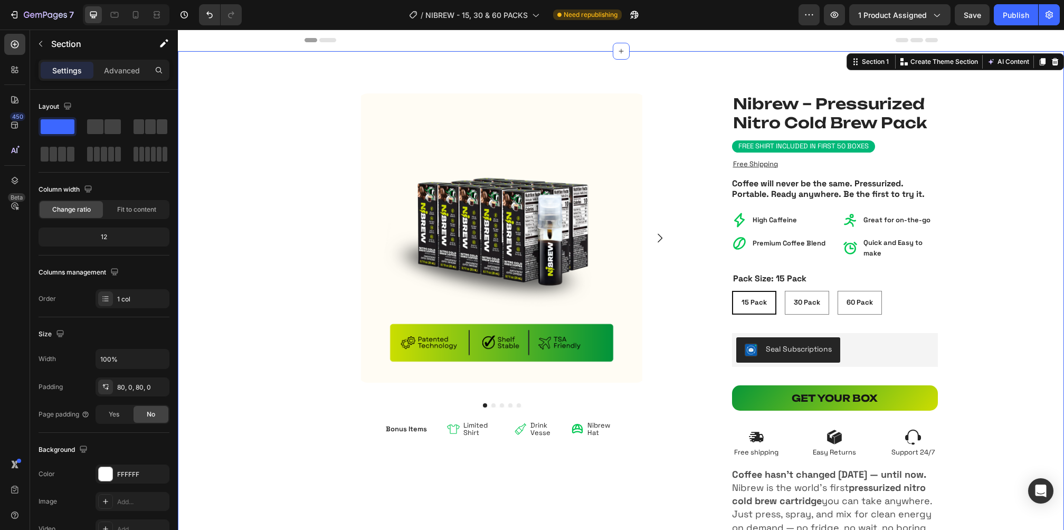
click at [1033, 185] on div "Nibrew – Pressurized Nitro Cold Brew Pack Product Title Product Images Bonus It…" at bounding box center [621, 360] width 886 height 535
click at [972, 7] on button "Save" at bounding box center [972, 14] width 35 height 21
click at [834, 12] on icon "button" at bounding box center [834, 14] width 11 height 11
click at [841, 116] on h1 "Nibrew – Pressurized Nitro Cold Brew Pack" at bounding box center [835, 113] width 206 height 41
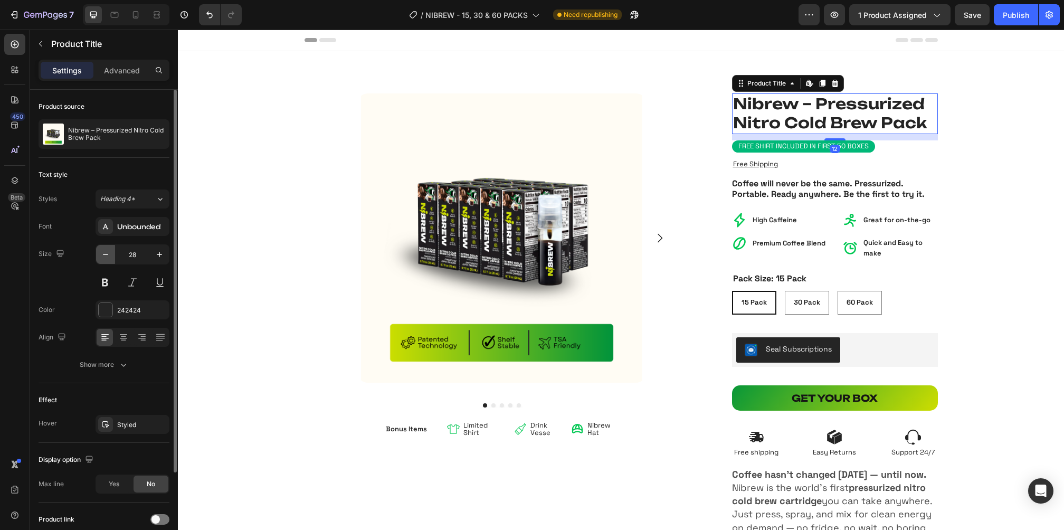
click at [108, 253] on icon "button" at bounding box center [105, 254] width 11 height 11
type input "27"
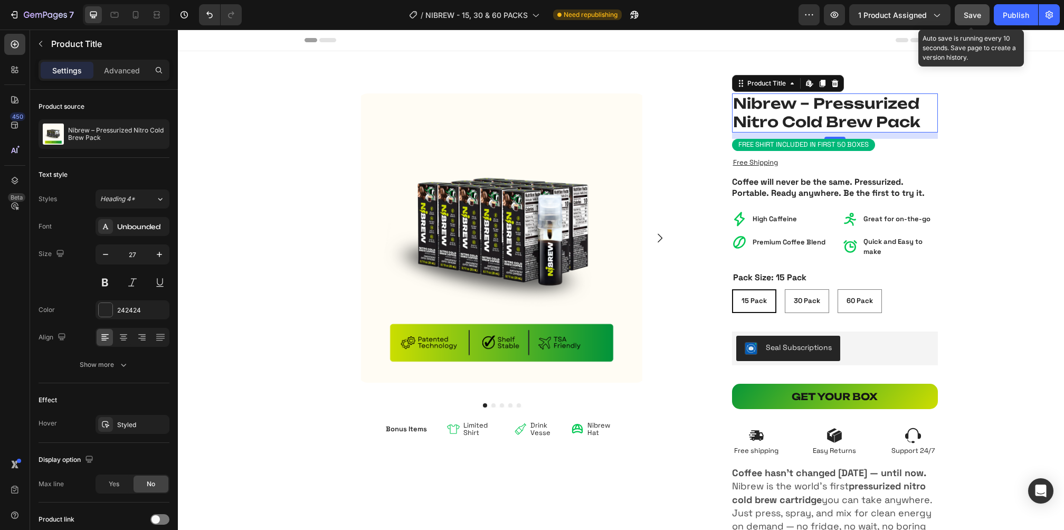
click at [966, 21] on button "Save" at bounding box center [972, 14] width 35 height 21
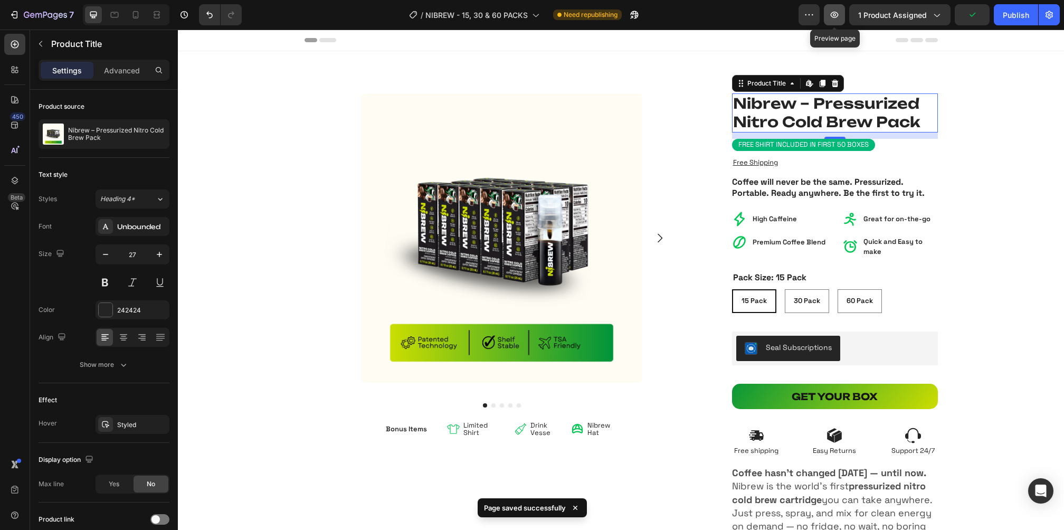
click at [838, 18] on icon "button" at bounding box center [834, 14] width 11 height 11
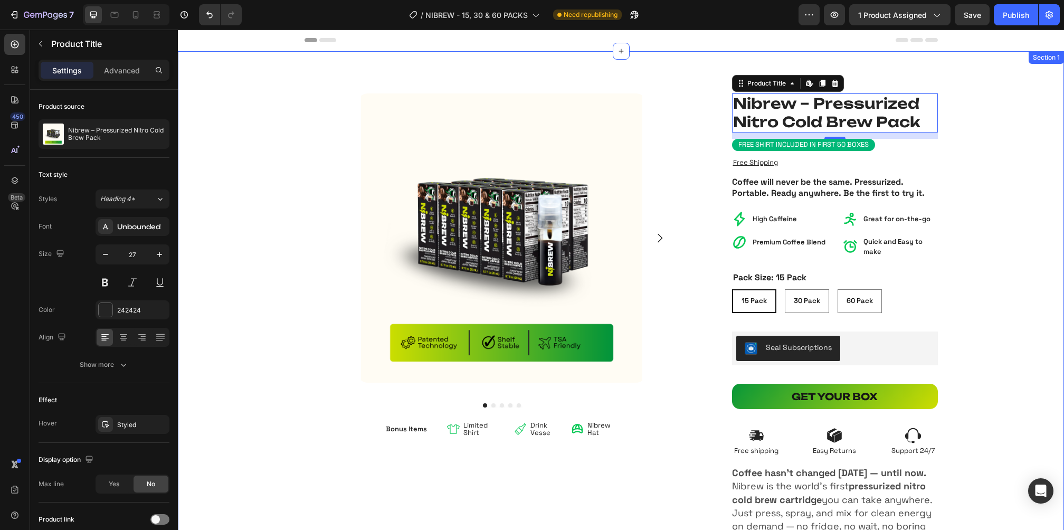
click at [981, 202] on div "Nibrew – Pressurized Nitro Cold Brew Pack Product Title Product Images Bonus It…" at bounding box center [621, 359] width 886 height 533
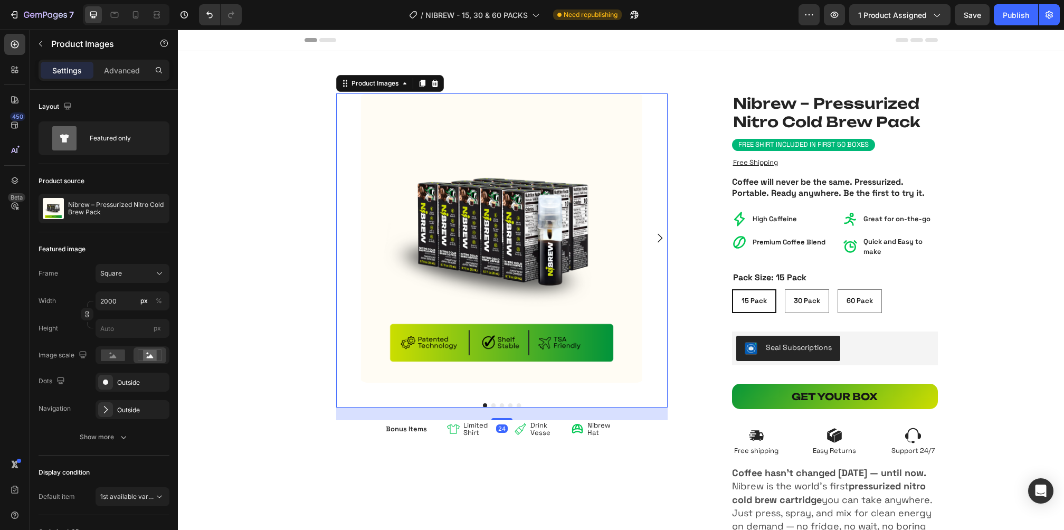
click at [432, 191] on img at bounding box center [501, 237] width 289 height 289
click at [119, 75] on div "Advanced" at bounding box center [122, 70] width 53 height 17
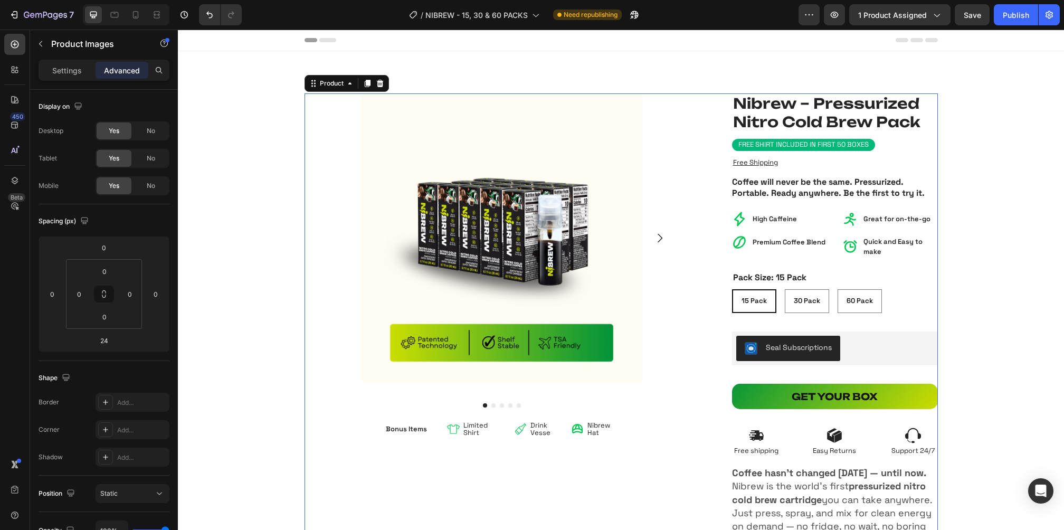
click at [718, 149] on div "Nibrew – Pressurized Nitro Cold Brew Pack Product Title Product Images Bonus It…" at bounding box center [620, 359] width 633 height 533
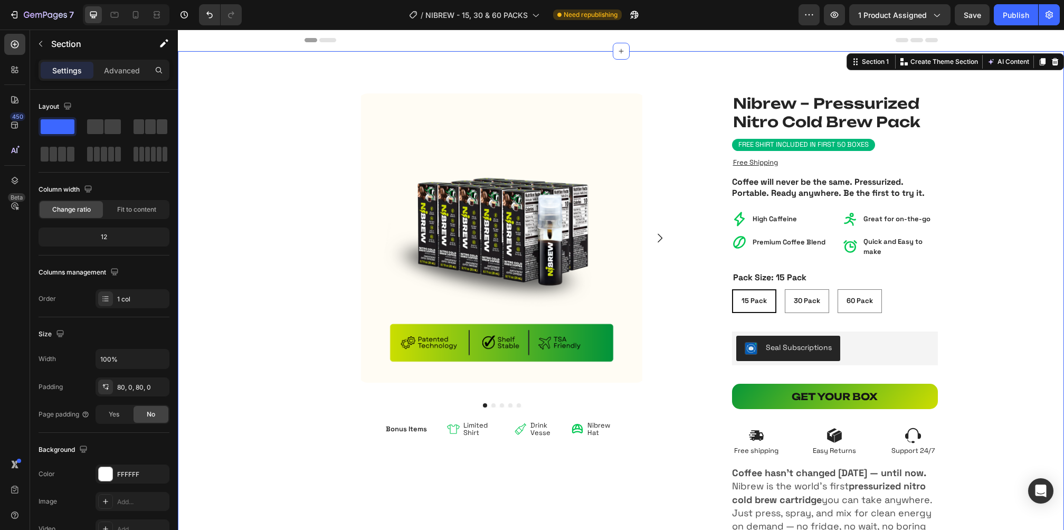
click at [1007, 159] on div "Nibrew – Pressurized Nitro Cold Brew Pack Product Title Product Images Bonus It…" at bounding box center [621, 359] width 886 height 533
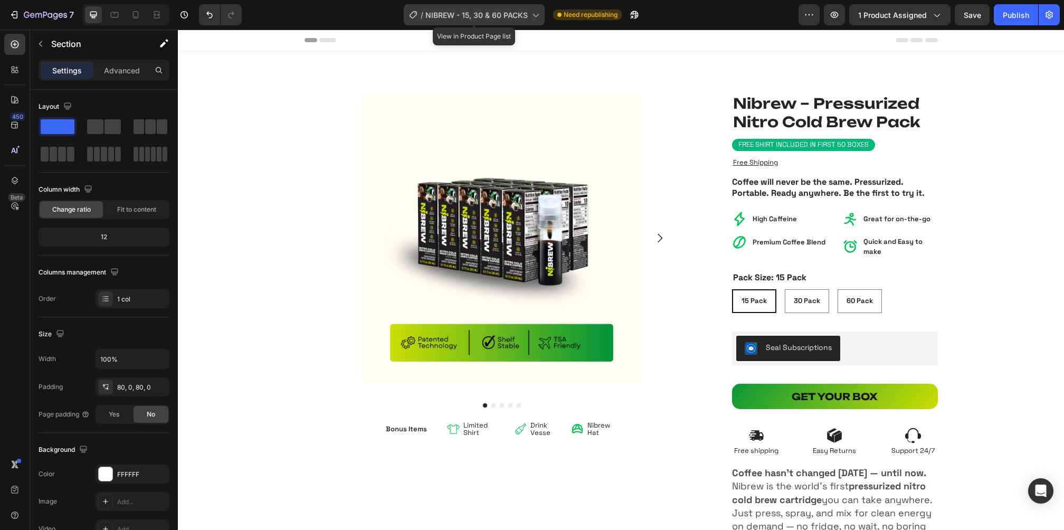
click at [486, 13] on span "NIBREW - 15, 30 & 60 PACKS" at bounding box center [476, 14] width 102 height 11
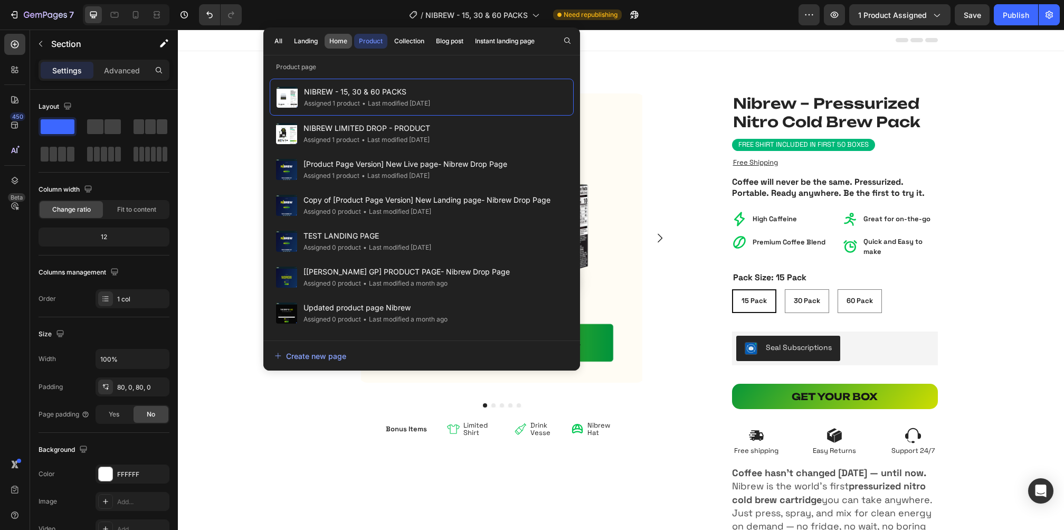
click at [332, 39] on div "Home" at bounding box center [338, 40] width 18 height 9
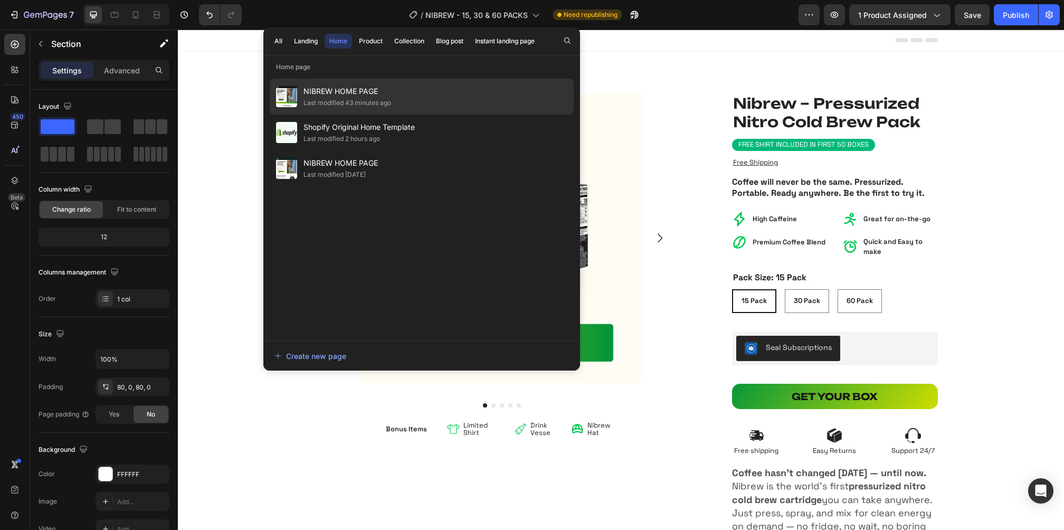
click at [373, 103] on div "Last modified 43 minutes ago" at bounding box center [347, 103] width 88 height 11
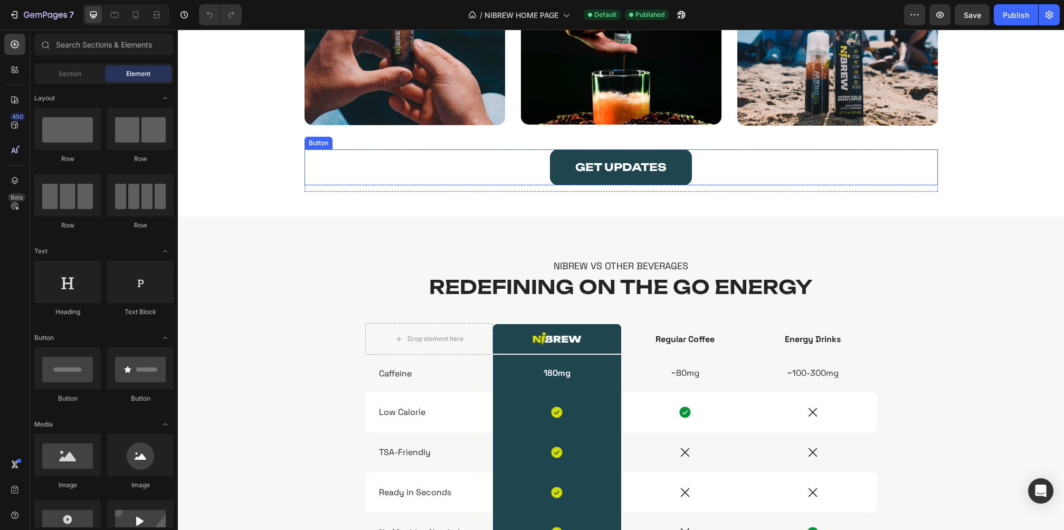
scroll to position [893, 0]
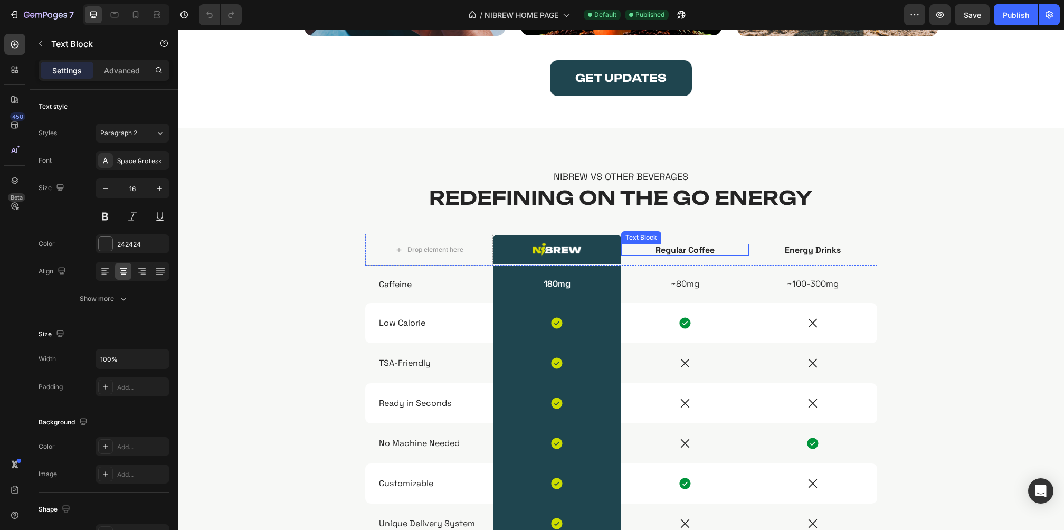
click at [677, 245] on strong "Regular Coffee" at bounding box center [684, 249] width 59 height 11
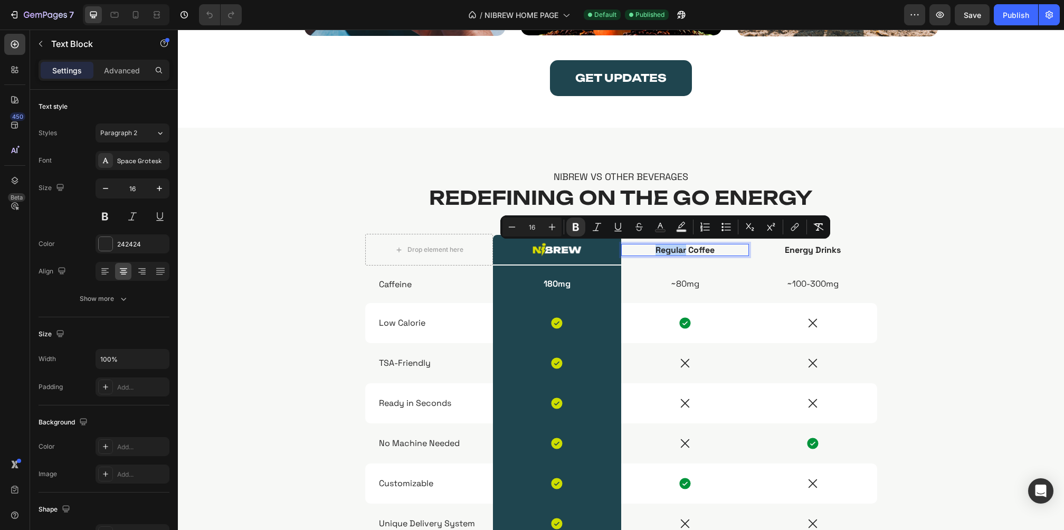
click at [677, 245] on strong "Regular Coffee" at bounding box center [684, 249] width 59 height 11
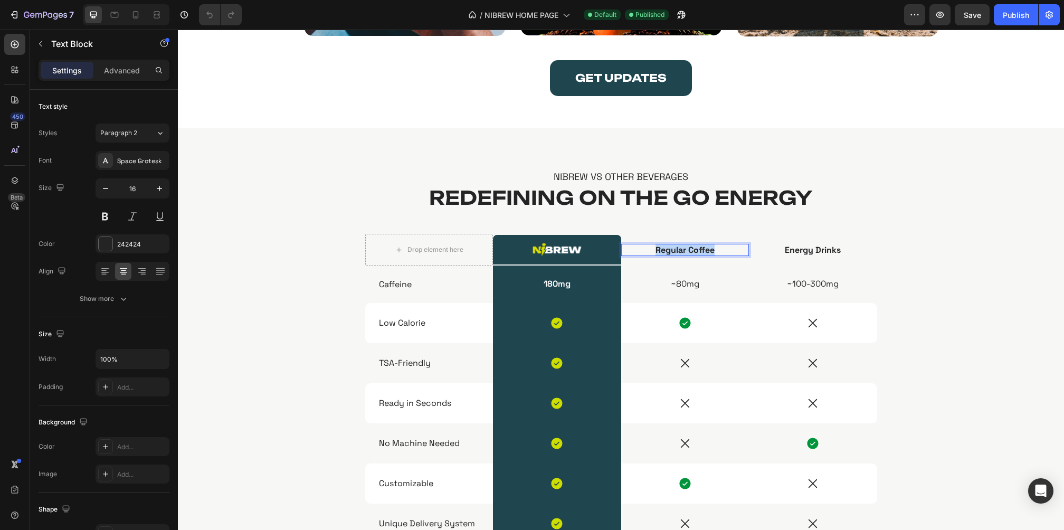
click at [677, 245] on strong "Regular Coffee" at bounding box center [684, 249] width 59 height 11
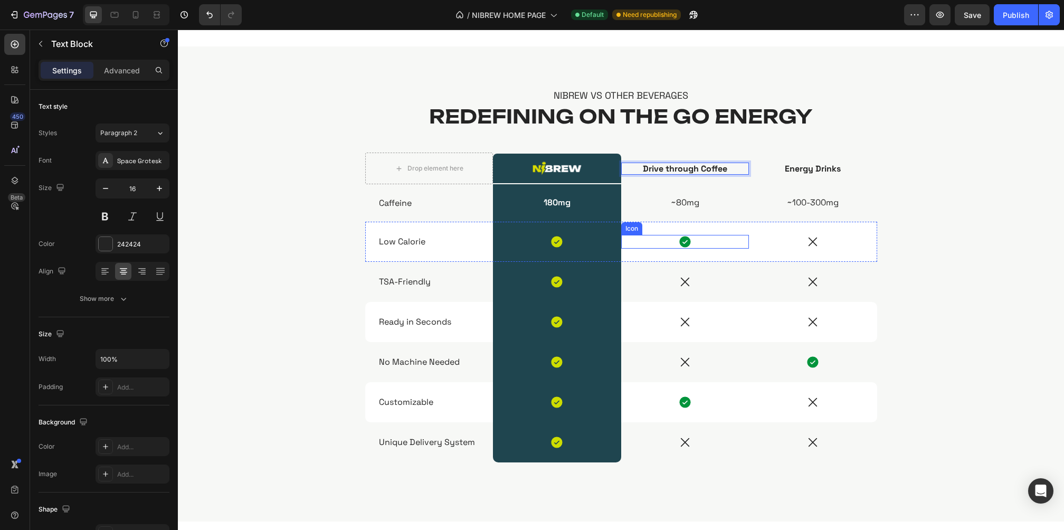
scroll to position [978, 0]
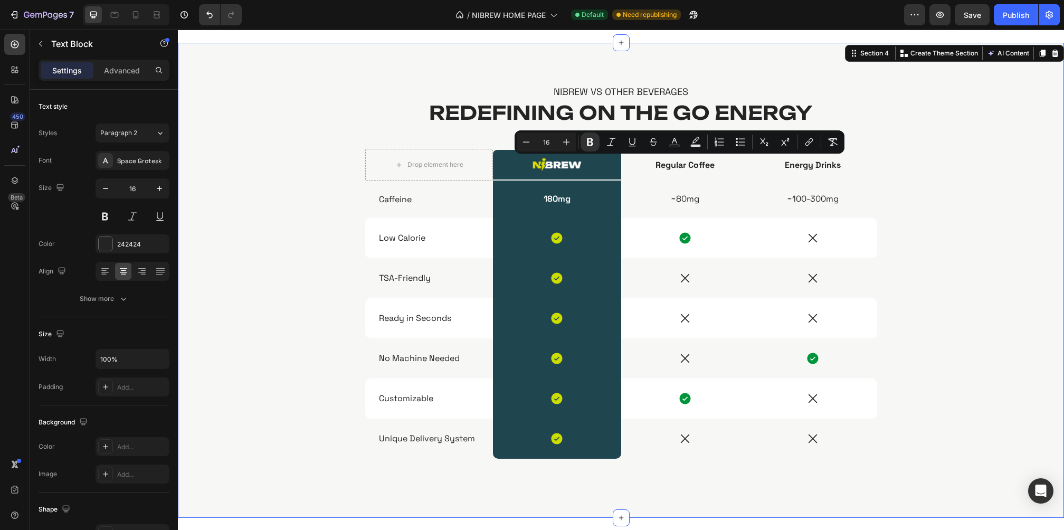
click at [962, 161] on div "Nibrew vs other beverages Text Block Redefining On The Go Energy Heading Drop e…" at bounding box center [621, 288] width 870 height 407
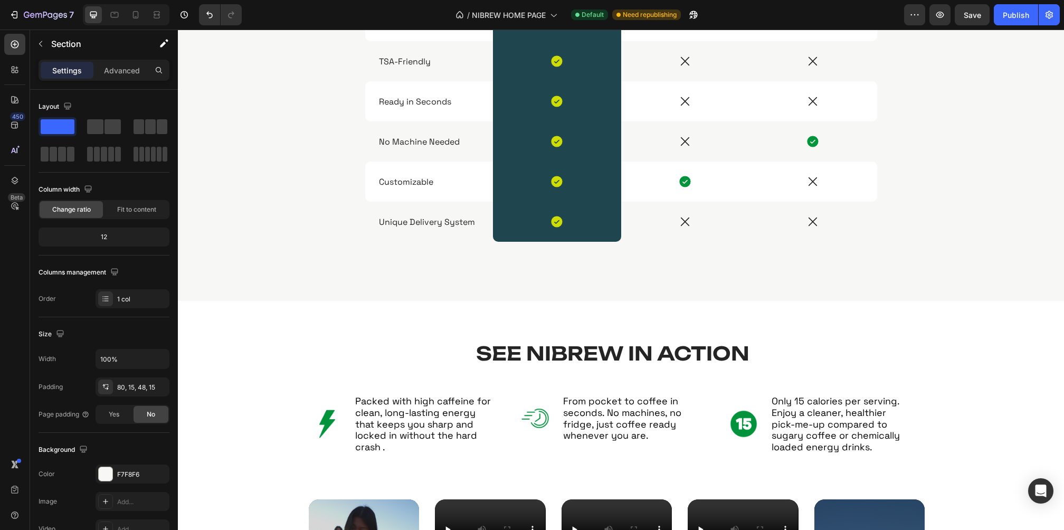
scroll to position [1484, 0]
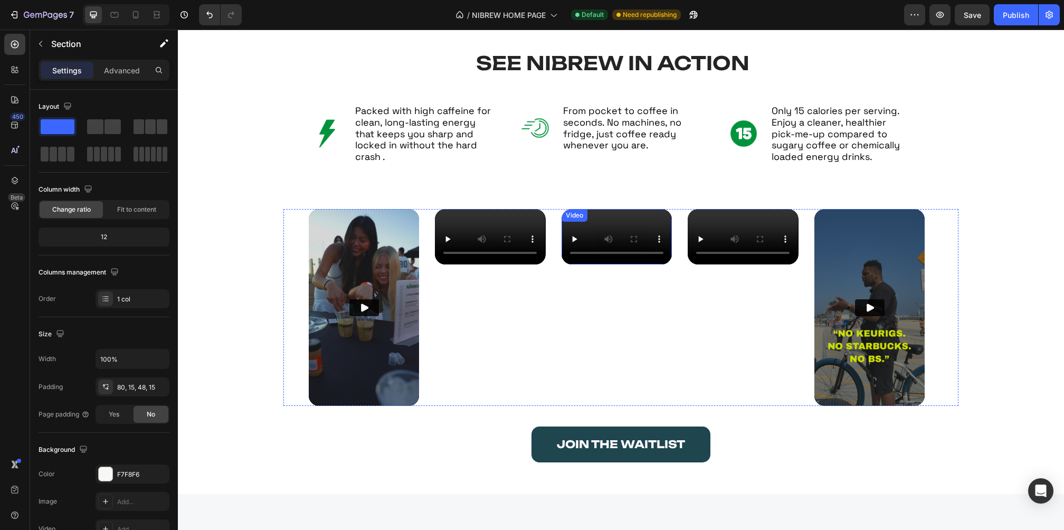
click at [602, 260] on video at bounding box center [616, 236] width 110 height 55
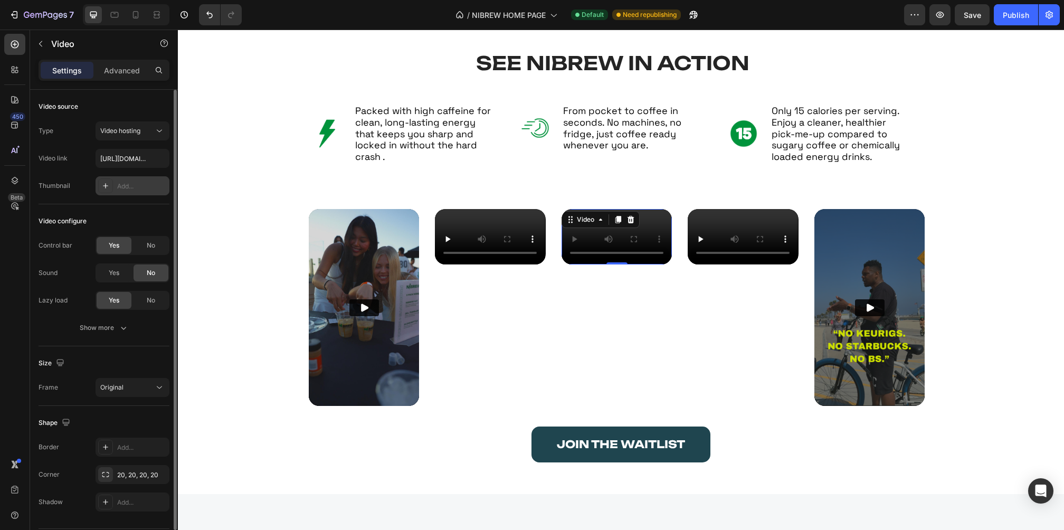
click at [134, 182] on div "Add..." at bounding box center [142, 186] width 50 height 9
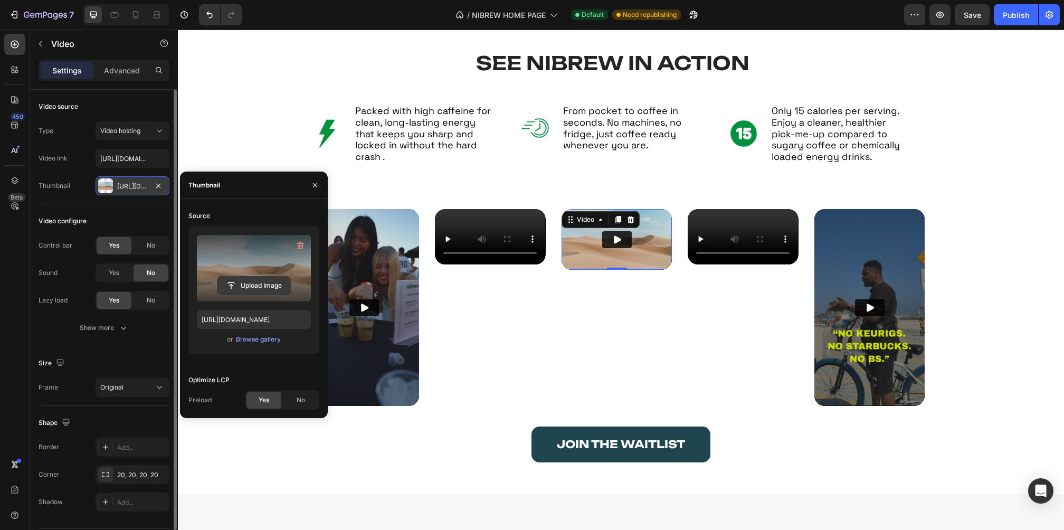
click at [252, 277] on input "file" at bounding box center [253, 286] width 73 height 18
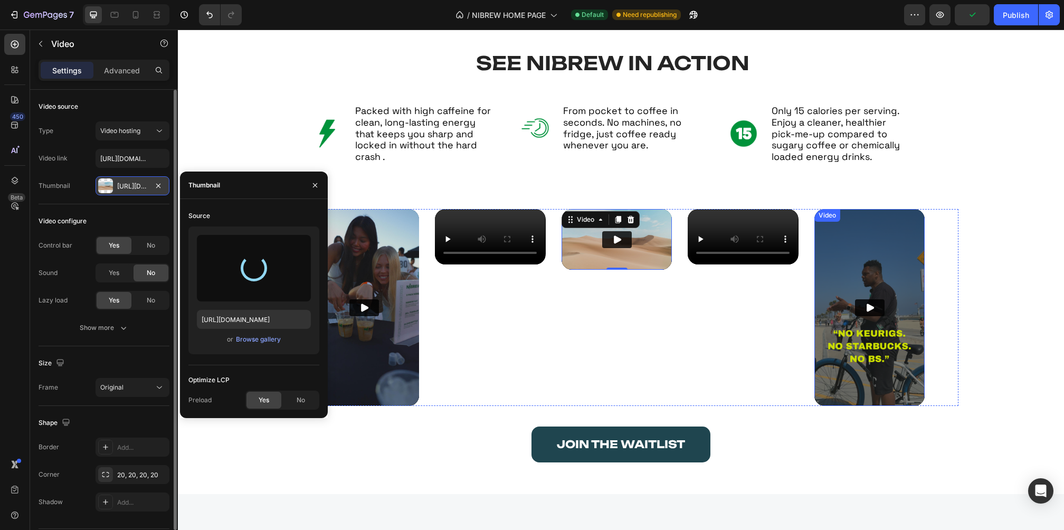
type input "[URL][DOMAIN_NAME]"
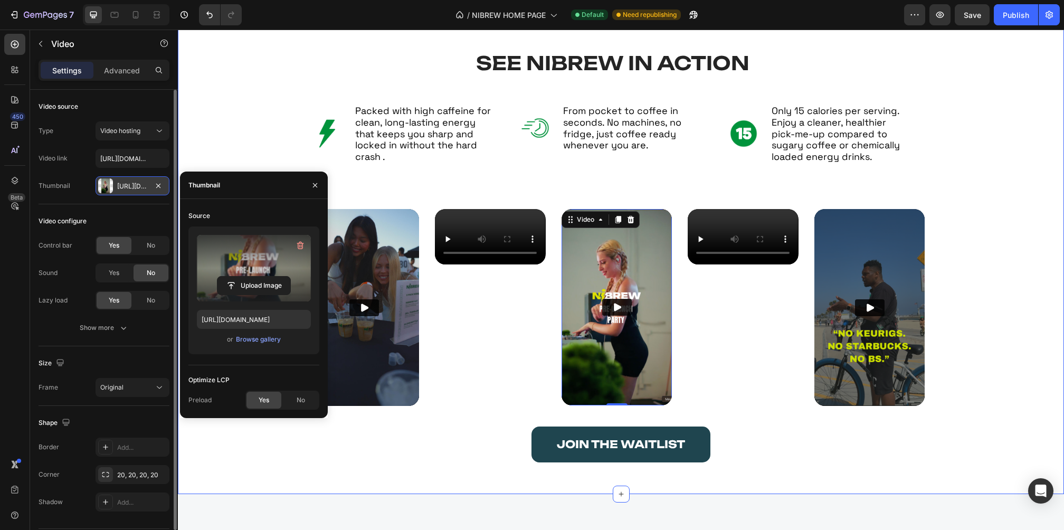
click at [1032, 206] on div "SEE NIBREW IN ACTION Heading Image Packed with high caffeine for clean, long-la…" at bounding box center [621, 252] width 886 height 483
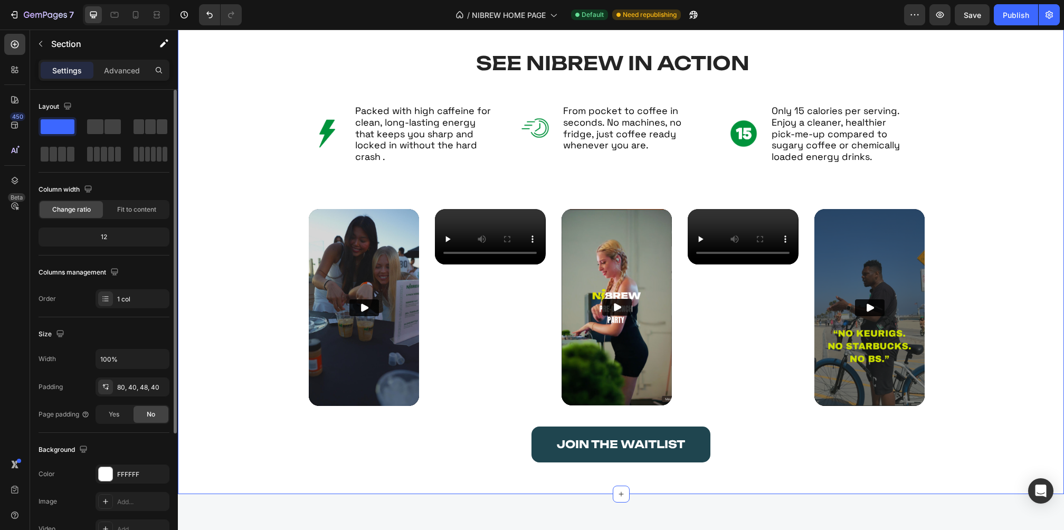
click at [1032, 206] on div "SEE NIBREW IN ACTION Heading Image Packed with high caffeine for clean, long-la…" at bounding box center [621, 252] width 886 height 483
click at [637, 268] on img at bounding box center [616, 307] width 110 height 196
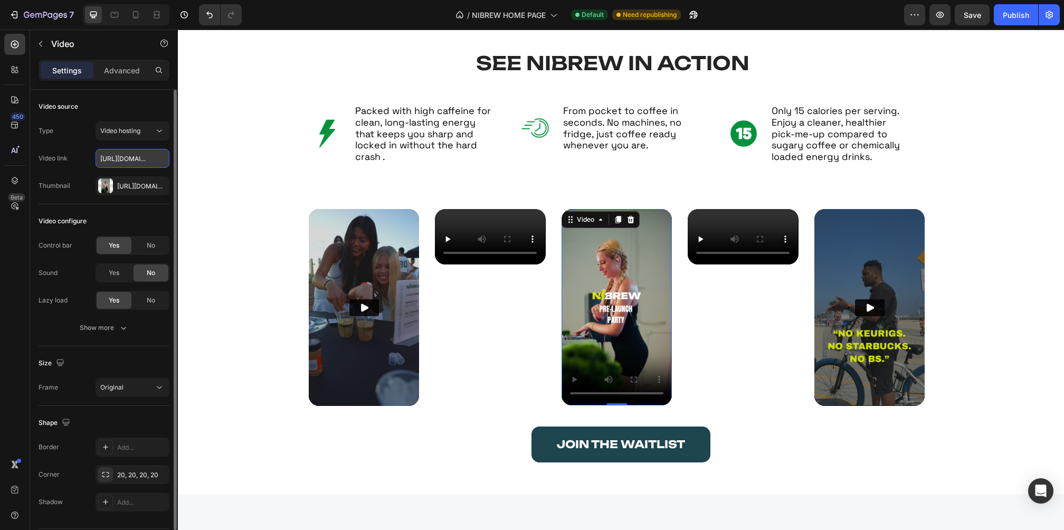
click at [134, 164] on input "[URL][DOMAIN_NAME]" at bounding box center [133, 158] width 74 height 19
click at [129, 161] on input "[URL][DOMAIN_NAME]" at bounding box center [133, 158] width 74 height 19
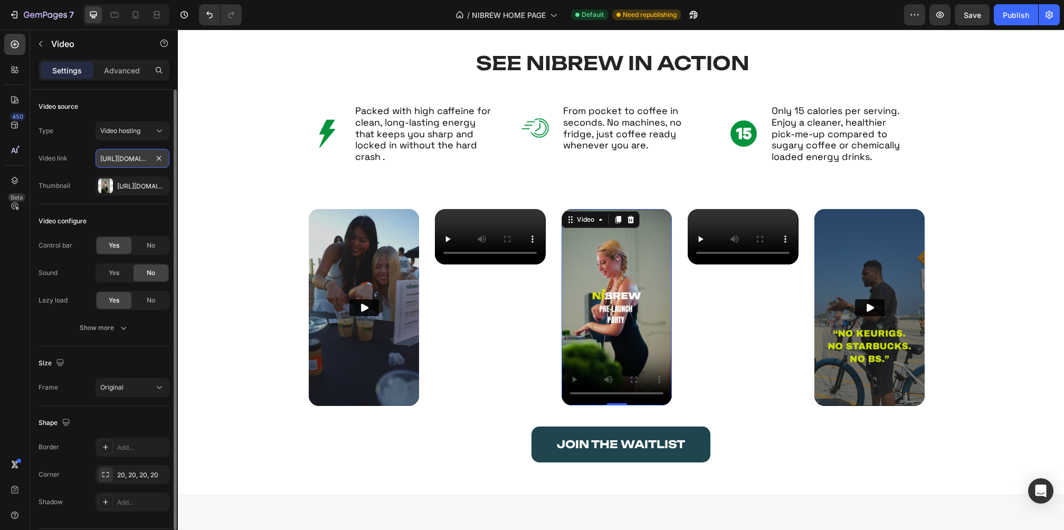
click at [129, 161] on input "[URL][DOMAIN_NAME]" at bounding box center [133, 158] width 74 height 19
paste input "5679bdac45344e1a8a521a73419a3859"
type input "[URL][DOMAIN_NAME]"
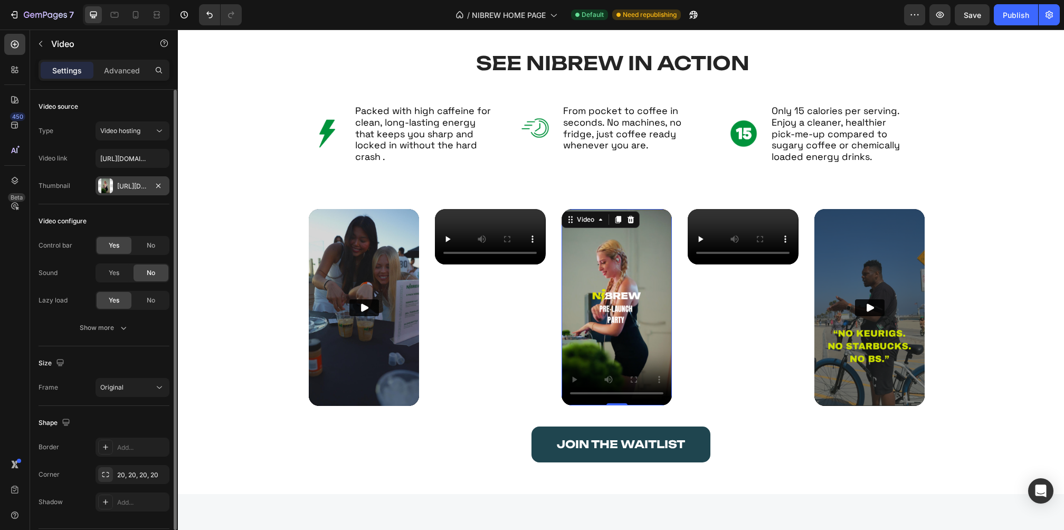
click at [131, 187] on div "[URL][DOMAIN_NAME]" at bounding box center [132, 186] width 31 height 9
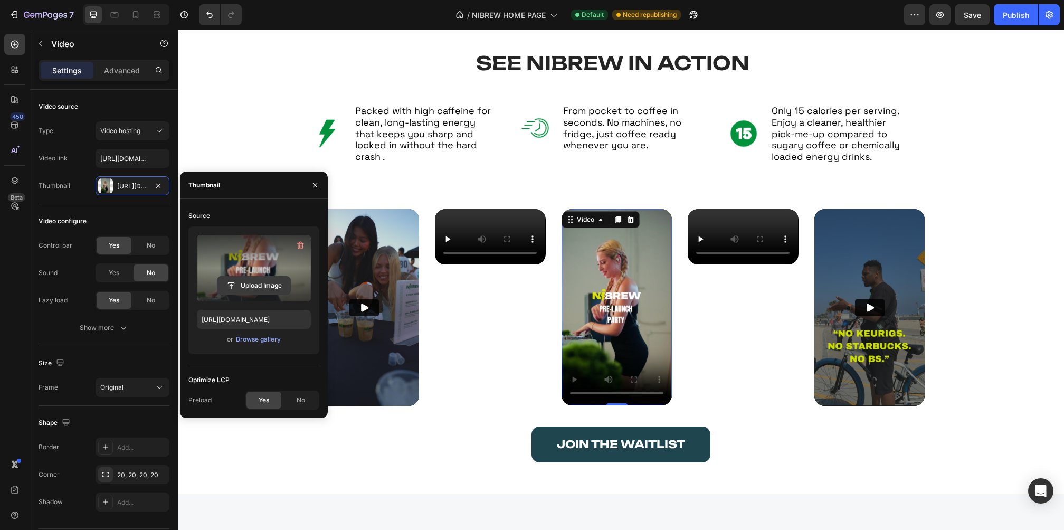
click at [266, 282] on input "file" at bounding box center [253, 286] width 73 height 18
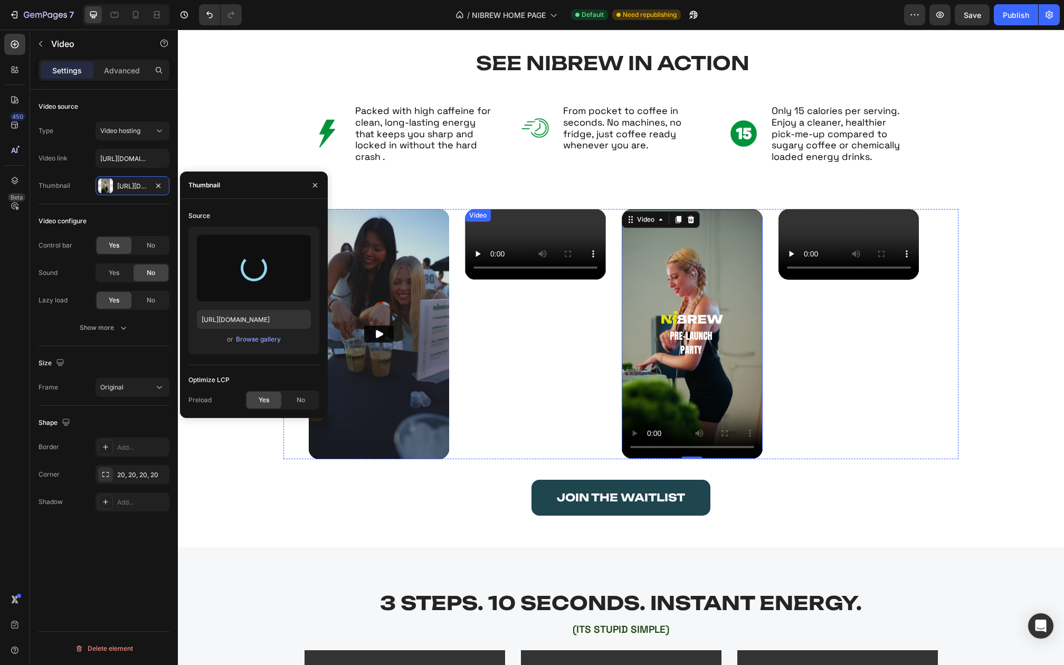
type input "[URL][DOMAIN_NAME]"
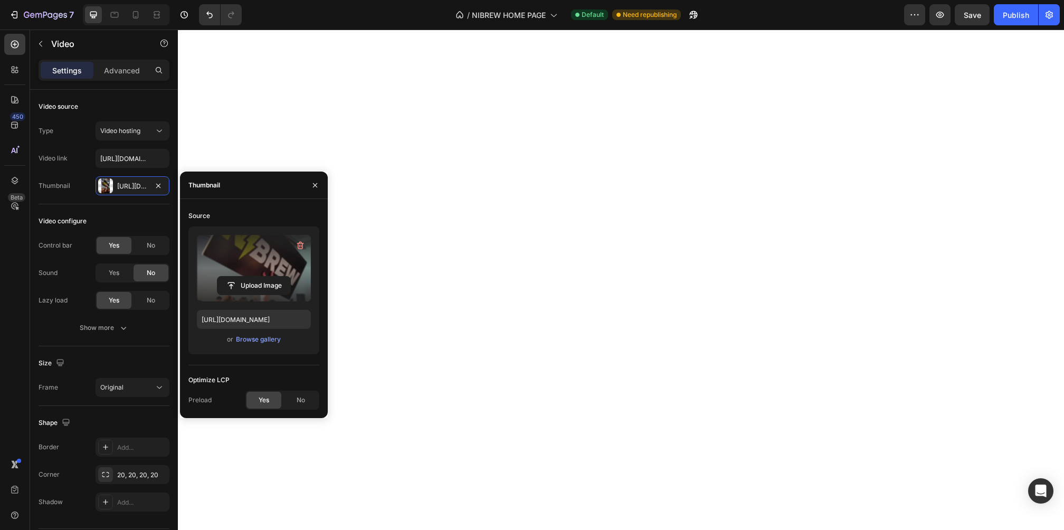
scroll to position [1466, 0]
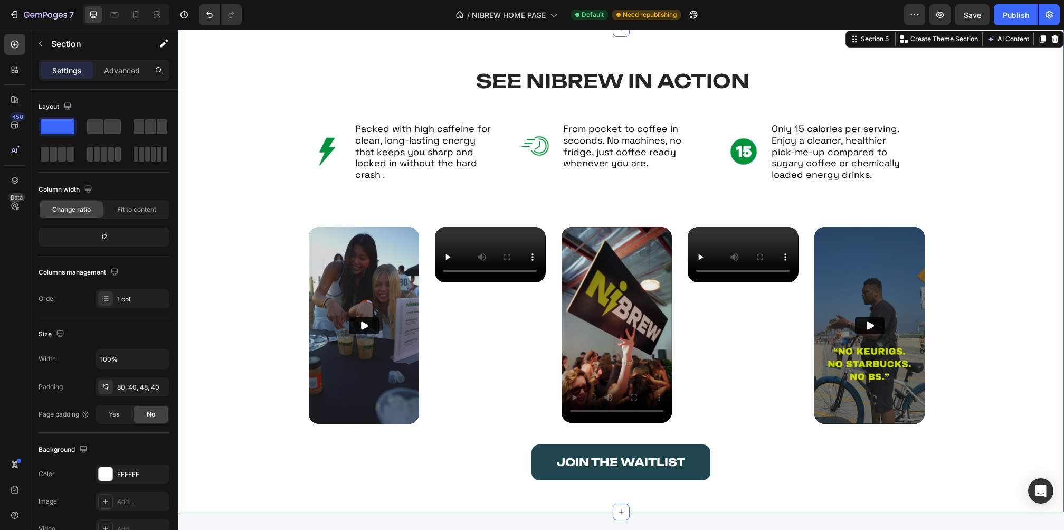
click at [263, 112] on div "SEE NIBREW IN ACTION Heading Image Packed with high caffeine for clean, long-la…" at bounding box center [621, 278] width 844 height 415
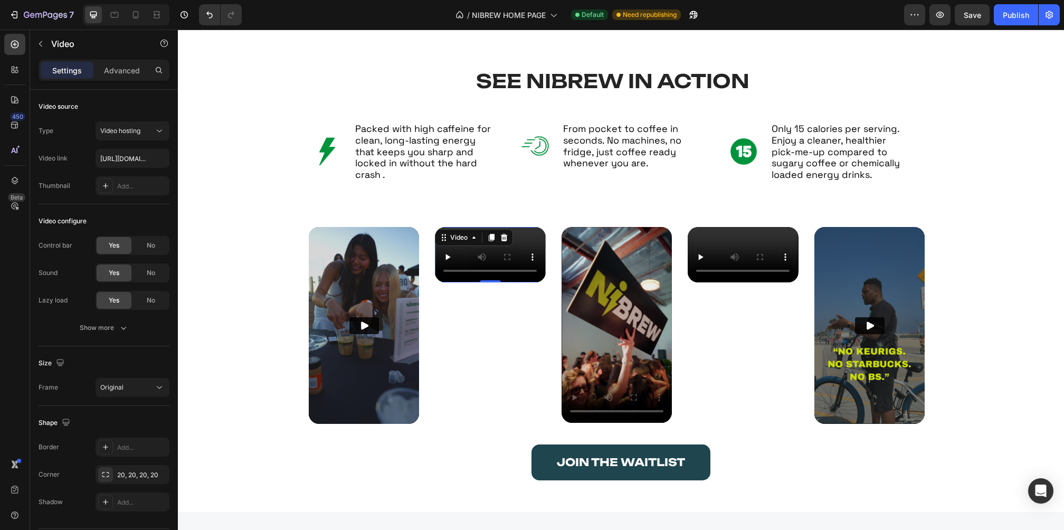
click at [510, 282] on video at bounding box center [490, 254] width 110 height 55
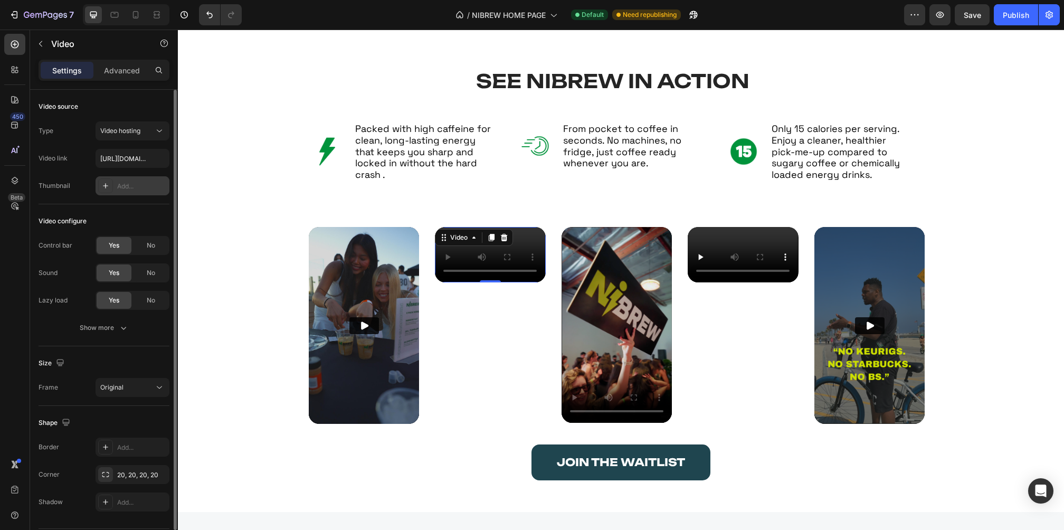
click at [122, 182] on div "Add..." at bounding box center [142, 186] width 50 height 9
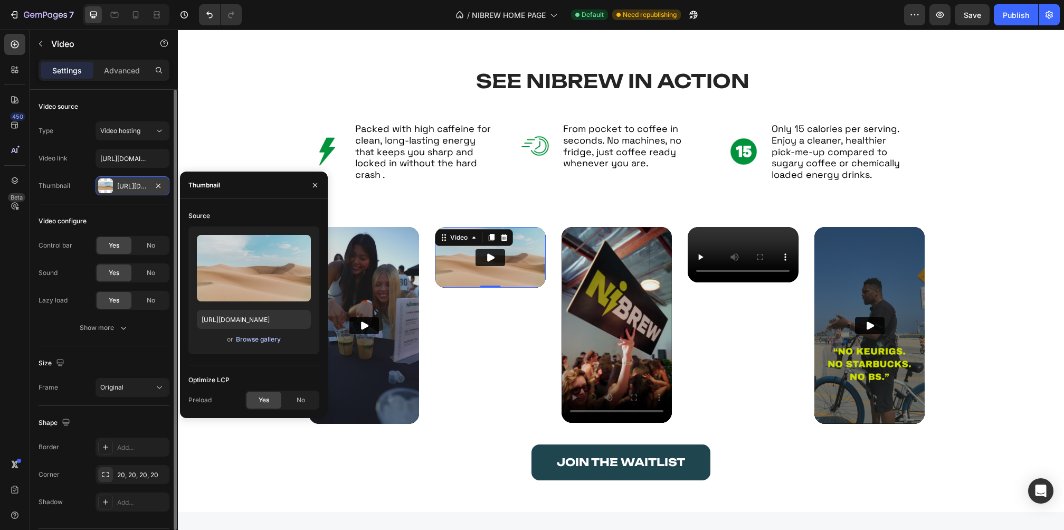
click at [256, 336] on div "Browse gallery" at bounding box center [258, 339] width 45 height 9
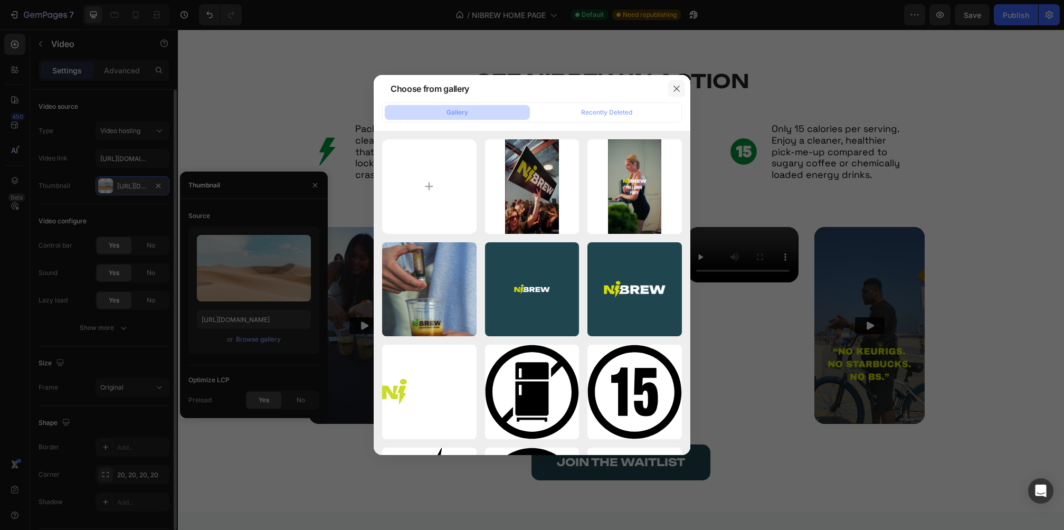
click at [677, 82] on button "button" at bounding box center [676, 88] width 17 height 17
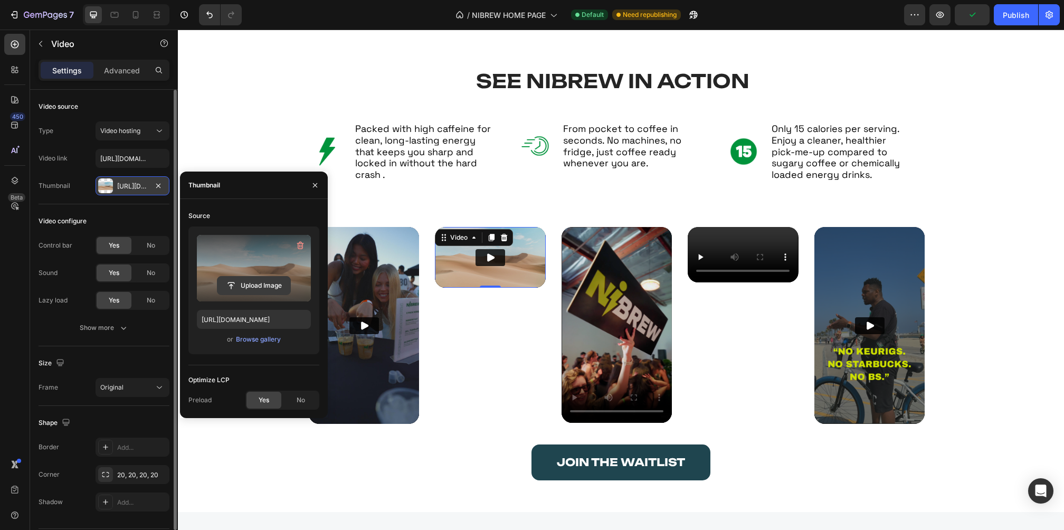
click at [273, 279] on input "file" at bounding box center [253, 286] width 73 height 18
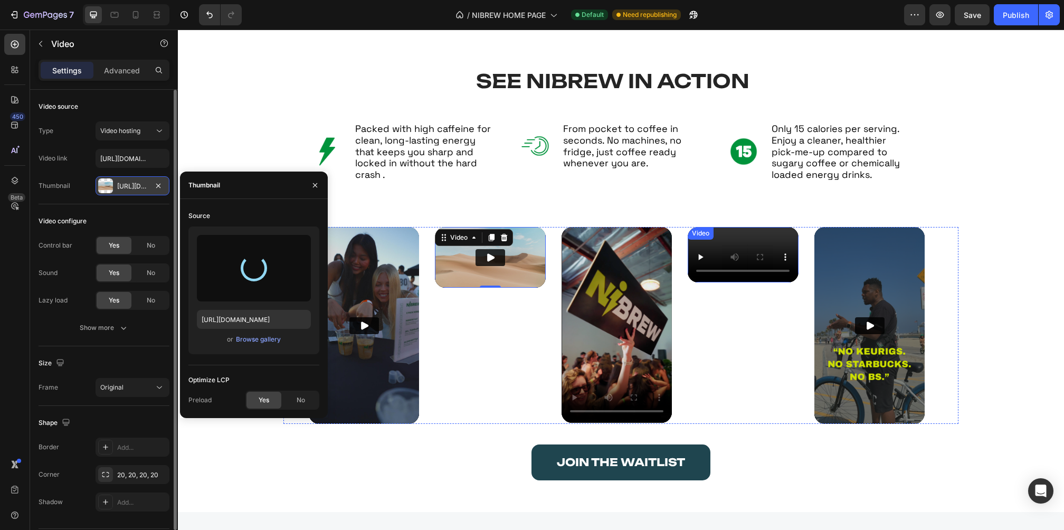
type input "[URL][DOMAIN_NAME]"
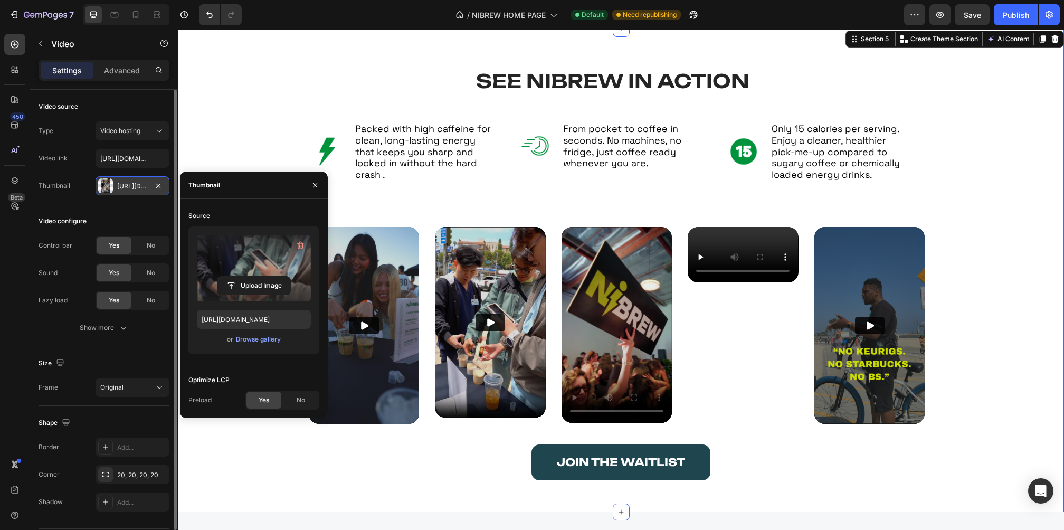
click at [1038, 172] on div "SEE NIBREW IN ACTION Heading Image Packed with high caffeine for clean, long-la…" at bounding box center [621, 269] width 886 height 483
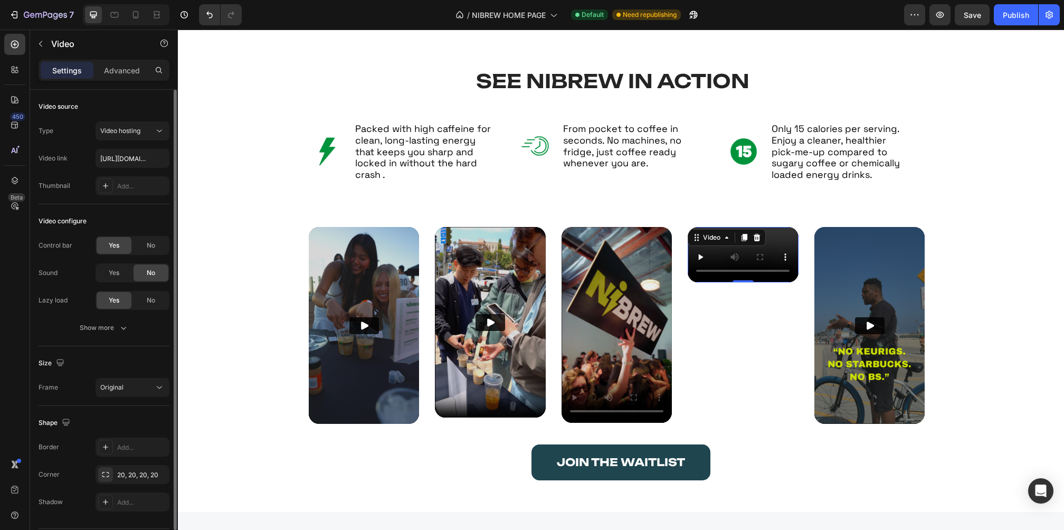
click at [745, 282] on video at bounding box center [743, 254] width 110 height 55
click at [132, 186] on div "Add..." at bounding box center [142, 186] width 50 height 9
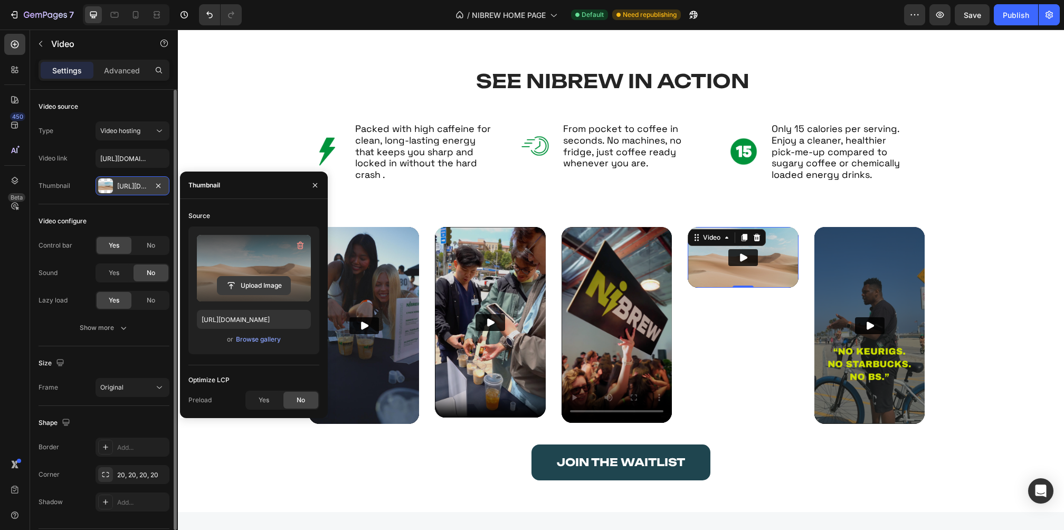
click at [251, 282] on input "file" at bounding box center [253, 286] width 73 height 18
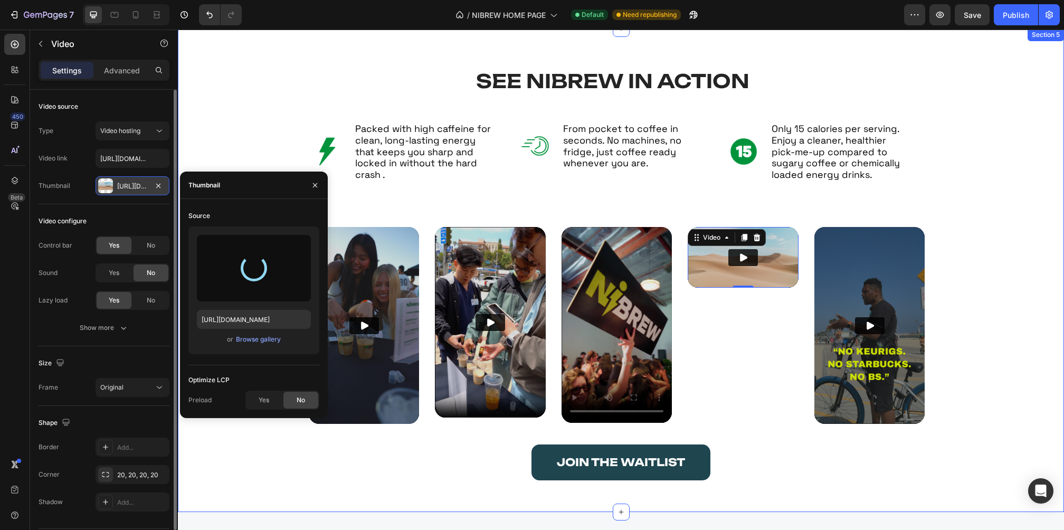
type input "[URL][DOMAIN_NAME]"
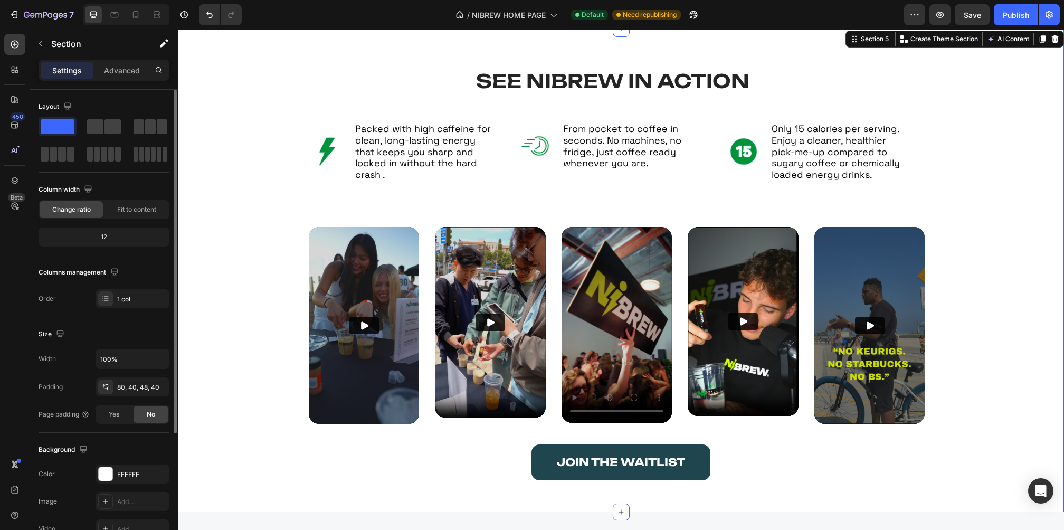
click at [985, 123] on div "SEE NIBREW IN ACTION Heading Image Packed with high caffeine for clean, long-la…" at bounding box center [621, 278] width 844 height 415
click at [364, 270] on img at bounding box center [364, 325] width 110 height 196
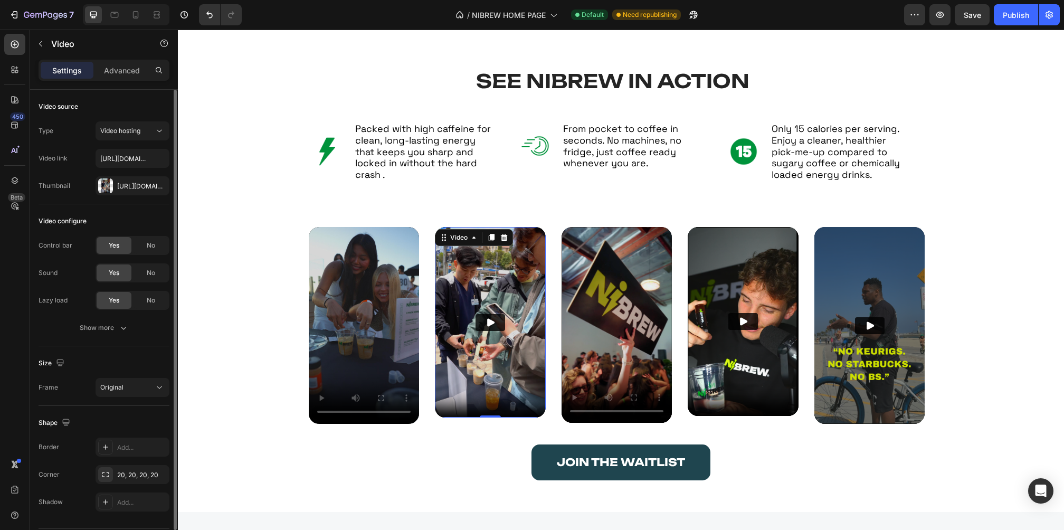
click at [479, 273] on img at bounding box center [490, 322] width 110 height 191
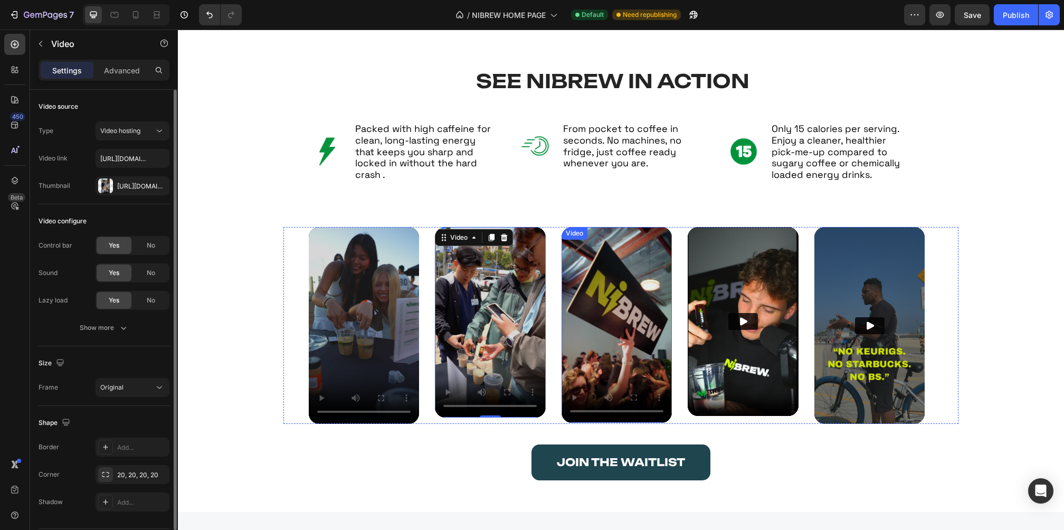
click at [583, 274] on video at bounding box center [616, 325] width 110 height 196
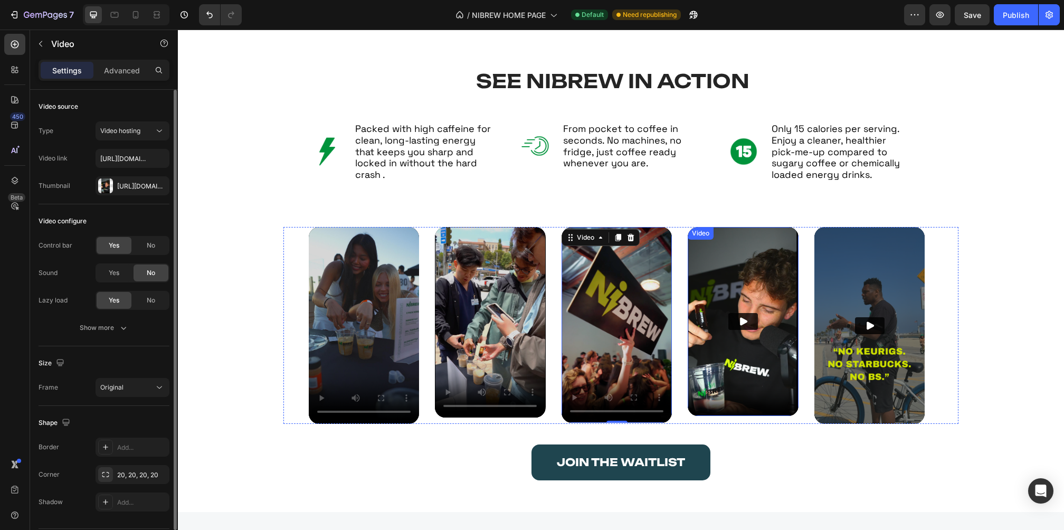
click at [726, 287] on img at bounding box center [743, 321] width 110 height 189
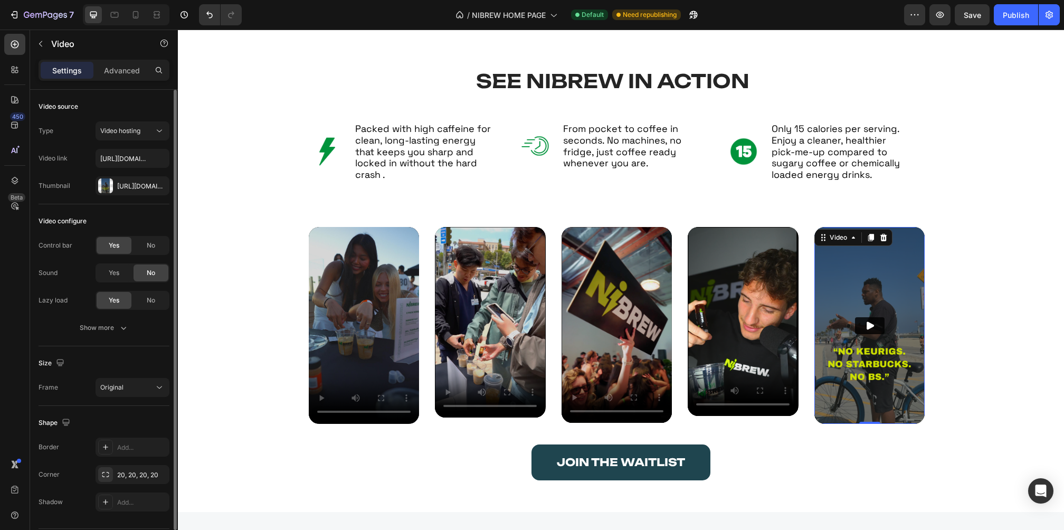
click at [837, 285] on img at bounding box center [869, 325] width 110 height 196
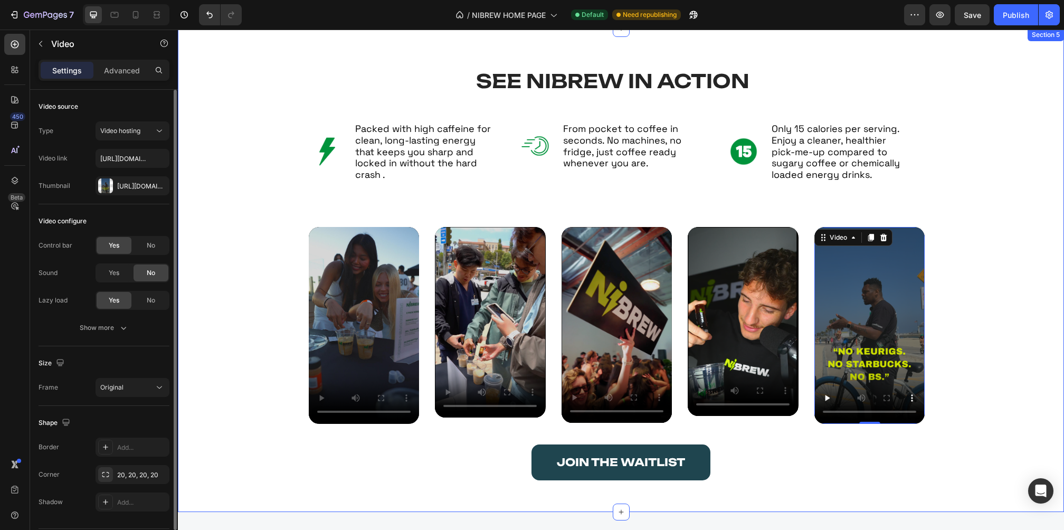
click at [968, 291] on div "Video Video Video Video Video 0 [GEOGRAPHIC_DATA]" at bounding box center [621, 327] width 844 height 201
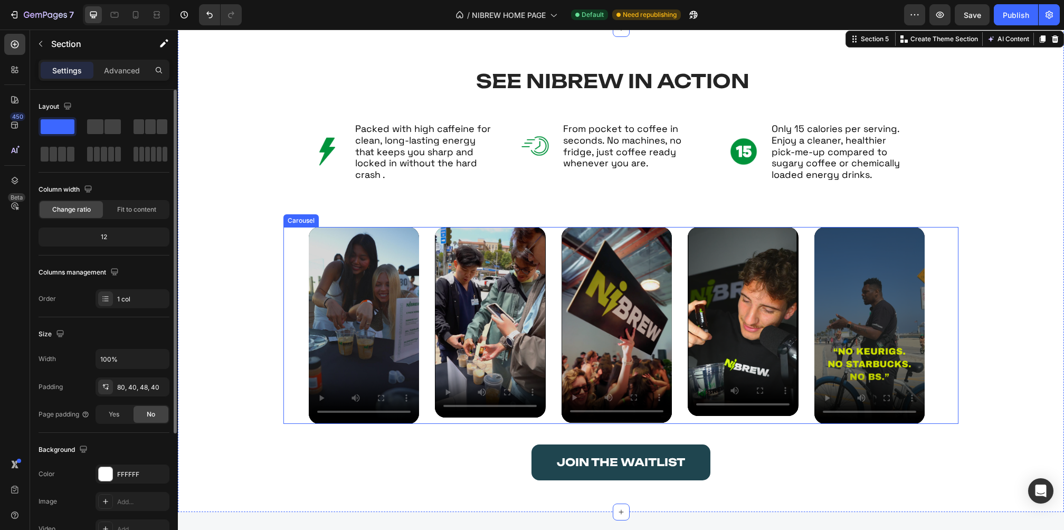
click at [300, 246] on div "Video Video Video Video Video" at bounding box center [620, 325] width 675 height 196
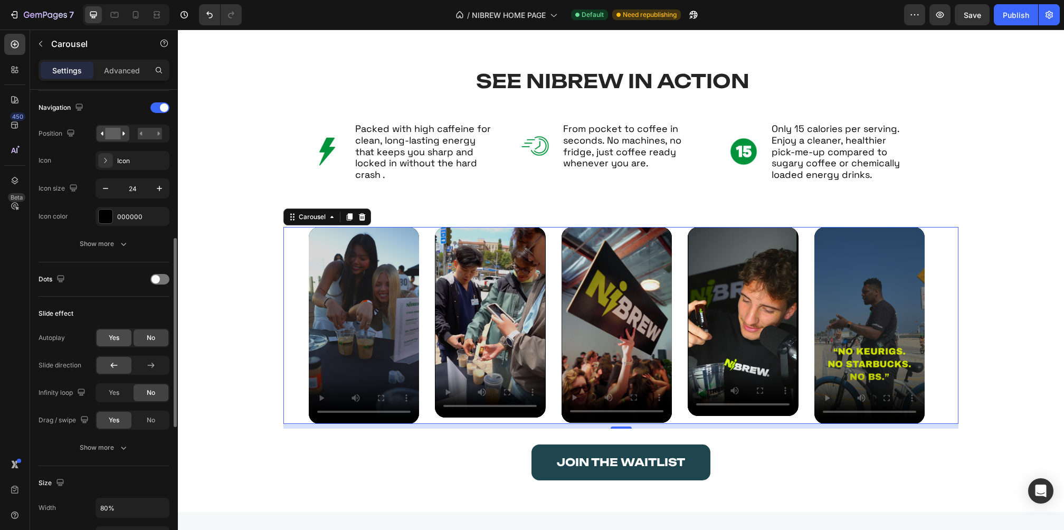
scroll to position [478, 0]
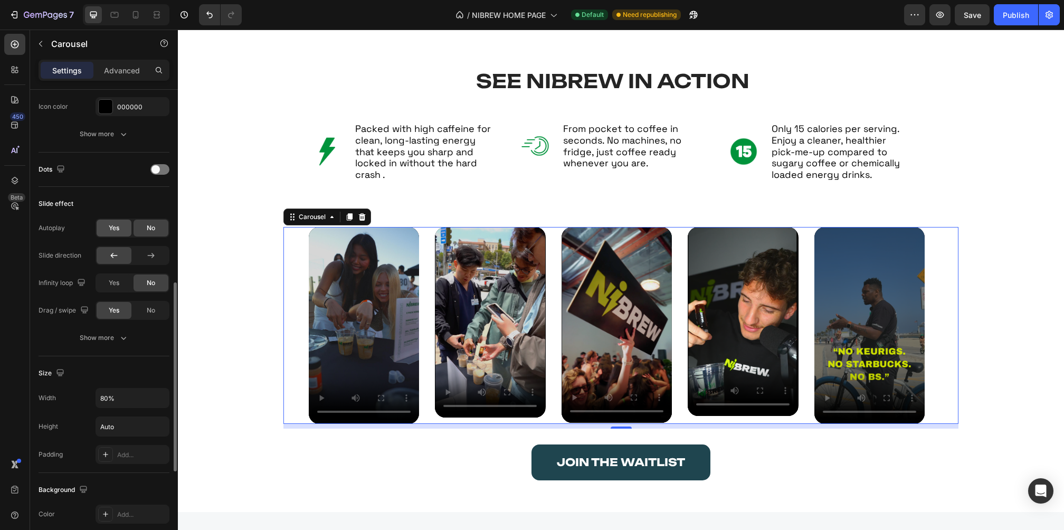
click at [113, 228] on span "Yes" at bounding box center [114, 227] width 11 height 9
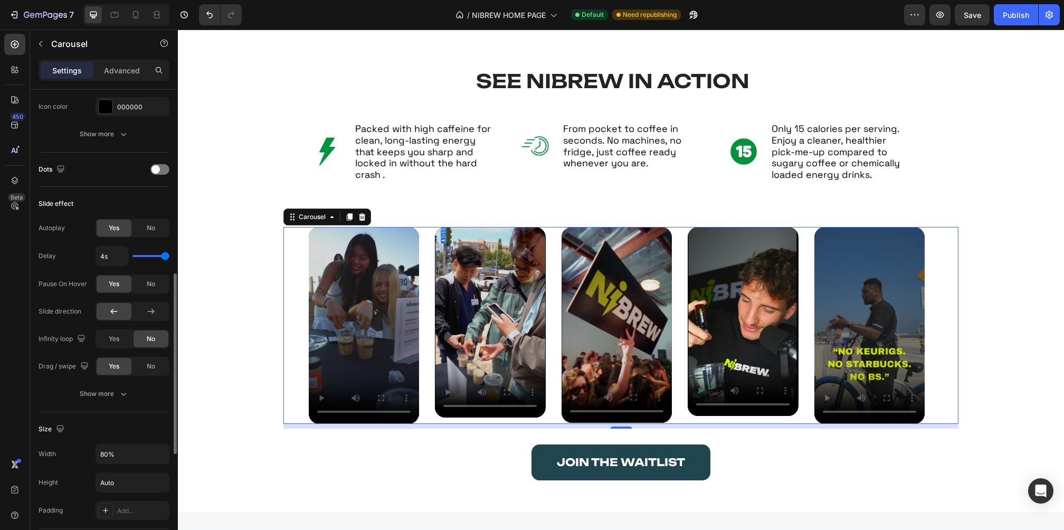
type input "3.9s"
type input "3.9"
type input "3.8s"
type input "3.8"
type input "2.7s"
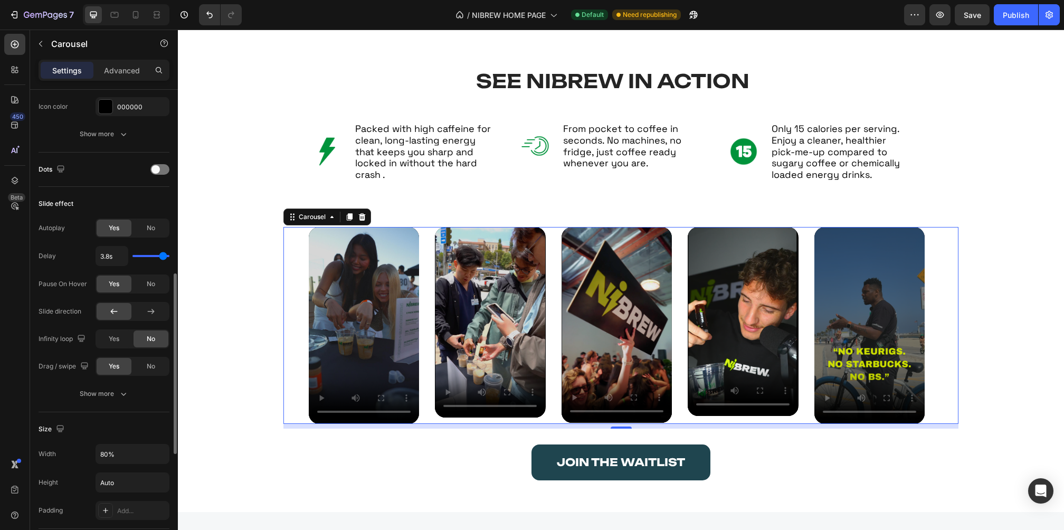
type input "2.7"
type input "1.9s"
type input "1.9"
type input "1.7s"
type input "1.7"
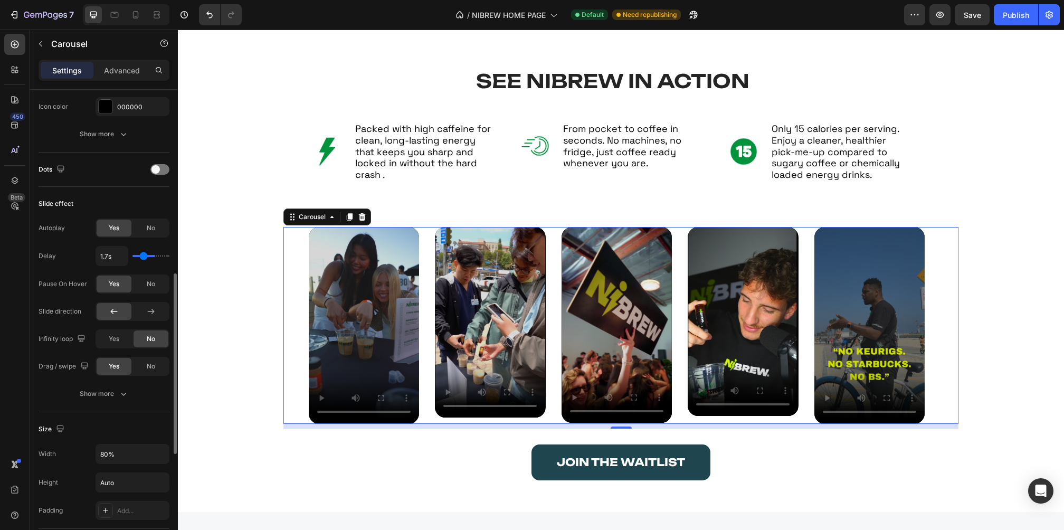
type input "1.5s"
type input "1.5"
type input "1.4s"
type input "1.4"
type input "1.3s"
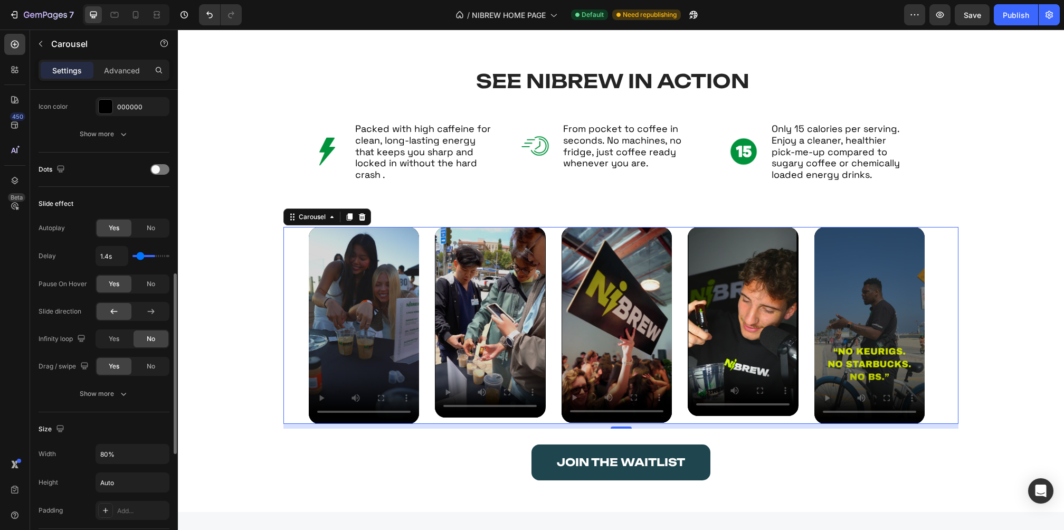
type input "1.3"
type input "1.2s"
type input "1.2"
type input "1.1s"
type input "1.1"
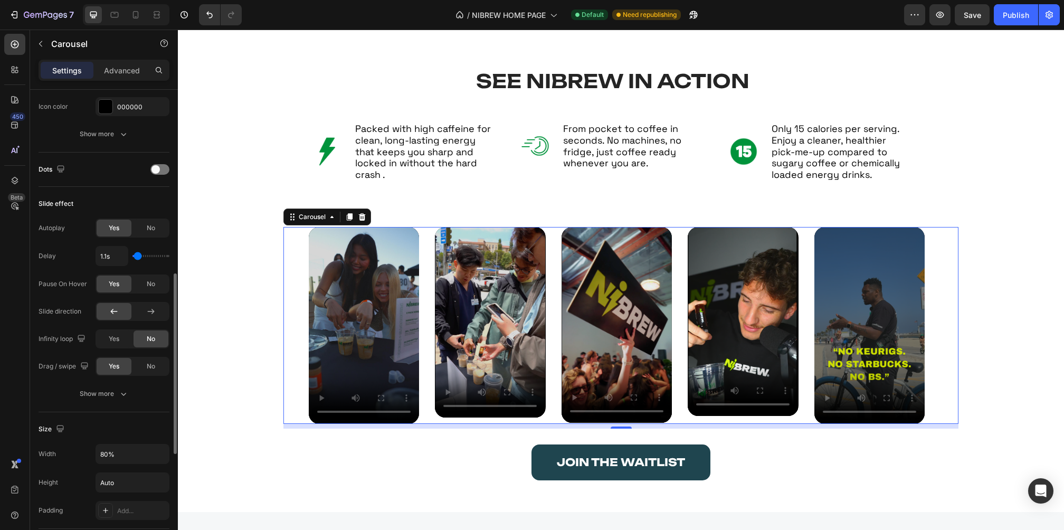
type input "1s"
drag, startPoint x: 153, startPoint y: 263, endPoint x: 121, endPoint y: 273, distance: 32.9
type input "1"
click at [132, 257] on input "range" at bounding box center [150, 256] width 37 height 2
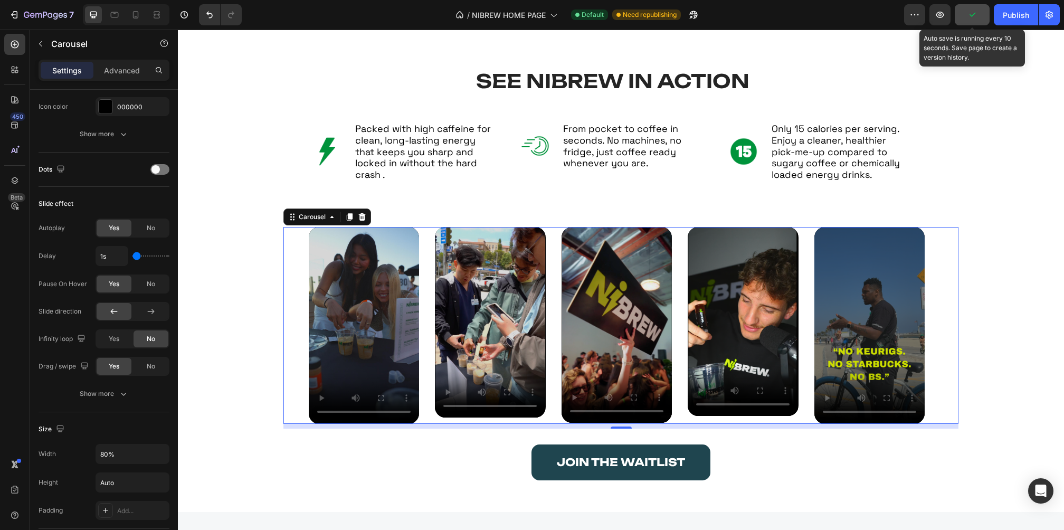
click at [973, 20] on button "button" at bounding box center [972, 14] width 35 height 21
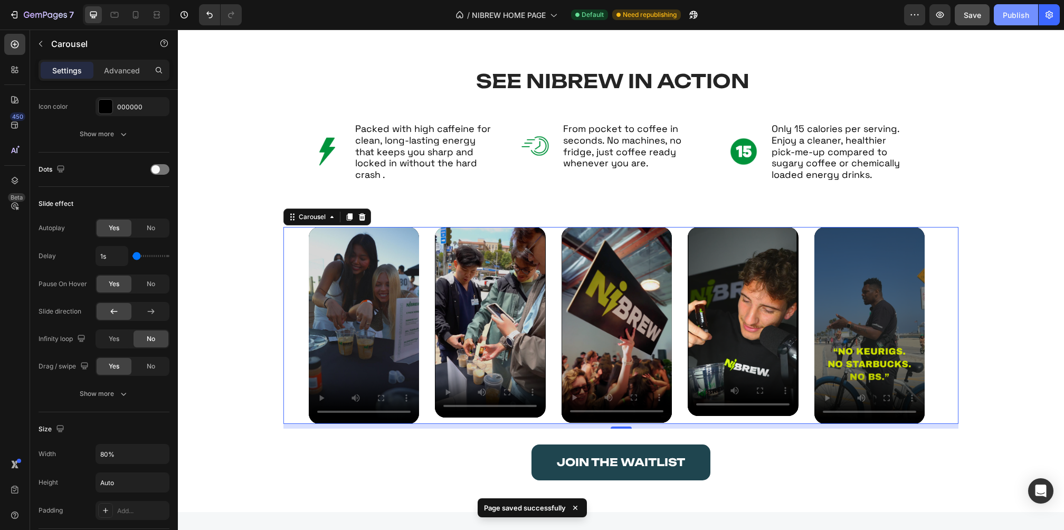
click at [1021, 8] on button "Publish" at bounding box center [1016, 14] width 44 height 21
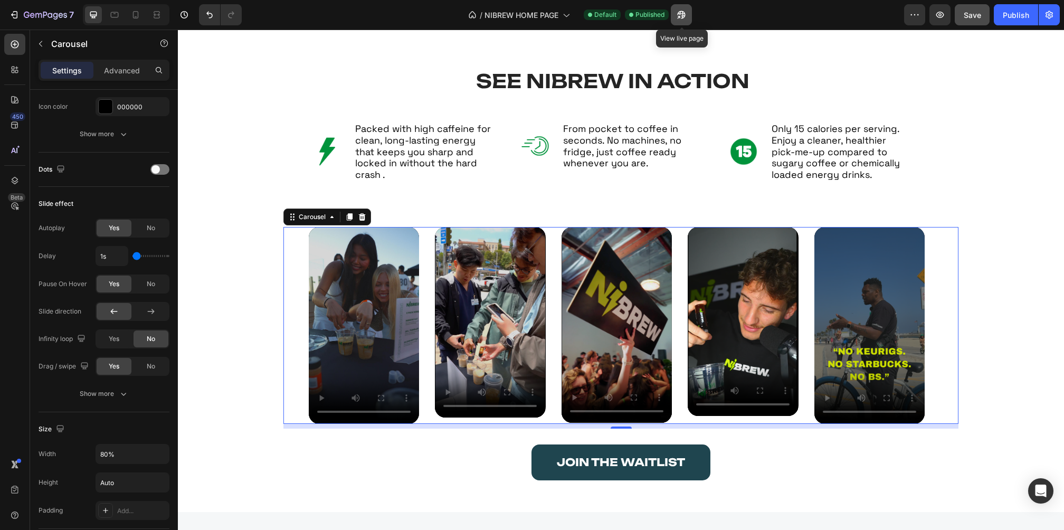
click at [680, 16] on icon "button" at bounding box center [678, 17] width 3 height 3
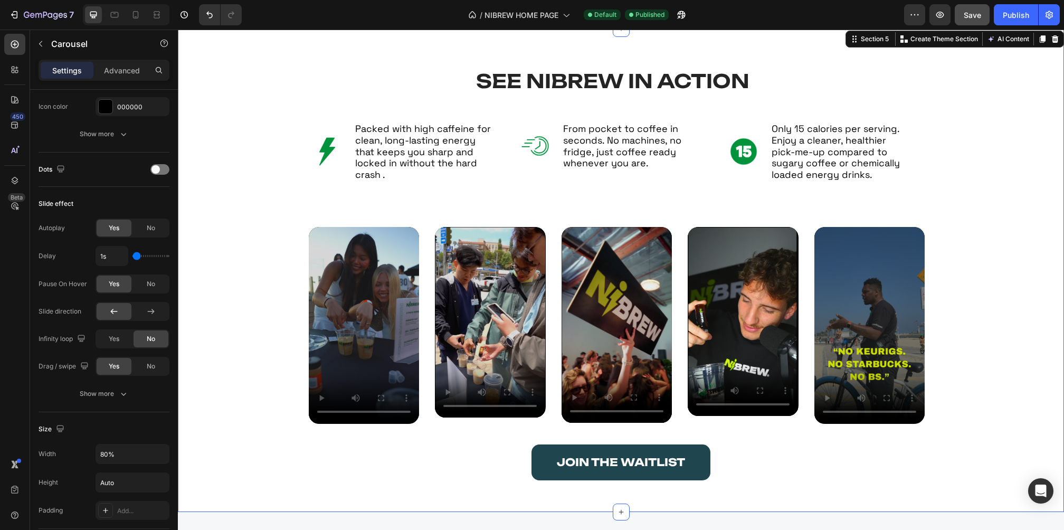
click at [1007, 185] on div "SEE NIBREW IN ACTION Heading Image Packed with high caffeine for clean, long-la…" at bounding box center [621, 278] width 844 height 415
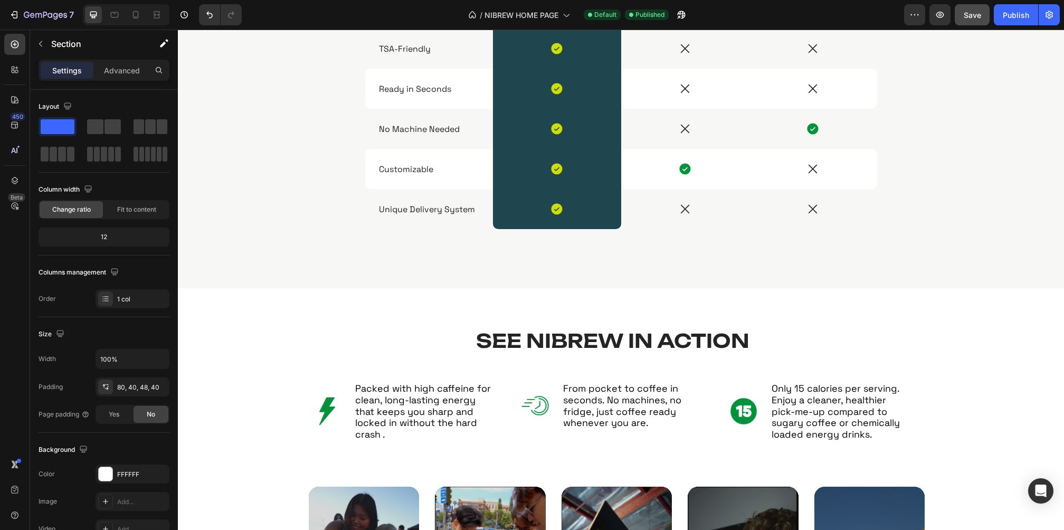
scroll to position [0, 0]
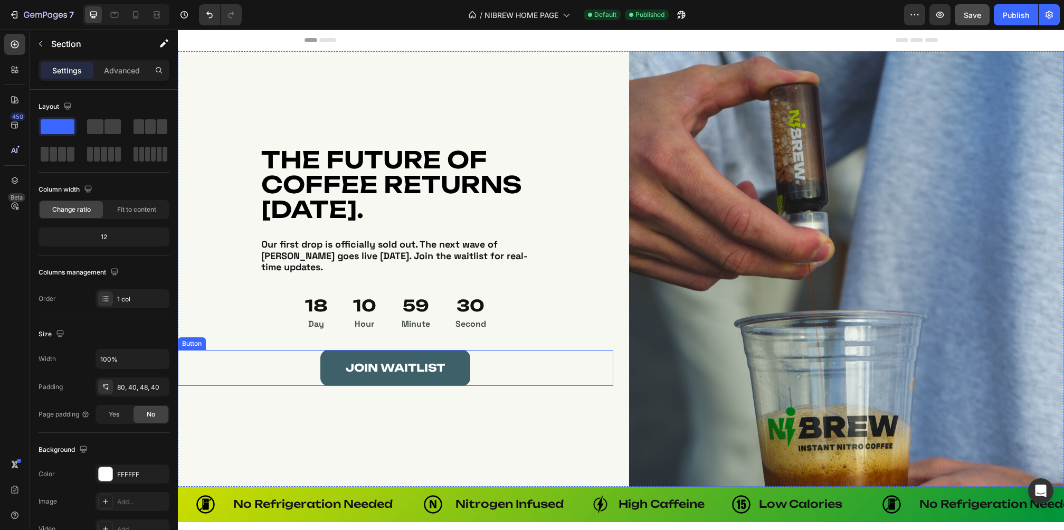
click at [412, 355] on link "JOIN WAITLIST" at bounding box center [395, 368] width 150 height 36
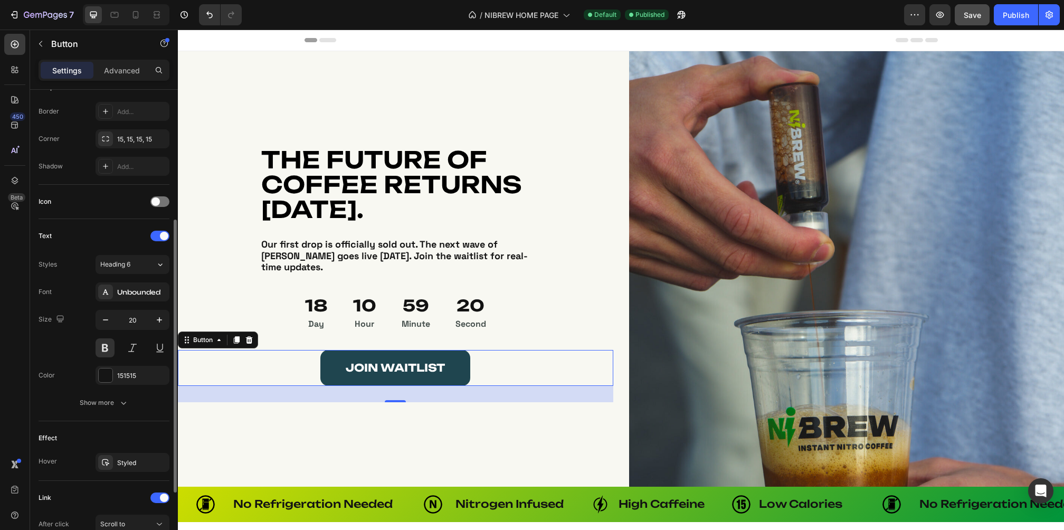
scroll to position [339, 0]
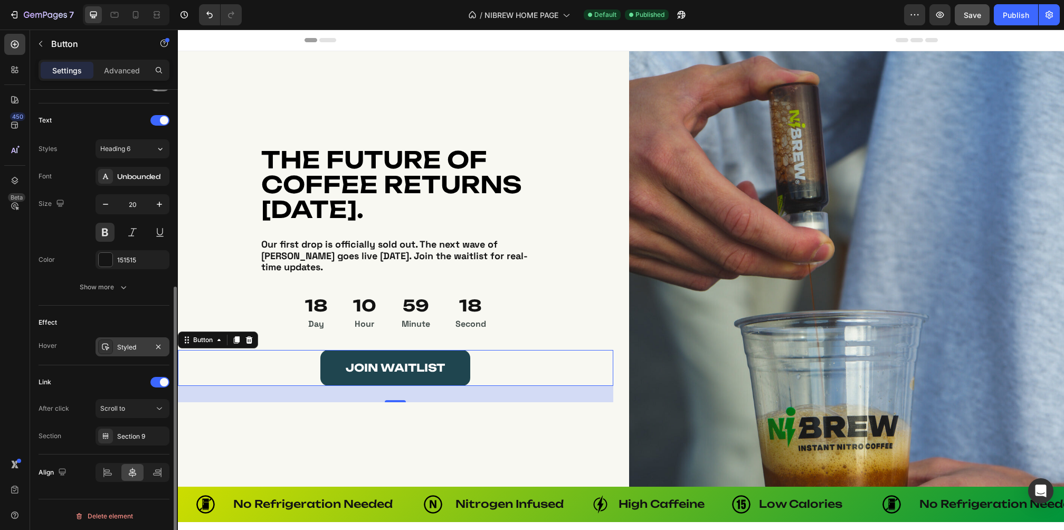
click at [130, 343] on div "Styled" at bounding box center [132, 346] width 31 height 9
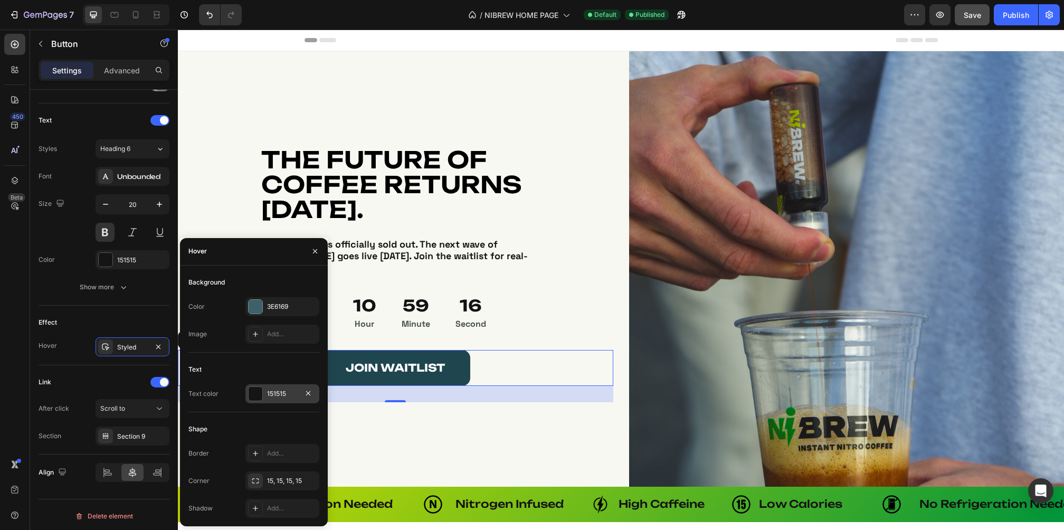
click at [278, 384] on div "151515" at bounding box center [282, 393] width 74 height 19
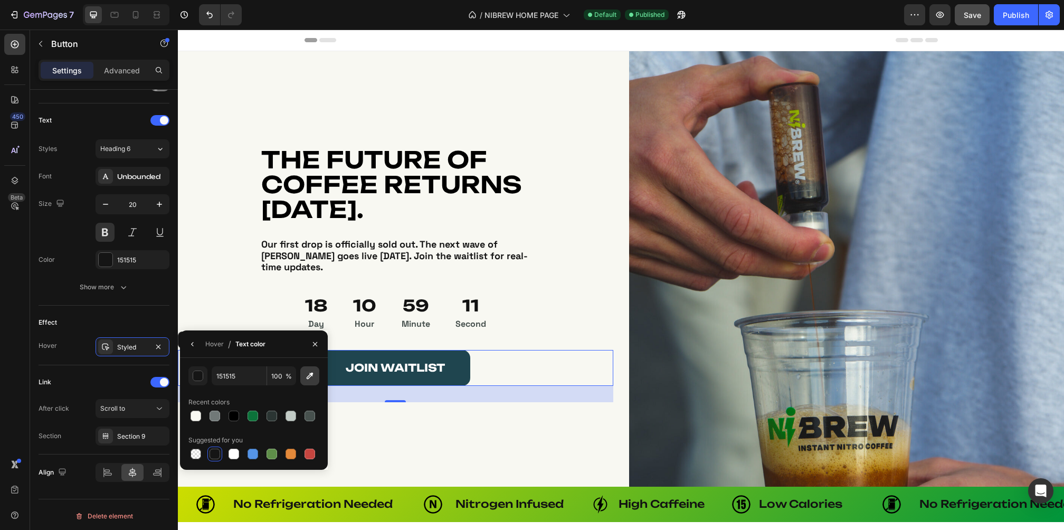
click at [306, 373] on icon "button" at bounding box center [309, 375] width 11 height 11
type input "BED804"
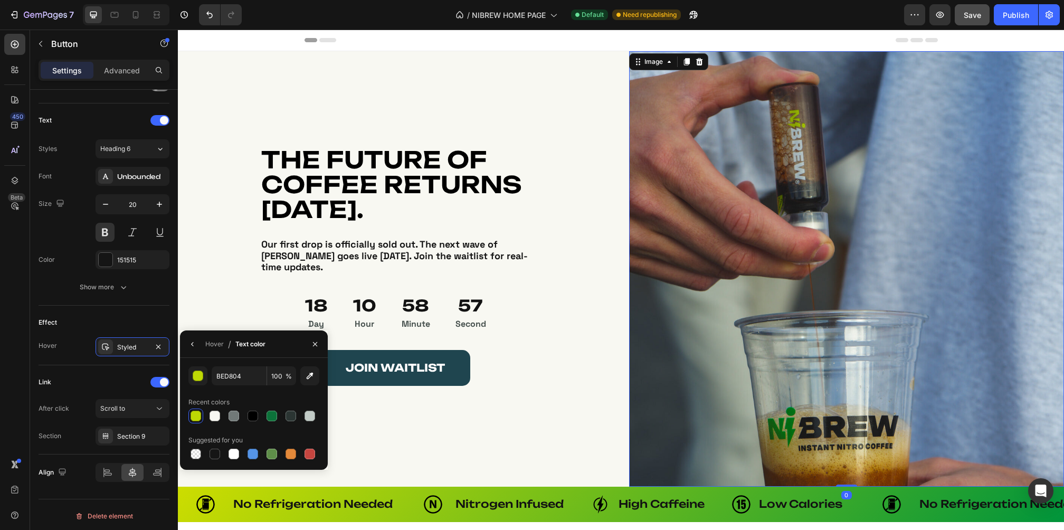
click at [757, 376] on img at bounding box center [846, 268] width 435 height 435
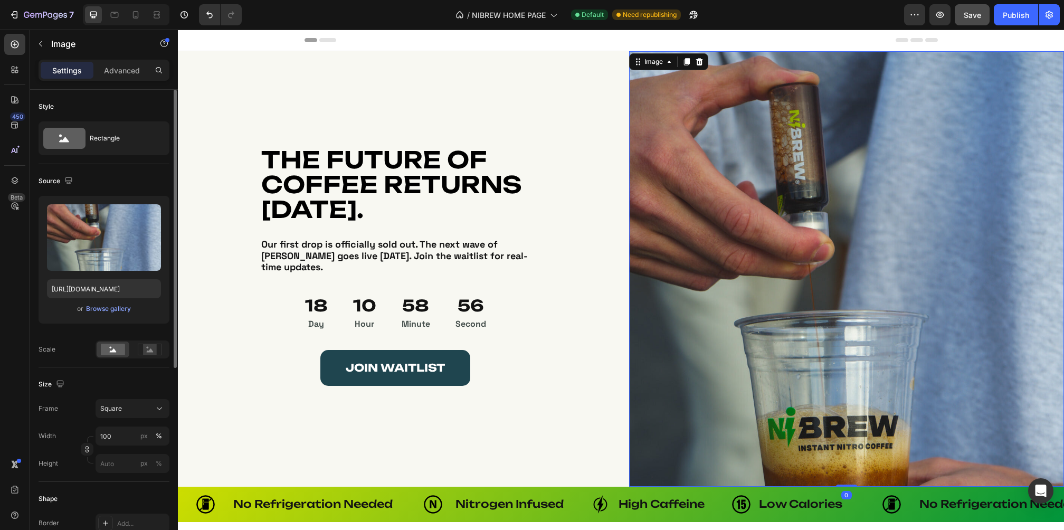
click at [943, 27] on div "7 Version history / NIBREW HOME PAGE Default Need republishing Preview Save Pub…" at bounding box center [532, 15] width 1064 height 30
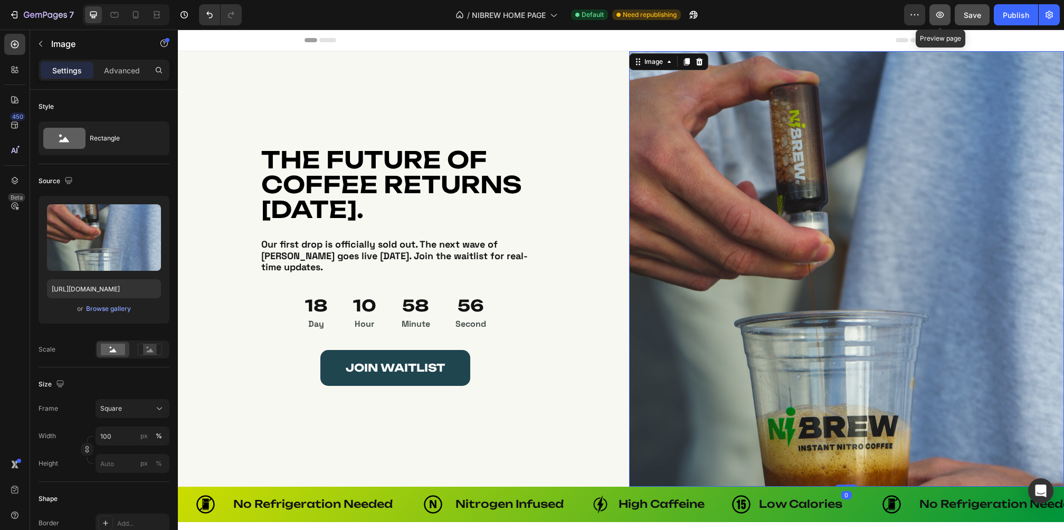
click at [943, 18] on icon "button" at bounding box center [940, 14] width 11 height 11
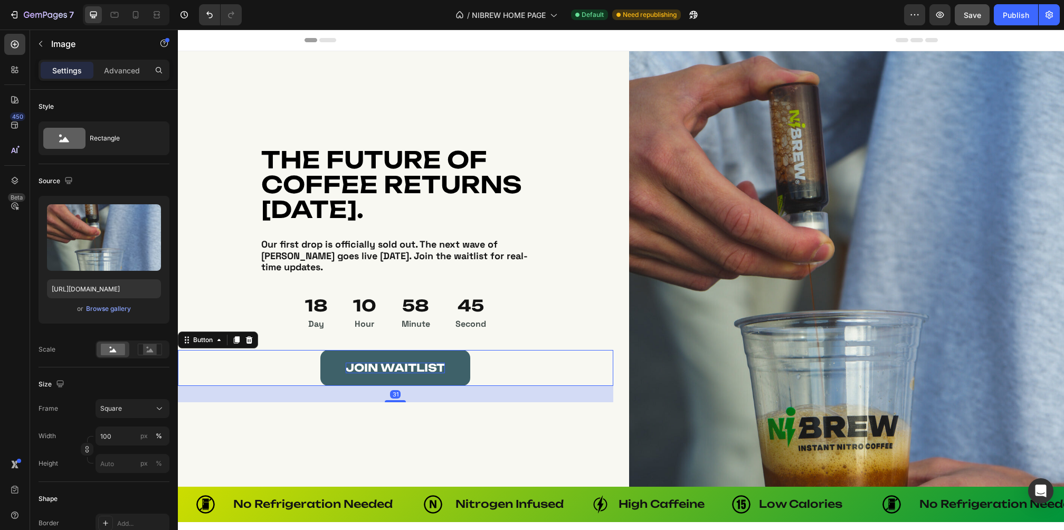
click at [373, 368] on span "JOIN WAITLIST" at bounding box center [395, 367] width 99 height 13
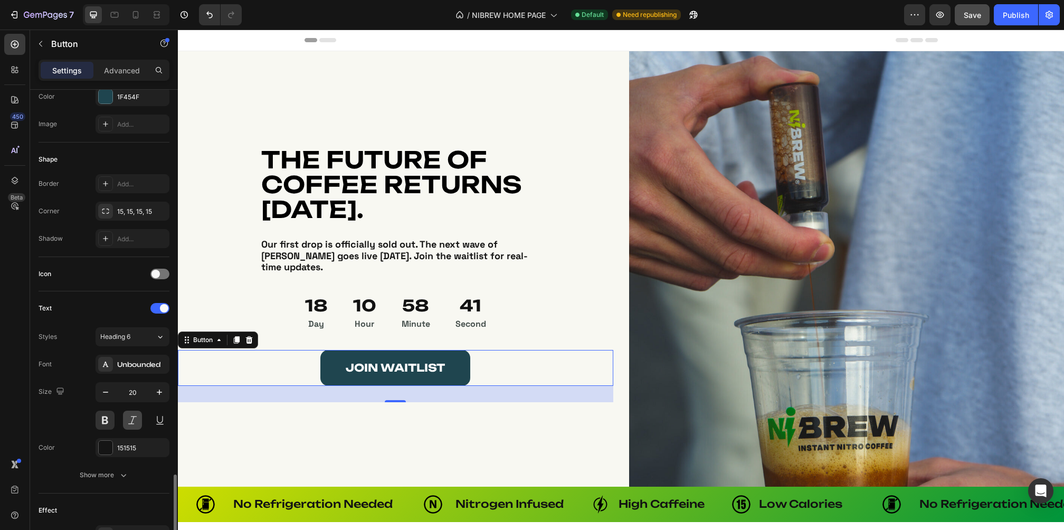
scroll to position [339, 0]
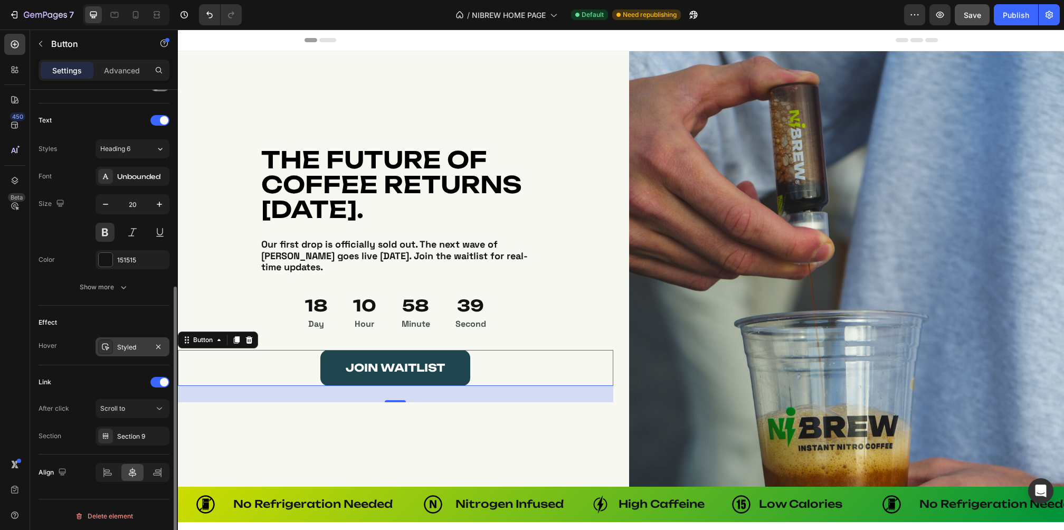
click at [117, 345] on div "Styled" at bounding box center [132, 346] width 31 height 9
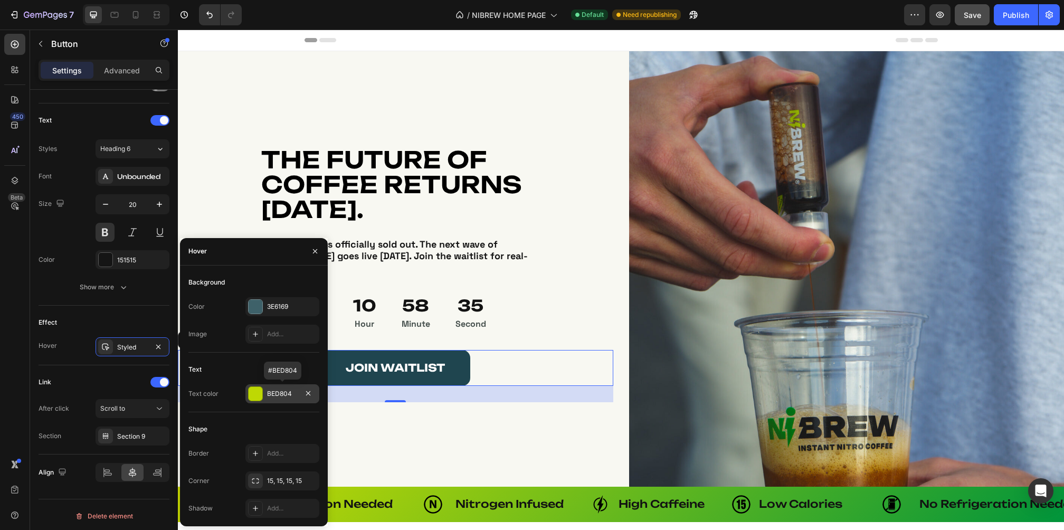
click at [267, 398] on div "BED804" at bounding box center [282, 393] width 31 height 9
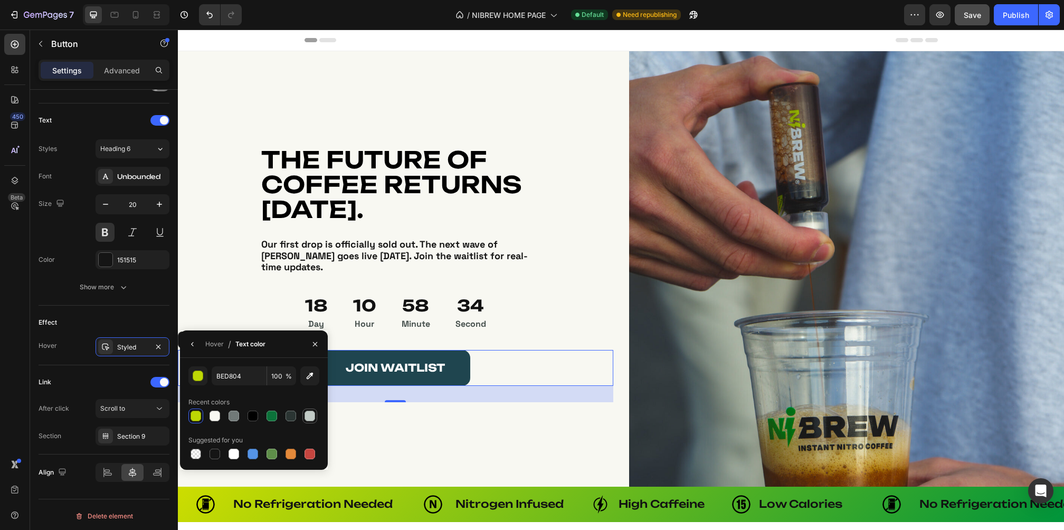
click at [307, 417] on div at bounding box center [309, 416] width 11 height 11
type input "C2CBC6"
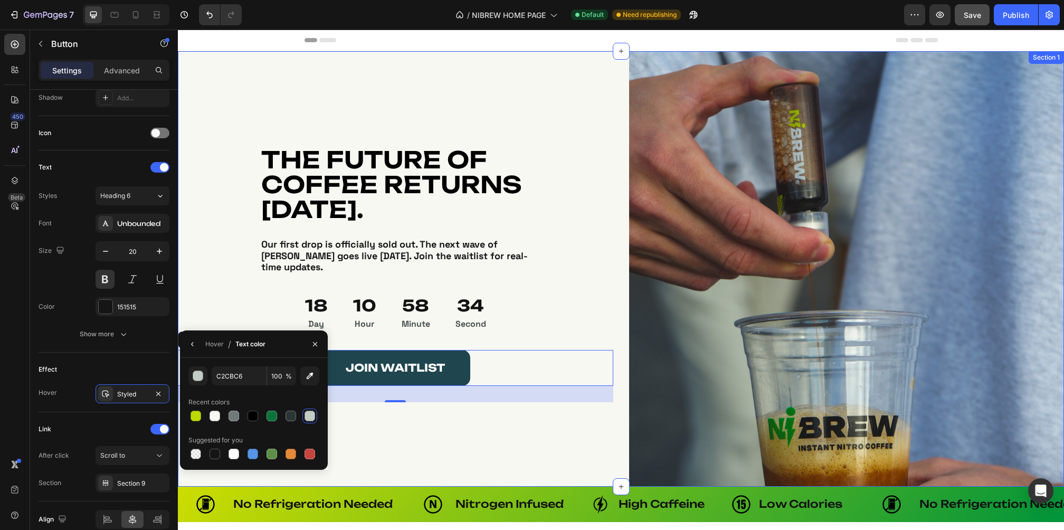
click at [467, 445] on div "Image THE FUTURE OF COFFEE RETURNS [DATE]. Heading THE FUTURE OF COFFEE RETURNS…" at bounding box center [395, 268] width 435 height 435
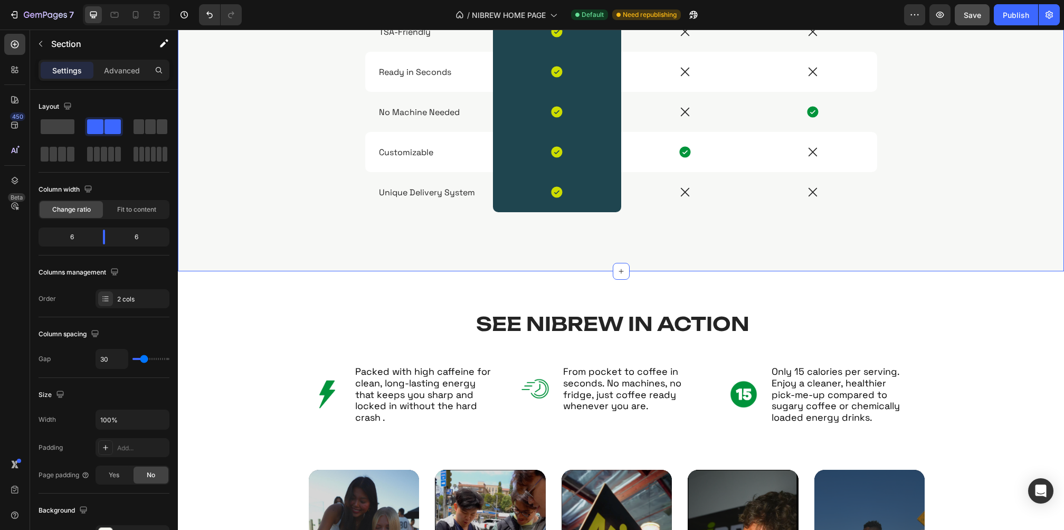
scroll to position [1534, 0]
